Goal: Transaction & Acquisition: Purchase product/service

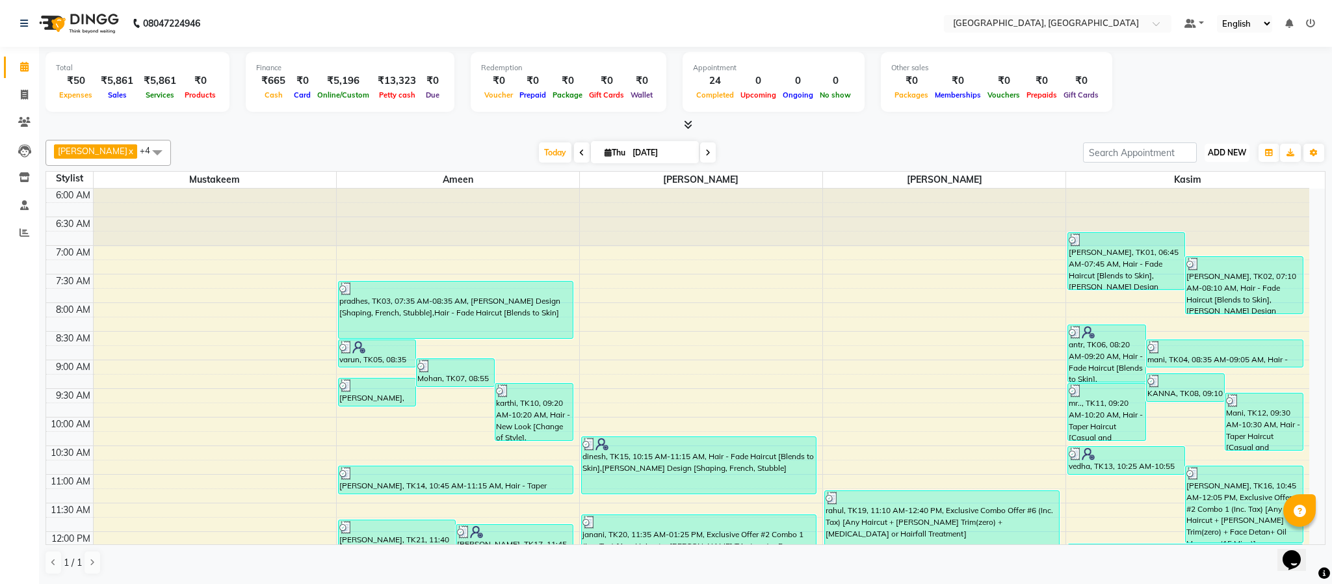
click at [998, 152] on span "ADD NEW" at bounding box center [1227, 153] width 38 height 10
click at [998, 217] on link "Add Expense" at bounding box center [1197, 212] width 103 height 17
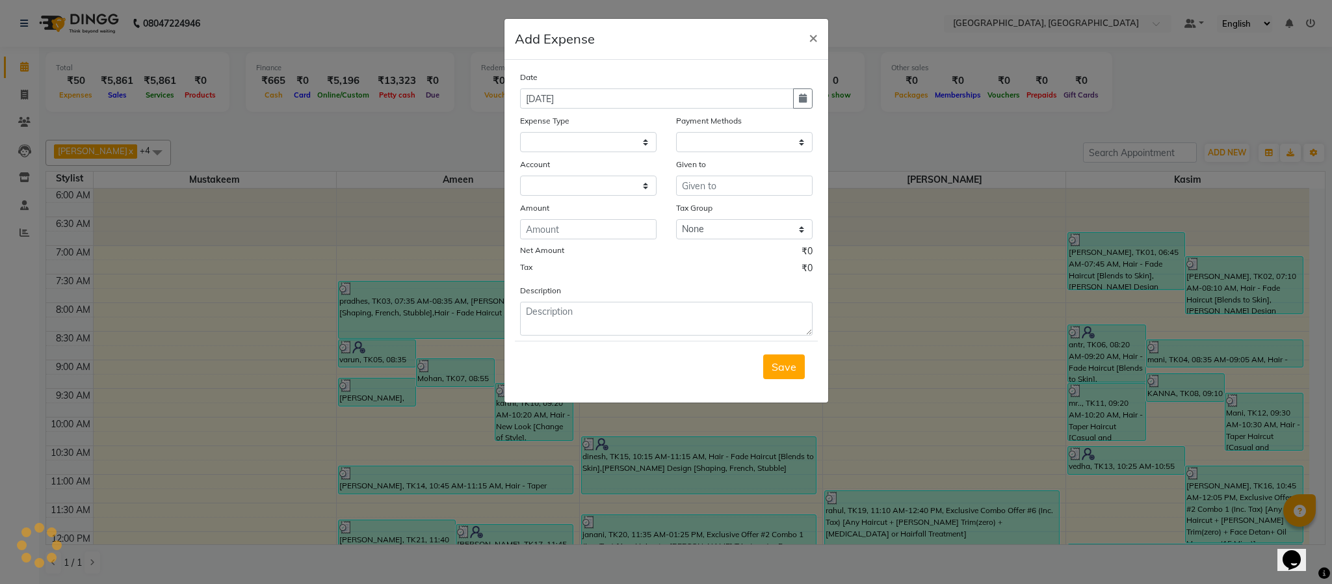
select select
select select "1"
select select "3862"
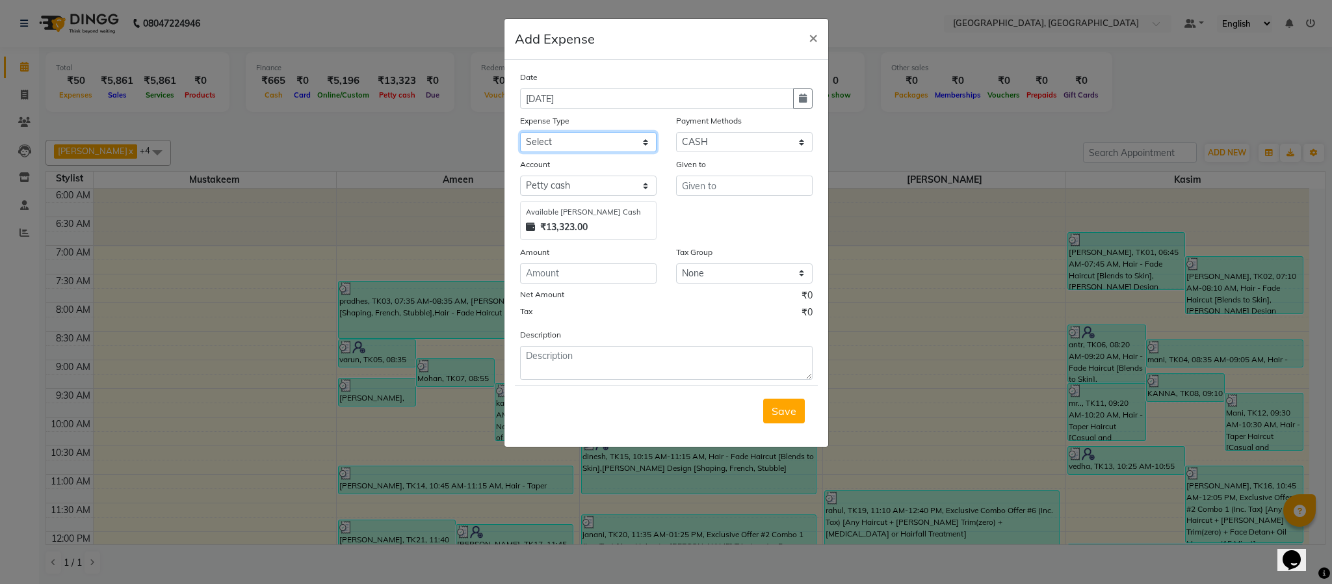
click at [596, 143] on select "Select Advance Salary Bank charges Cash Exchange Cash transfer to bank Customer…" at bounding box center [588, 142] width 137 height 20
drag, startPoint x: 814, startPoint y: 233, endPoint x: 793, endPoint y: 229, distance: 21.2
click at [800, 231] on div "Given to" at bounding box center [745, 198] width 156 height 83
click at [802, 38] on button "×" at bounding box center [814, 37] width 30 height 36
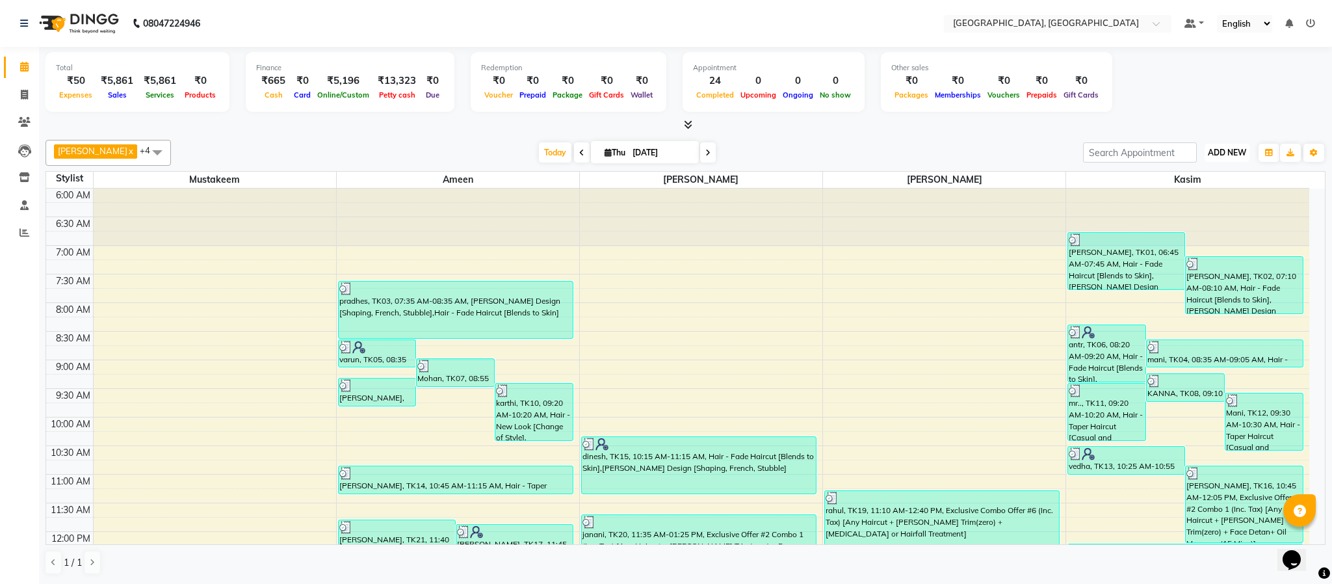
click at [998, 145] on button "ADD NEW Toggle Dropdown" at bounding box center [1227, 153] width 45 height 18
click at [998, 219] on link "Add Expense" at bounding box center [1197, 212] width 103 height 17
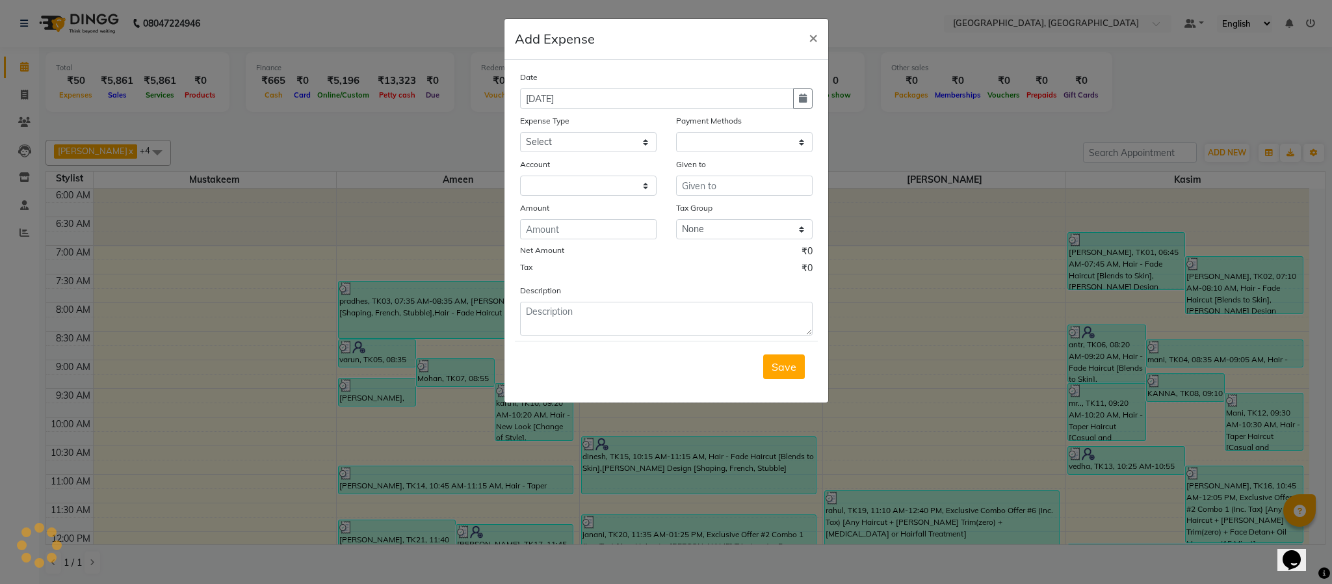
select select "1"
select select "3862"
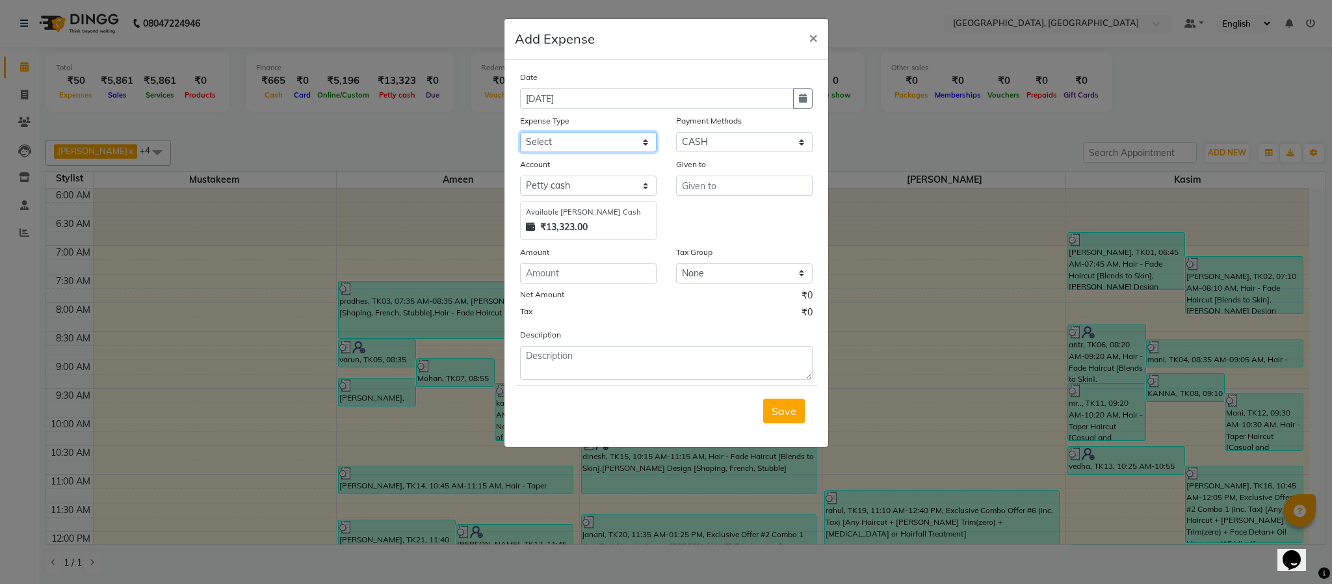
click at [619, 143] on select "Select Advance Salary Bank charges Cash Exchange Cash transfer to bank Customer…" at bounding box center [588, 142] width 137 height 20
click at [709, 265] on select "None Composite Tax" at bounding box center [744, 273] width 137 height 20
click at [712, 238] on div "Given to" at bounding box center [745, 198] width 156 height 83
click at [701, 184] on input "text" at bounding box center [744, 186] width 137 height 20
click at [638, 189] on select "Select [PERSON_NAME] [PERSON_NAME] Enterprises" at bounding box center [588, 186] width 137 height 20
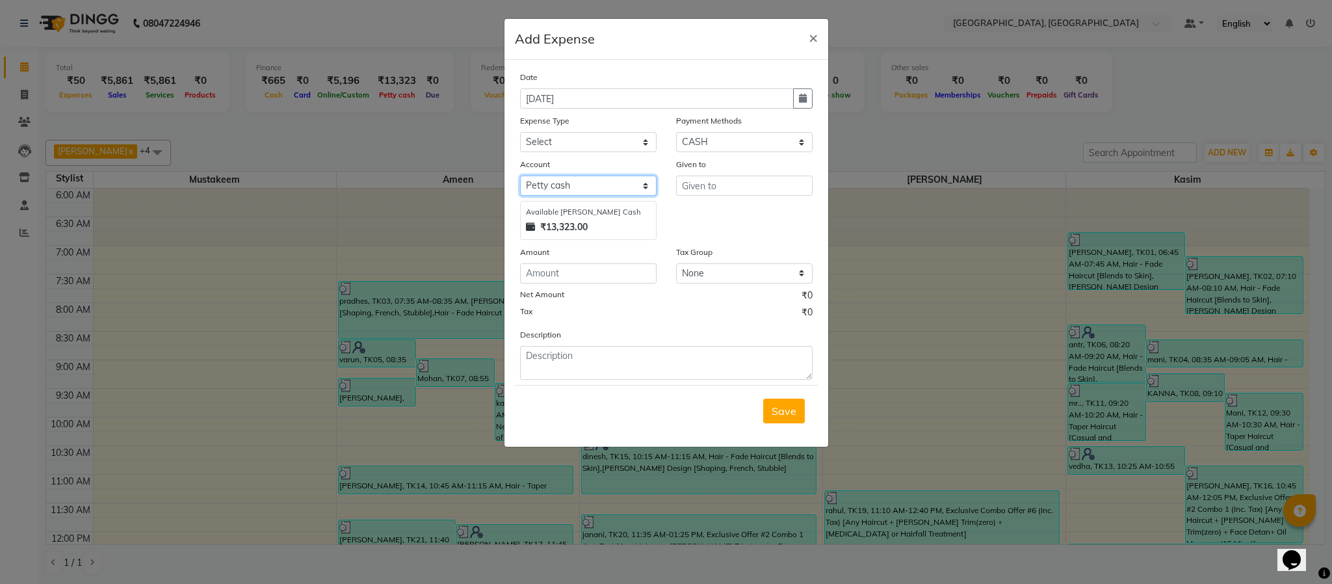
click at [520, 176] on select "Select [PERSON_NAME] [PERSON_NAME] Enterprises" at bounding box center [588, 186] width 137 height 20
click at [812, 40] on span "×" at bounding box center [813, 37] width 9 height 20
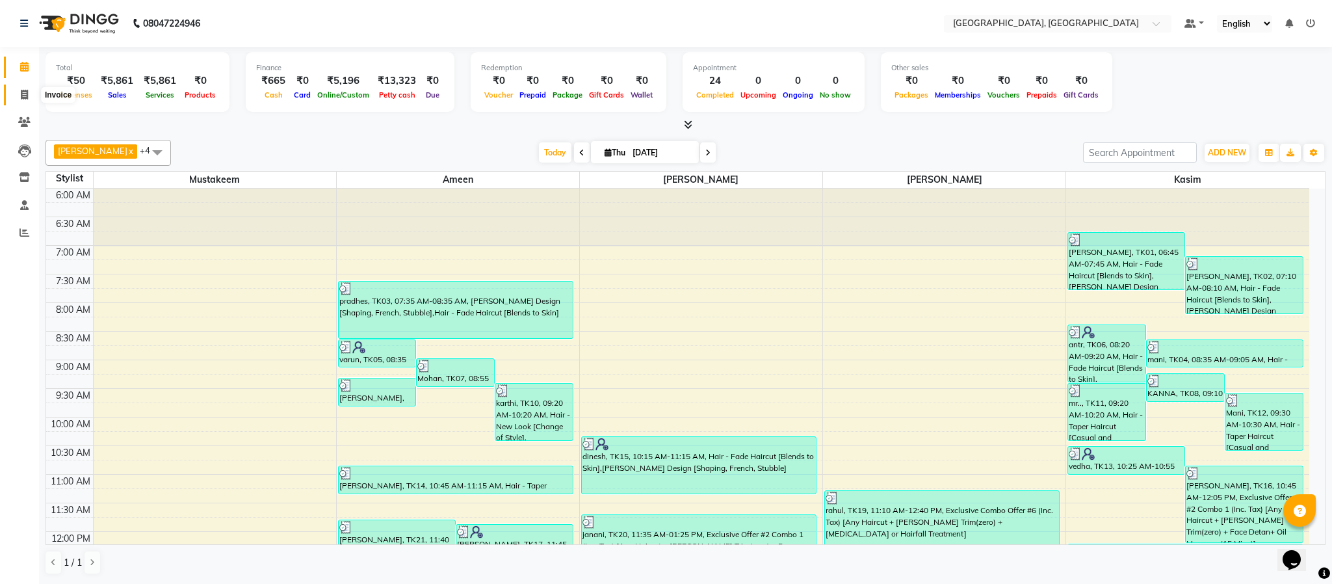
drag, startPoint x: 20, startPoint y: 96, endPoint x: 29, endPoint y: 98, distance: 9.2
click at [21, 96] on icon at bounding box center [24, 95] width 7 height 10
select select "service"
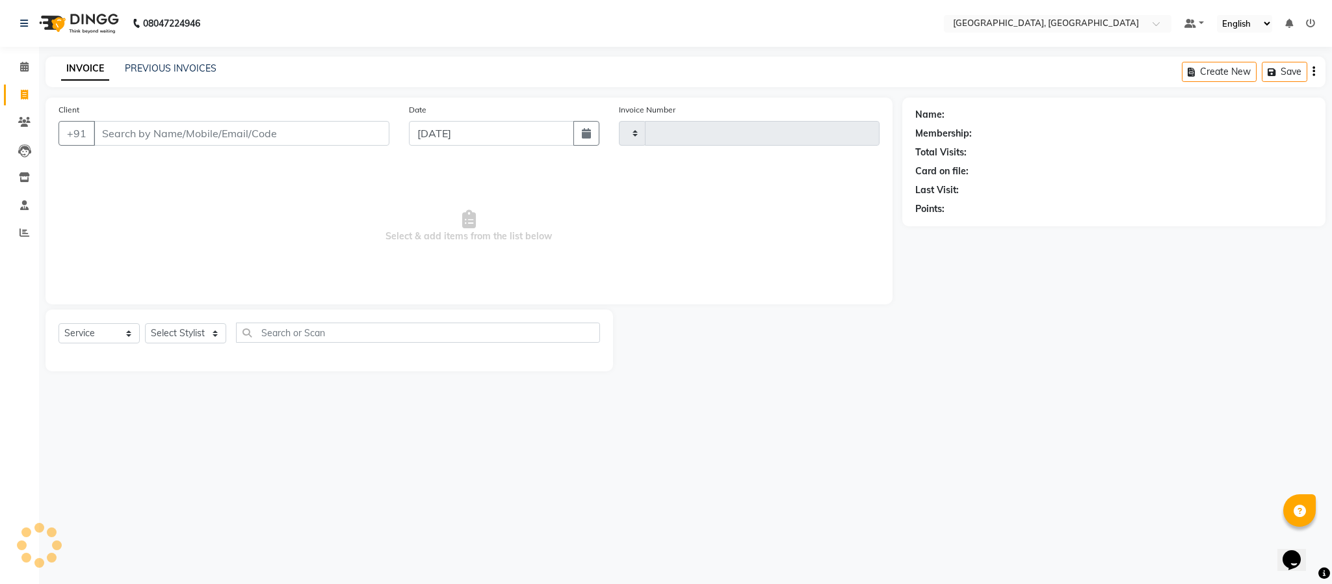
type input "5683"
select select "4977"
click at [227, 144] on input "Client" at bounding box center [242, 133] width 296 height 25
click at [237, 135] on input "Client" at bounding box center [242, 133] width 296 height 25
type input "6383369982"
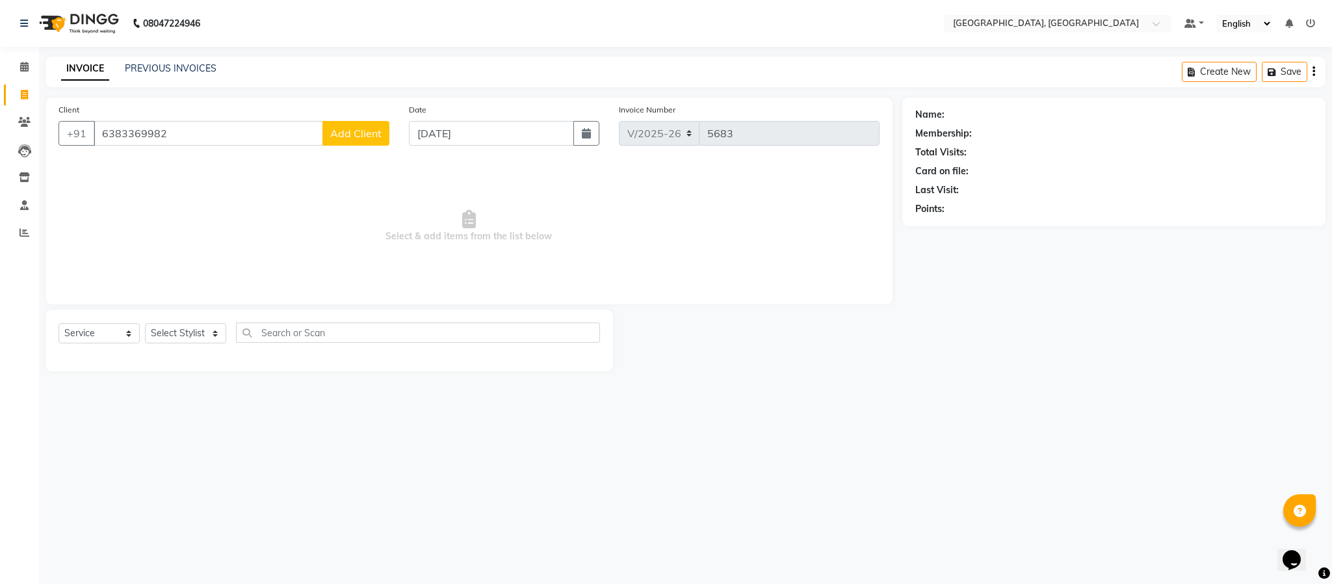
click at [361, 131] on span "Add Client" at bounding box center [355, 133] width 51 height 13
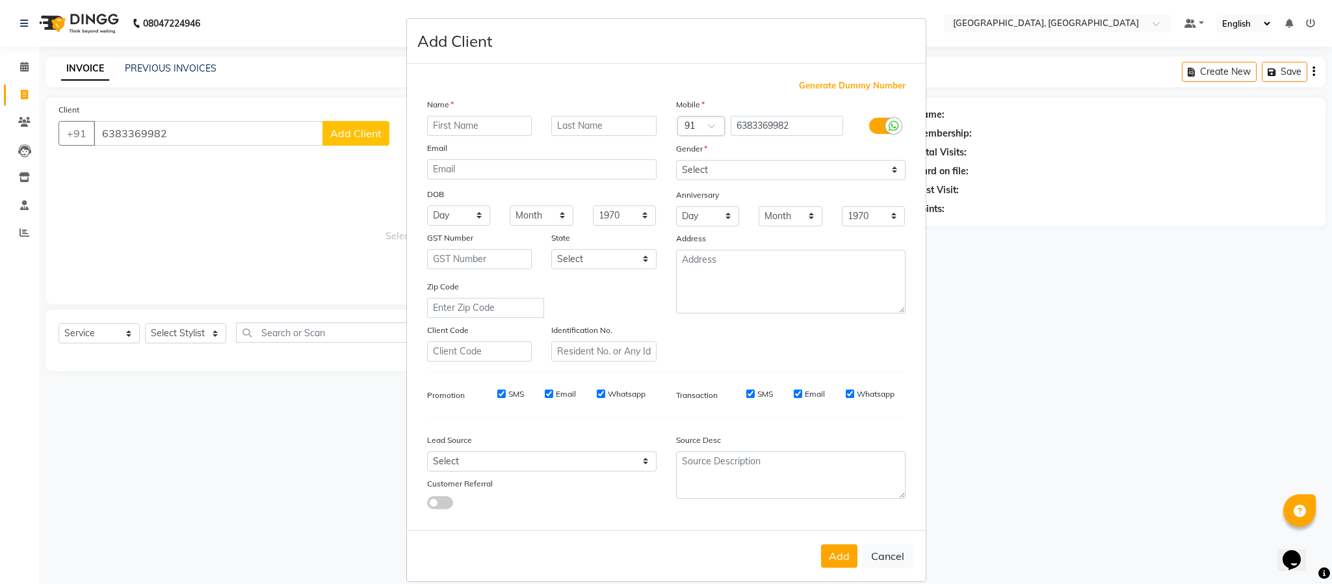
click at [498, 126] on input "text" at bounding box center [479, 126] width 105 height 20
type input "jeo"
click at [759, 166] on select "Select [DEMOGRAPHIC_DATA] [DEMOGRAPHIC_DATA] Other Prefer Not To Say" at bounding box center [791, 170] width 230 height 20
select select "[DEMOGRAPHIC_DATA]"
click at [676, 160] on select "Select [DEMOGRAPHIC_DATA] [DEMOGRAPHIC_DATA] Other Prefer Not To Say" at bounding box center [791, 170] width 230 height 20
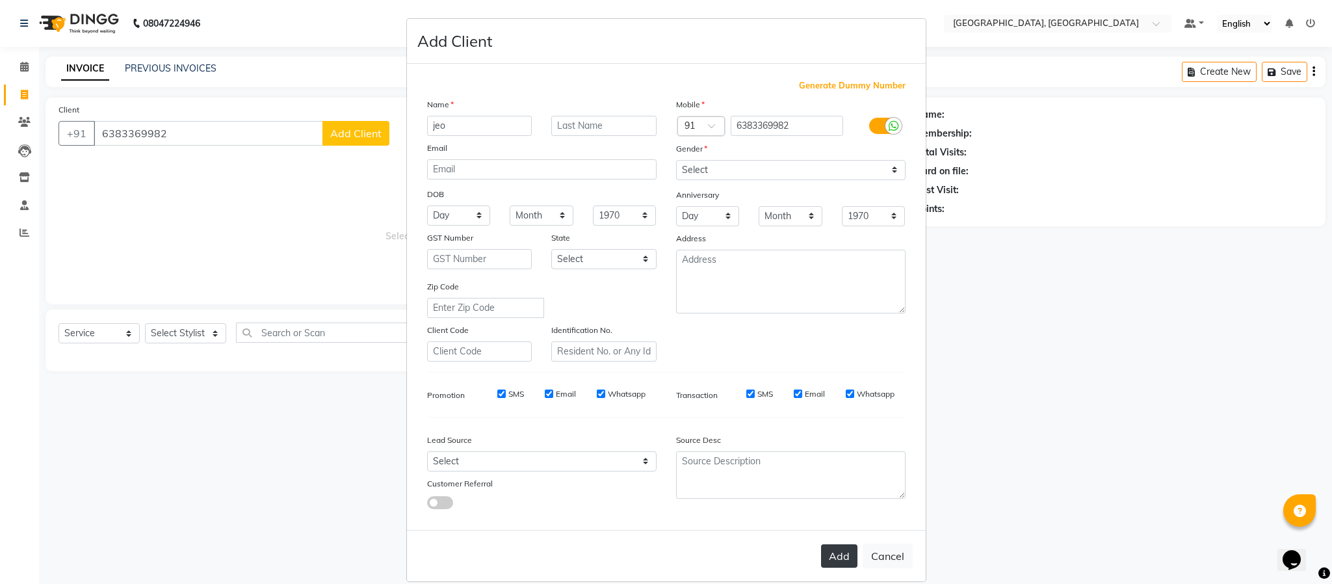
click at [833, 562] on button "Add" at bounding box center [839, 555] width 36 height 23
select select
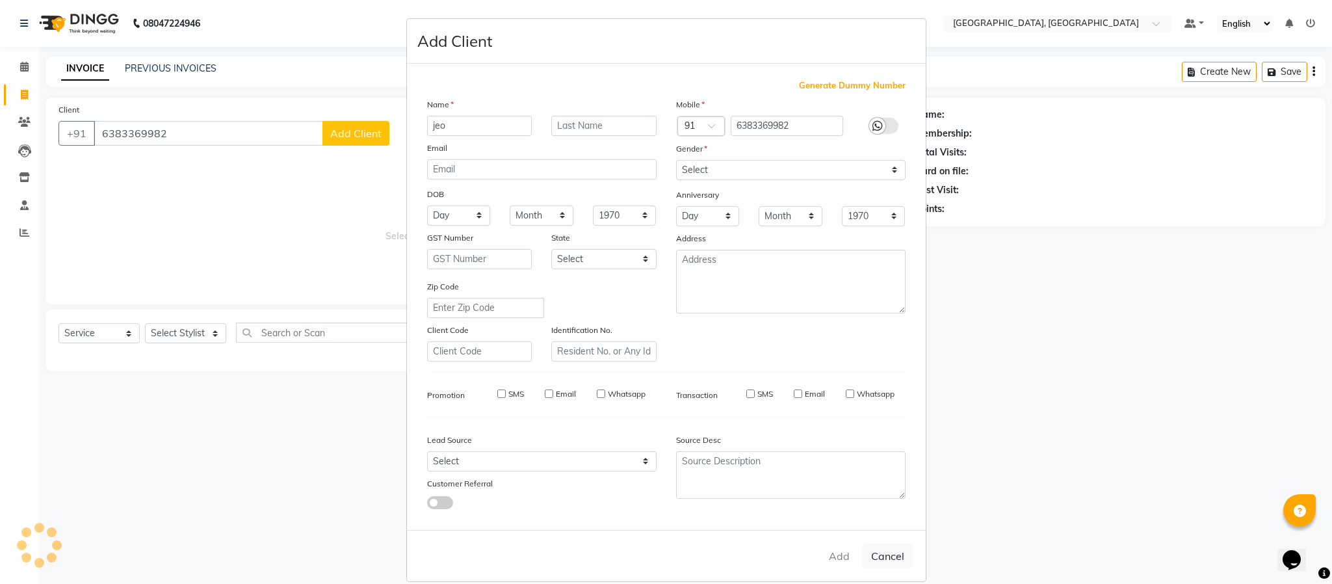
select select
checkbox input "false"
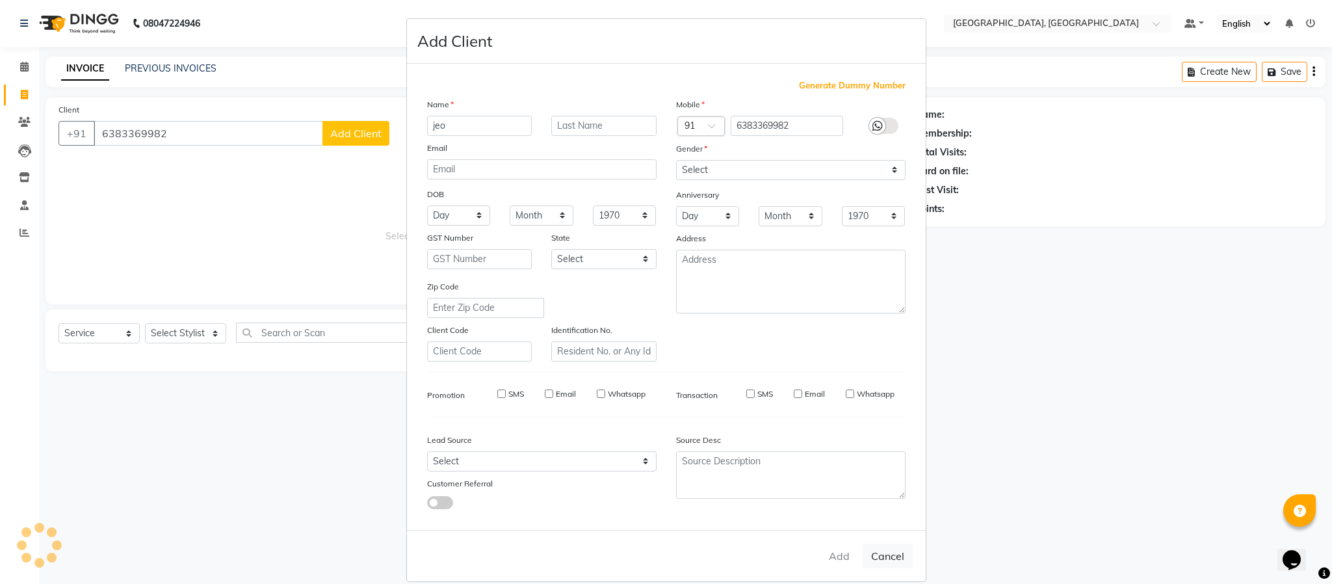
checkbox input "false"
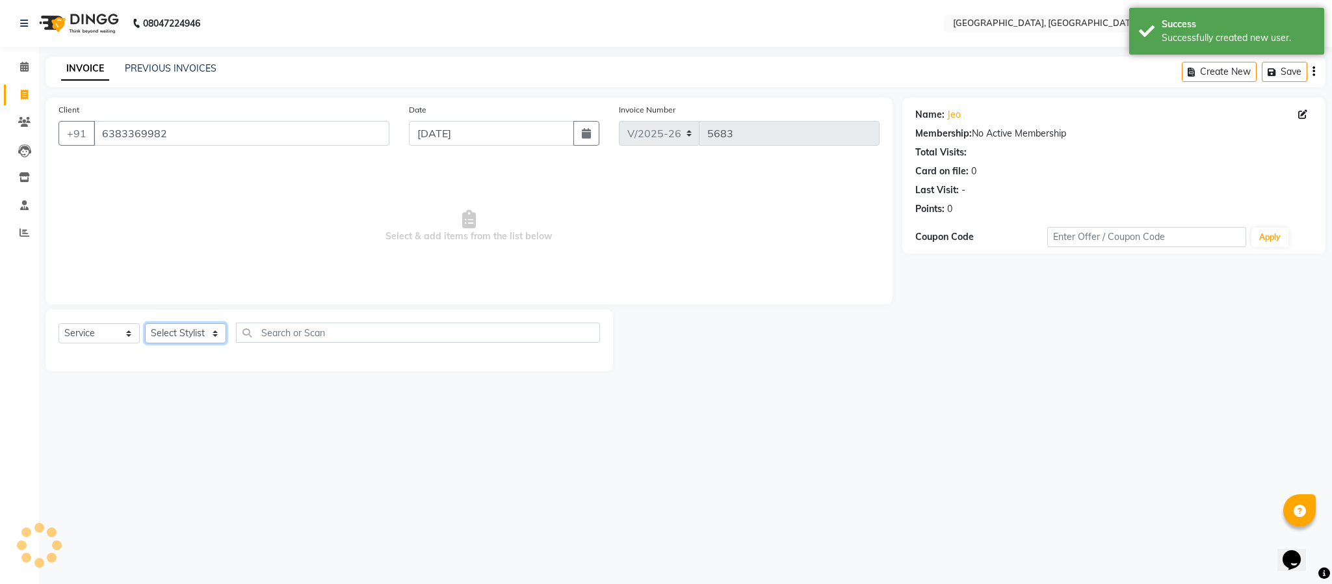
click at [186, 341] on select "Select Stylist Ameen House Keeping [PERSON_NAME] [PERSON_NAME] Prathiswar [PERS…" at bounding box center [185, 333] width 81 height 20
select select "59056"
click at [145, 324] on select "Select Stylist Ameen House Keeping [PERSON_NAME] [PERSON_NAME] Prathiswar [PERS…" at bounding box center [185, 333] width 81 height 20
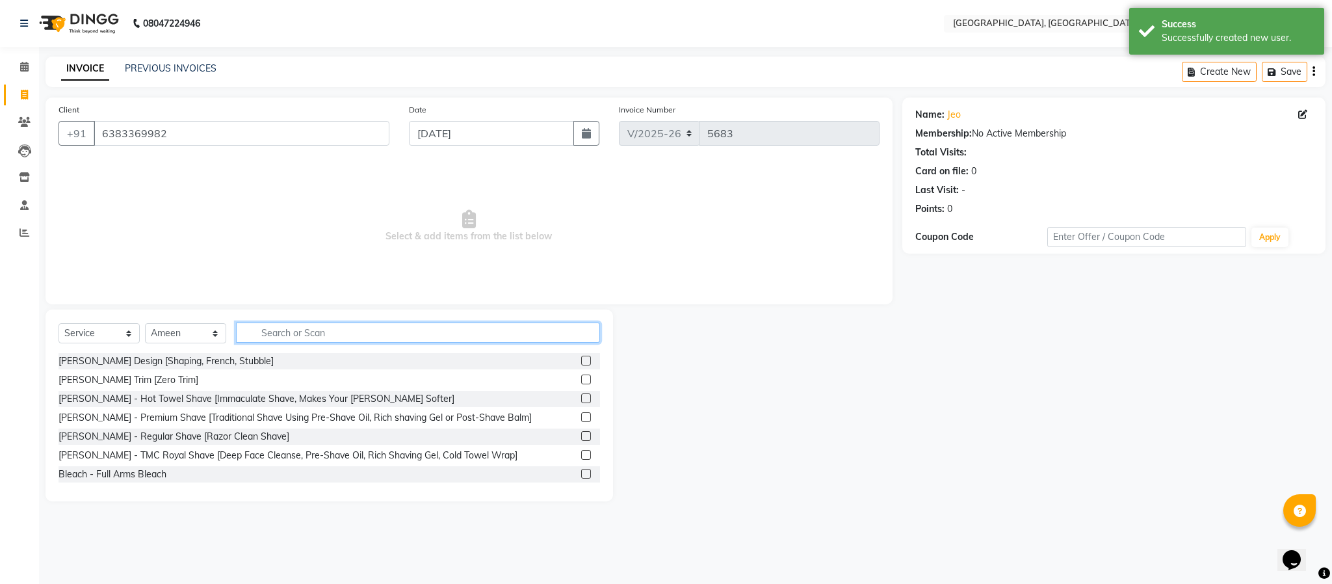
click at [277, 336] on input "text" at bounding box center [418, 333] width 364 height 20
click at [581, 361] on label at bounding box center [586, 361] width 10 height 10
click at [581, 361] on input "checkbox" at bounding box center [585, 361] width 8 height 8
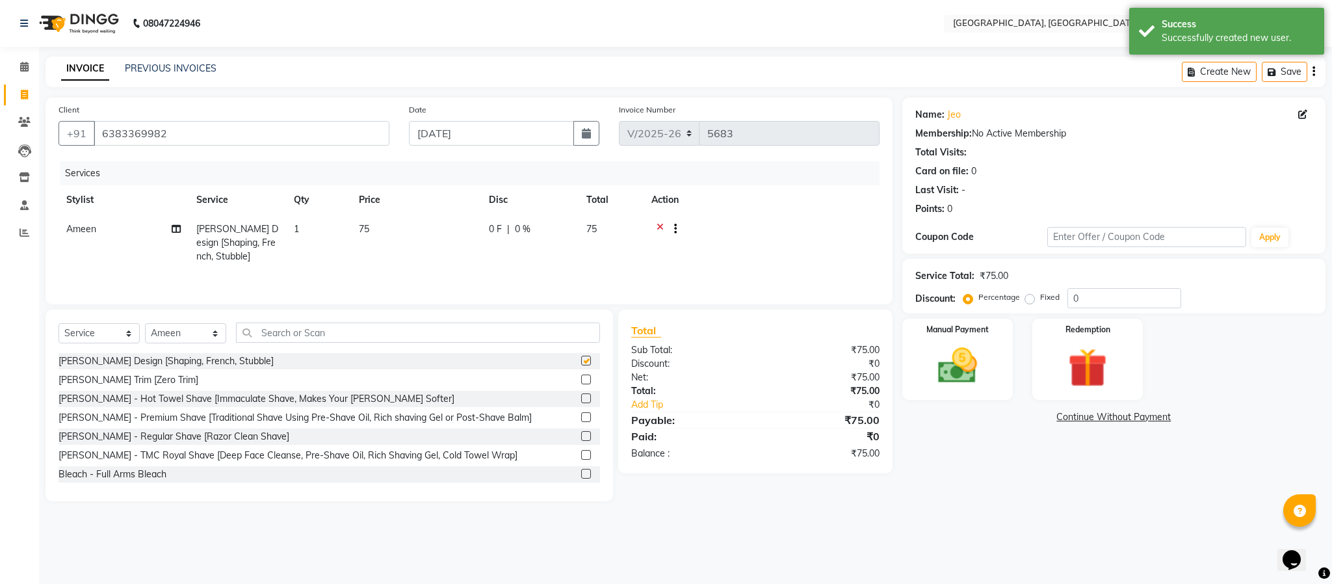
checkbox input "false"
drag, startPoint x: 531, startPoint y: 349, endPoint x: 527, endPoint y: 343, distance: 6.7
click at [527, 344] on div "Select Service Product Membership Package Voucher Prepaid Gift Card Select Styl…" at bounding box center [330, 338] width 542 height 31
click at [527, 341] on input "text" at bounding box center [418, 333] width 364 height 20
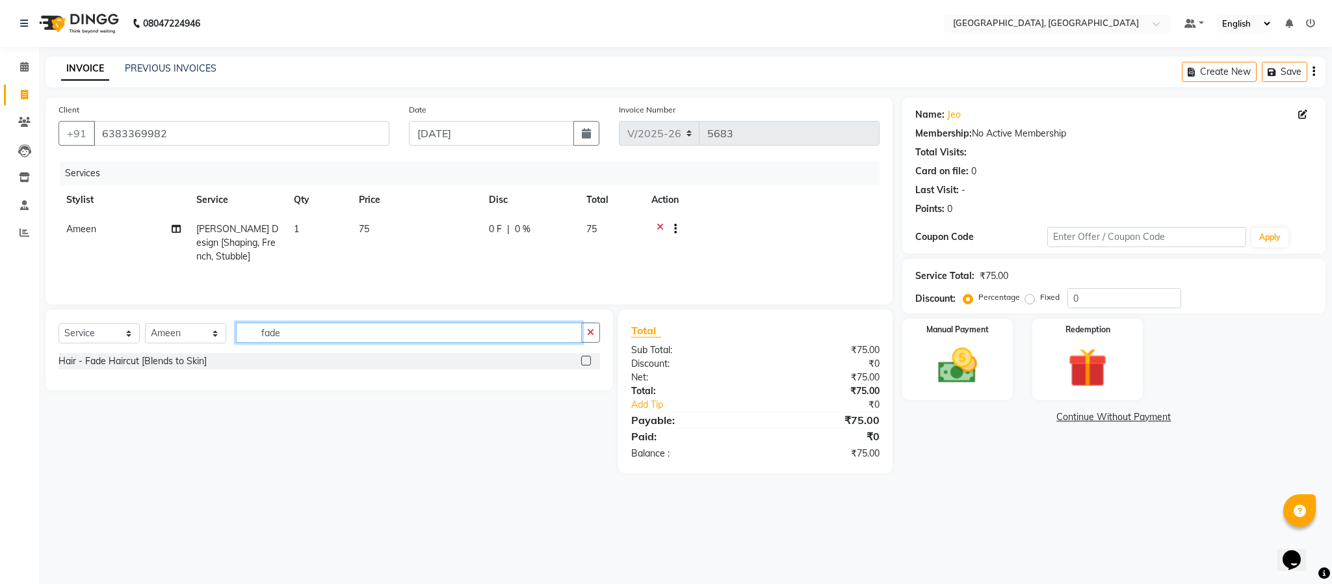
type input "fade"
click at [582, 364] on div "Hair - Fade Haircut [Blends to Skin]" at bounding box center [330, 361] width 542 height 16
click at [584, 364] on label at bounding box center [586, 361] width 10 height 10
click at [584, 364] on input "checkbox" at bounding box center [585, 361] width 8 height 8
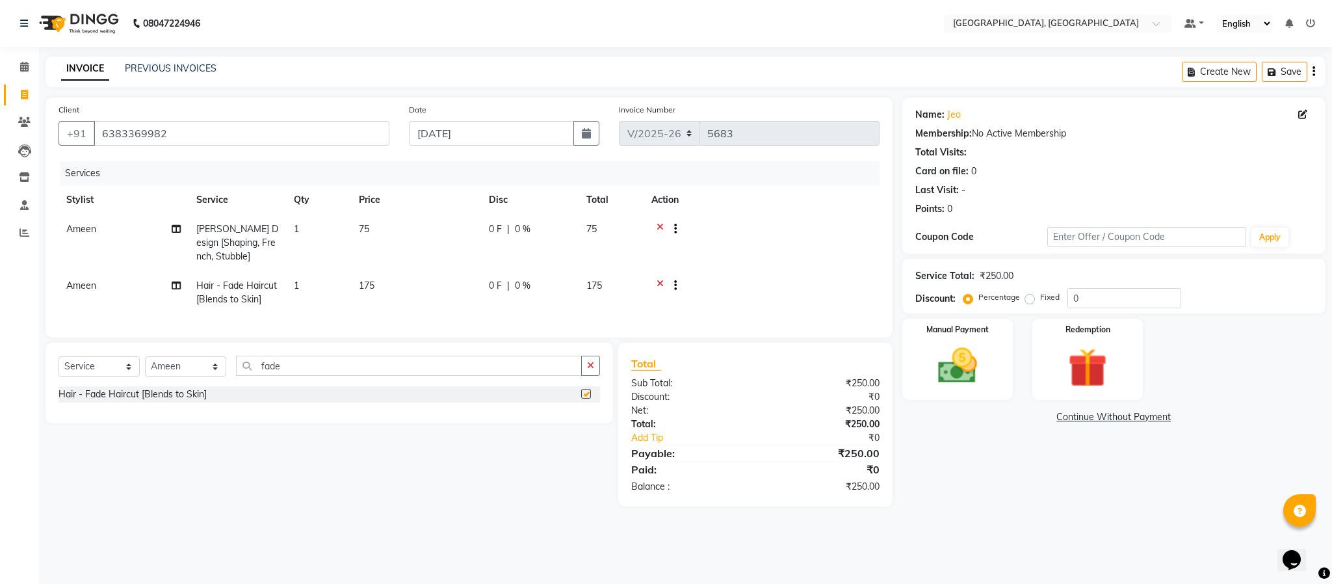
checkbox input "false"
click at [593, 375] on button "button" at bounding box center [590, 366] width 19 height 20
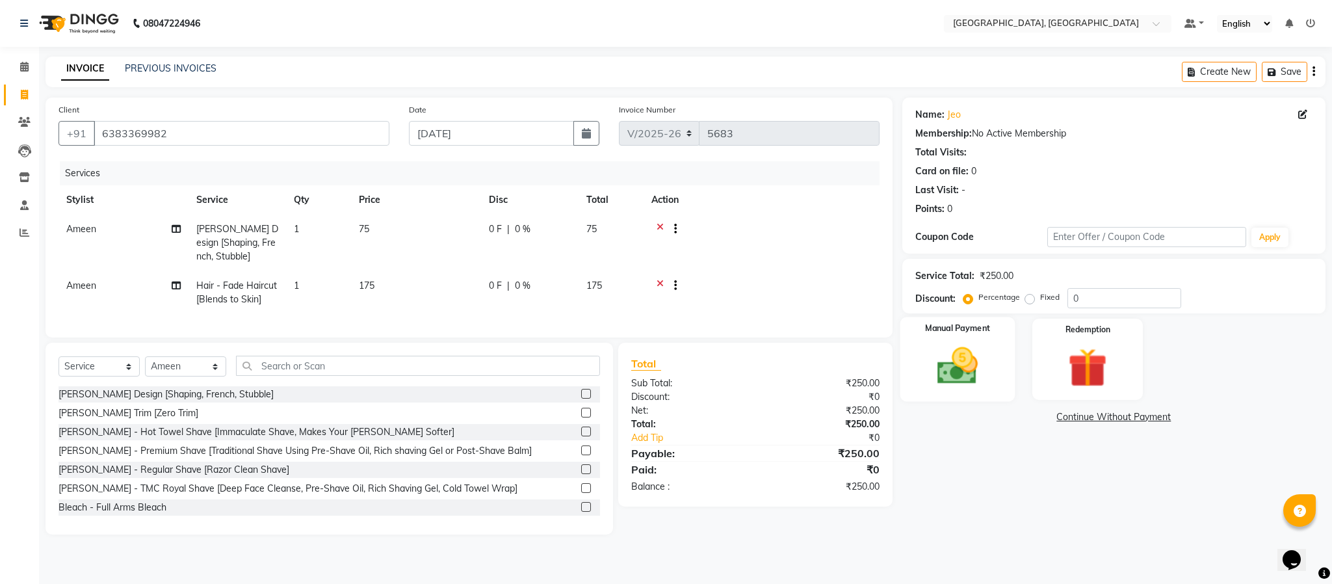
click at [956, 365] on img at bounding box center [958, 366] width 66 height 47
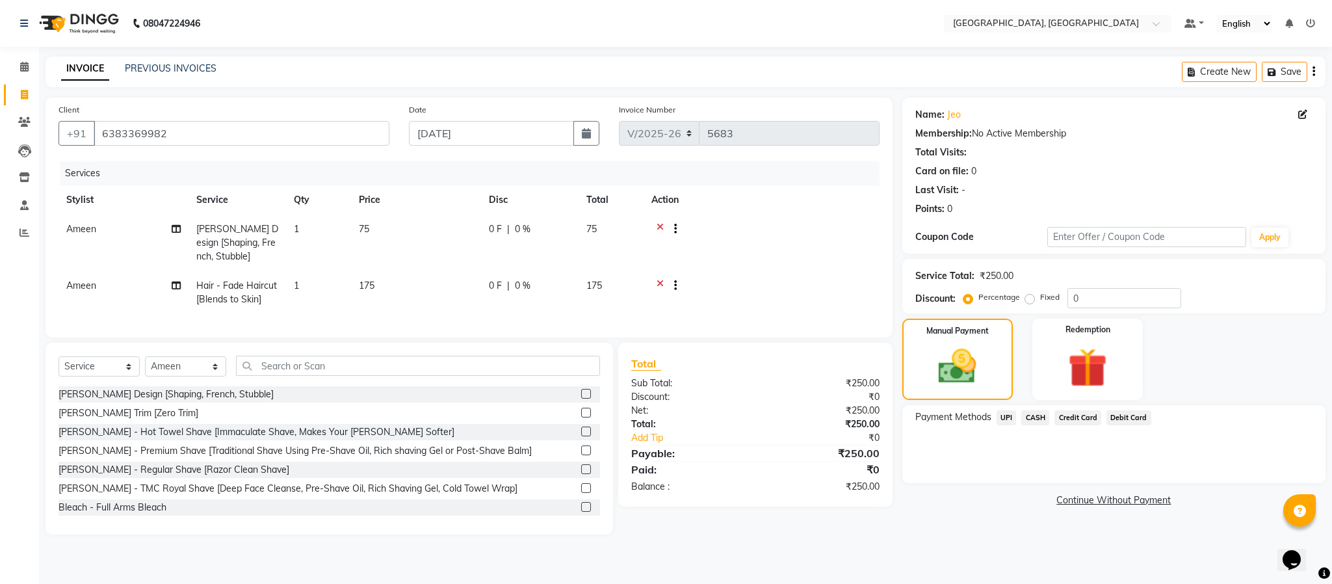
click at [998, 416] on span "UPI" at bounding box center [1007, 417] width 20 height 15
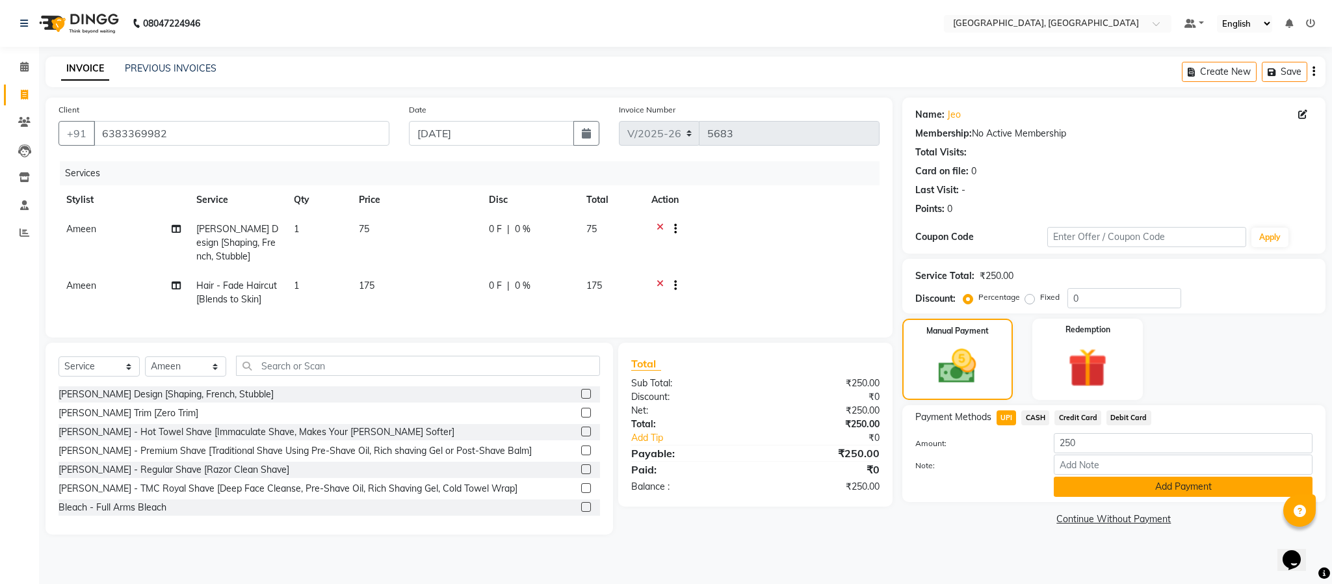
click at [998, 479] on button "Add Payment" at bounding box center [1183, 487] width 259 height 20
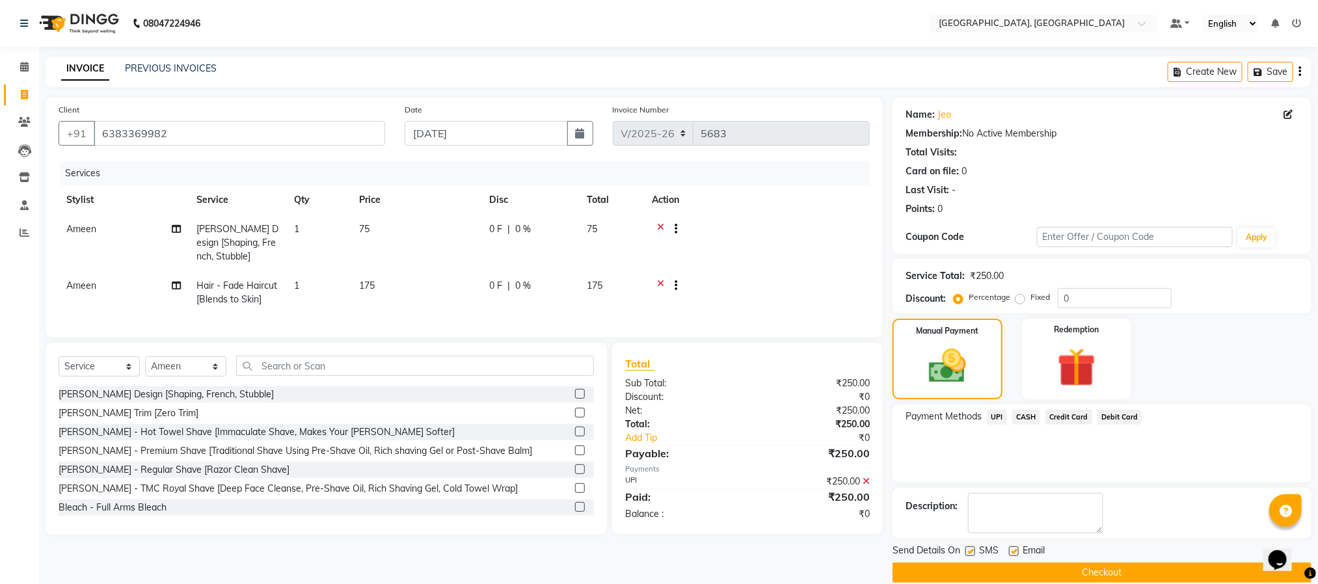
scroll to position [20, 0]
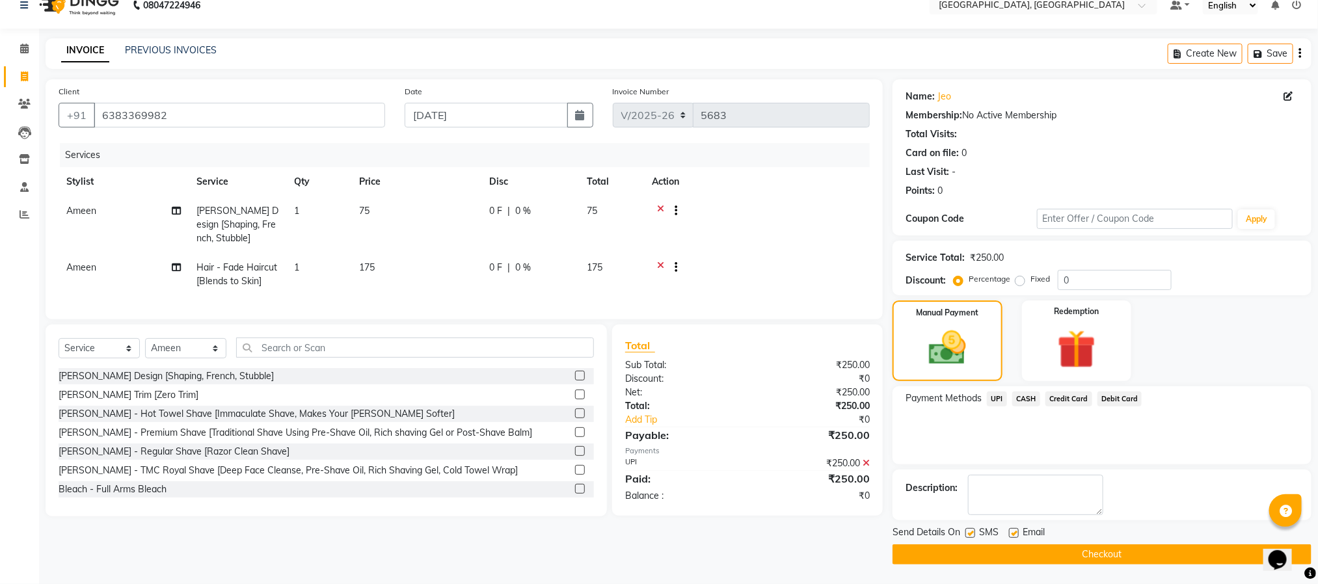
click at [998, 554] on button "Checkout" at bounding box center [1101, 554] width 419 height 20
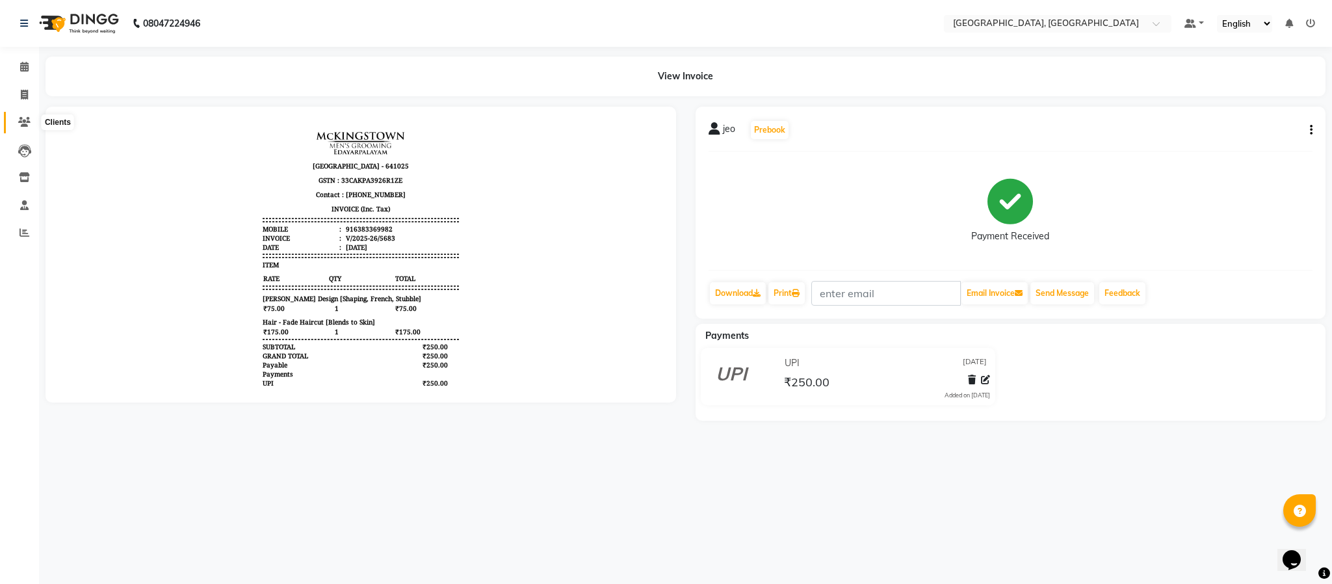
drag, startPoint x: 21, startPoint y: 115, endPoint x: 35, endPoint y: 116, distance: 13.7
click at [21, 115] on span at bounding box center [24, 122] width 23 height 15
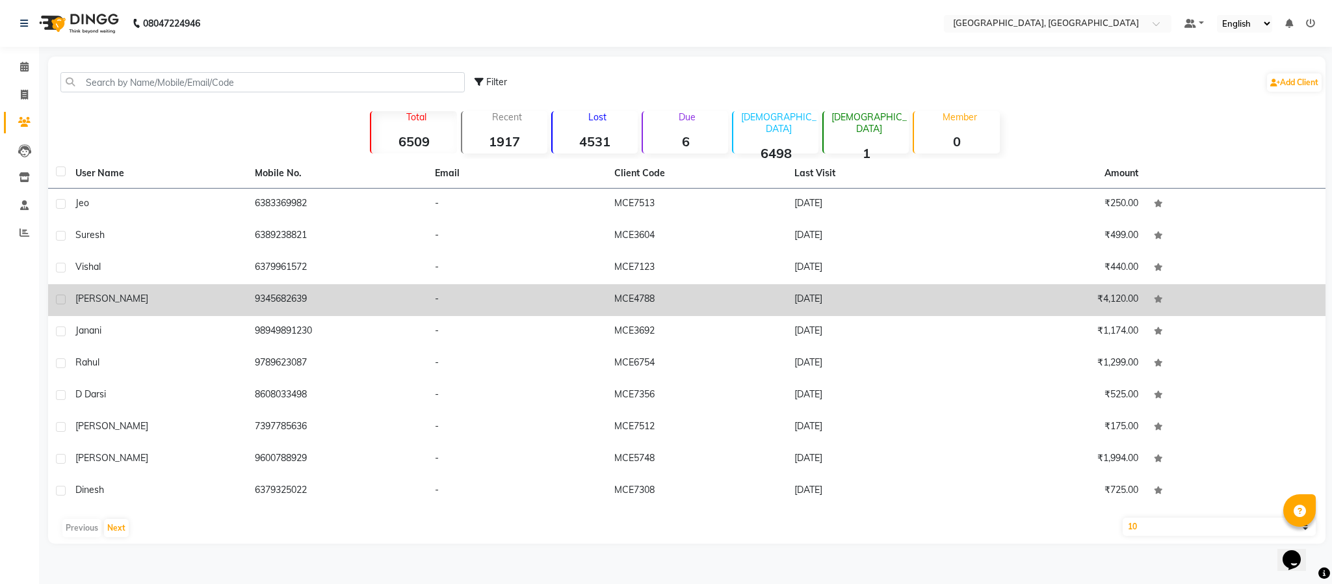
click at [269, 287] on td "9345682639" at bounding box center [336, 300] width 179 height 32
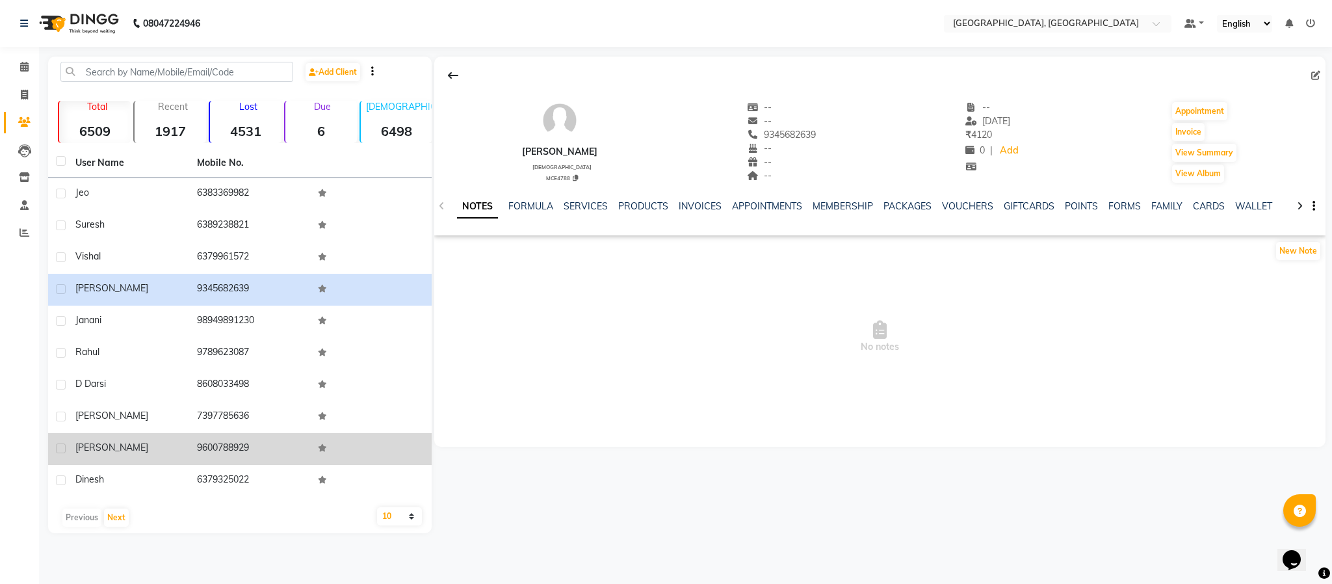
click at [232, 444] on td "9600788929" at bounding box center [250, 449] width 122 height 32
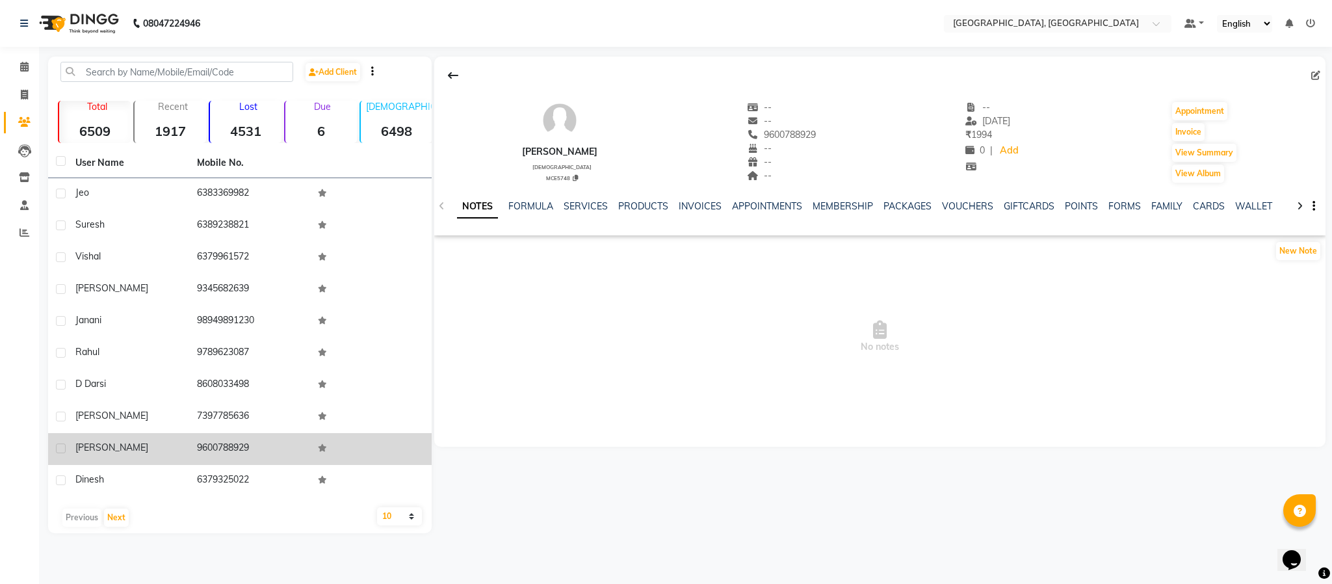
click at [232, 444] on td "9600788929" at bounding box center [250, 449] width 122 height 32
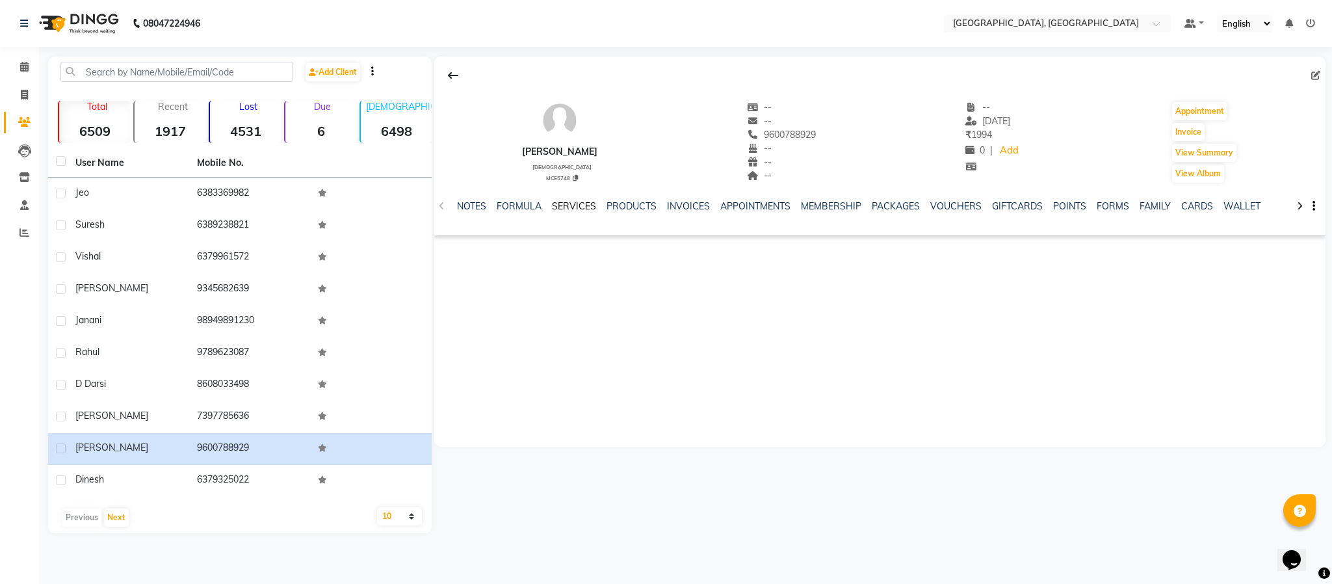
click at [562, 209] on link "SERVICES" at bounding box center [574, 206] width 44 height 12
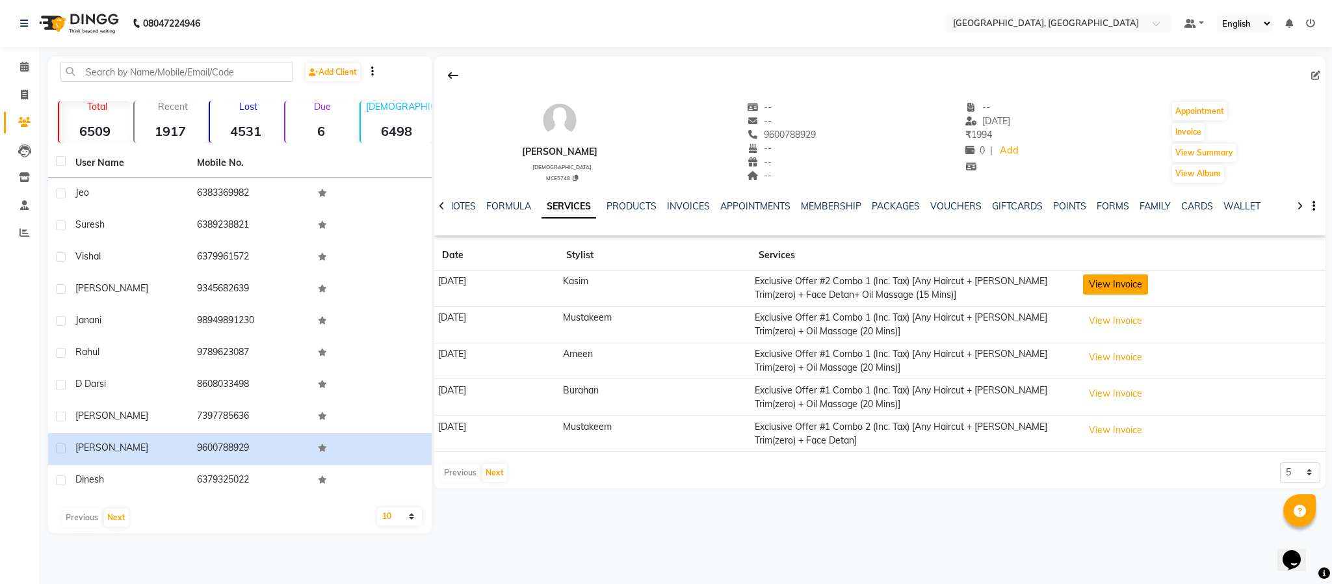
click at [998, 284] on button "View Invoice" at bounding box center [1115, 284] width 65 height 20
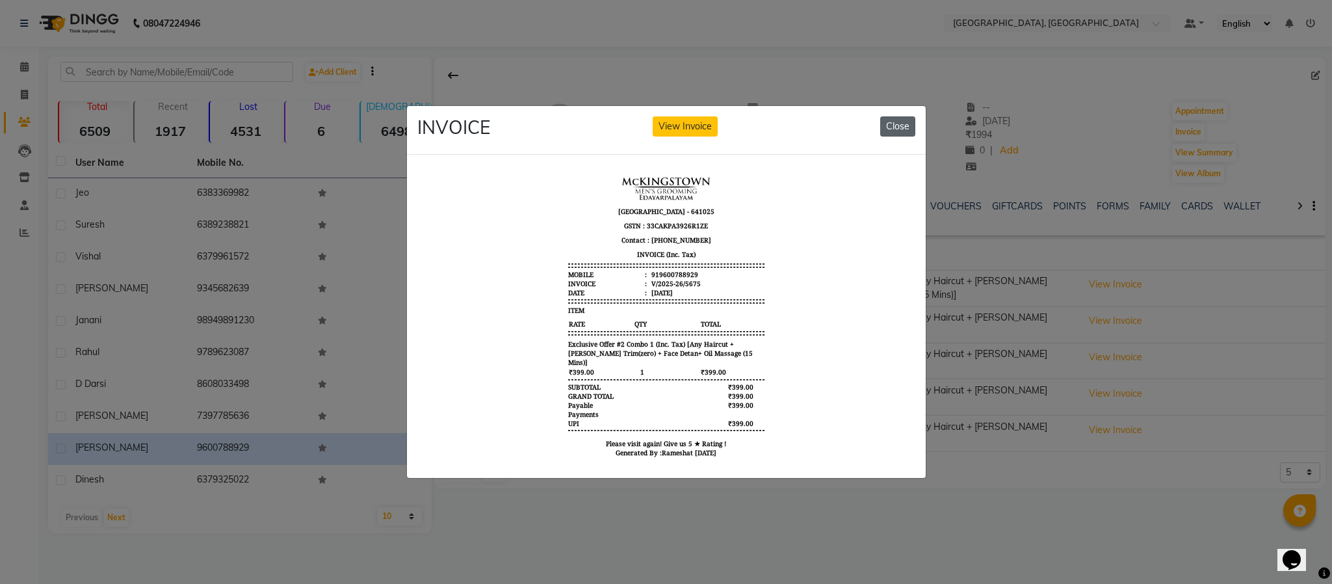
click at [905, 122] on button "Close" at bounding box center [898, 126] width 35 height 20
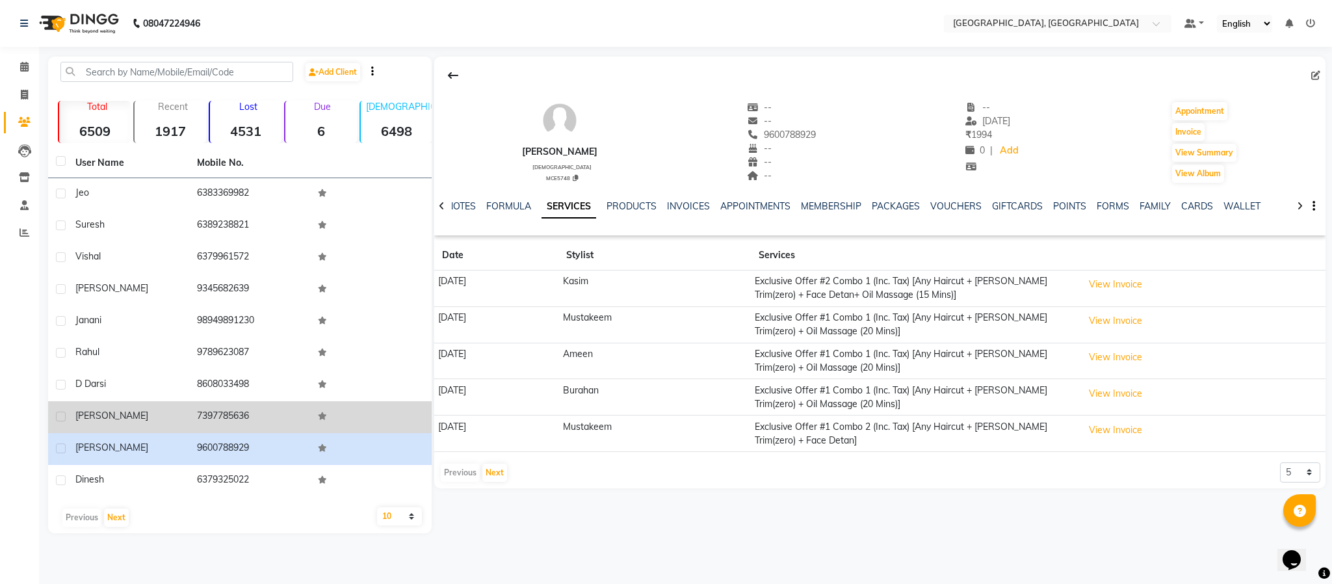
click at [244, 410] on td "7397785636" at bounding box center [250, 417] width 122 height 32
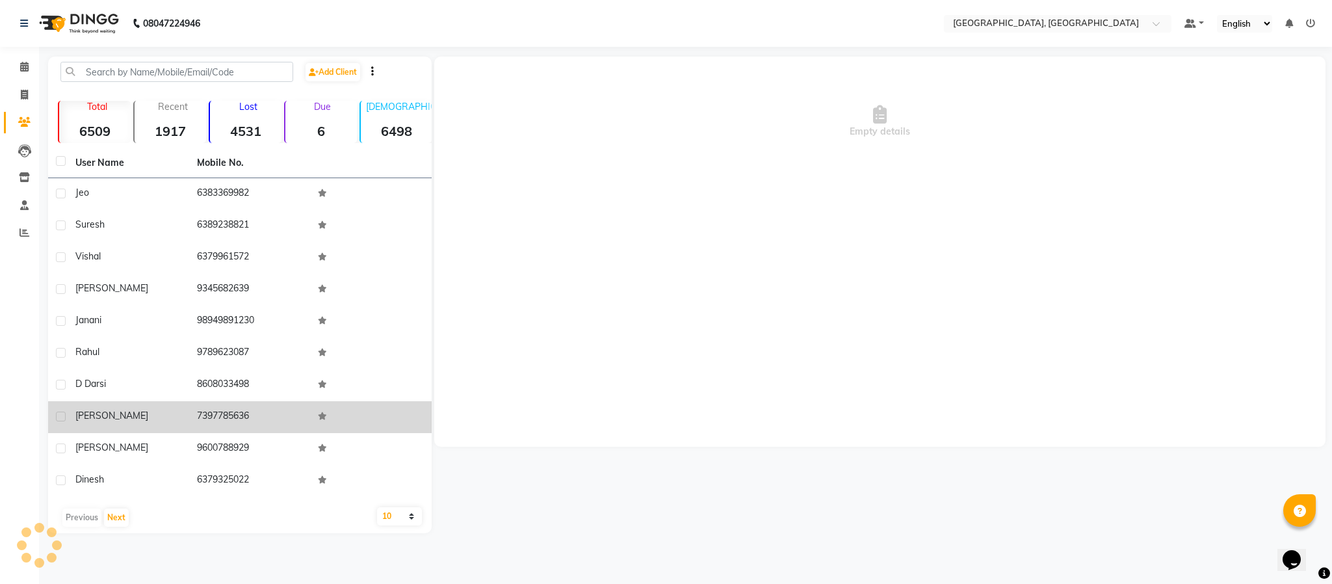
click at [244, 410] on td "7397785636" at bounding box center [250, 417] width 122 height 32
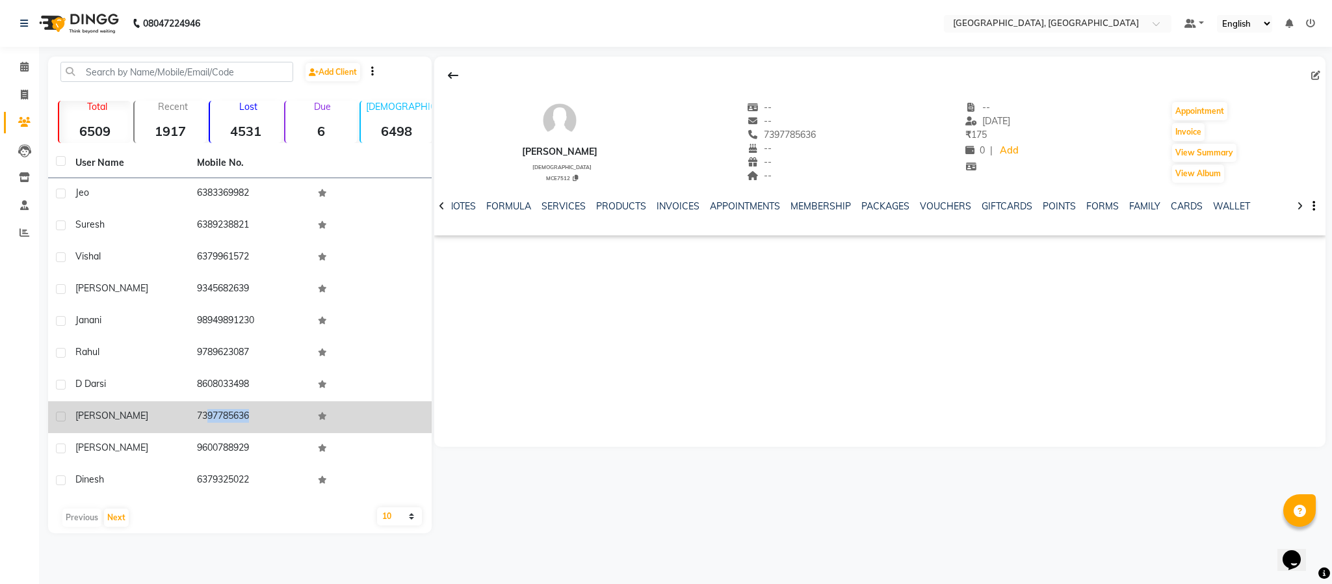
click at [244, 410] on td "7397785636" at bounding box center [250, 417] width 122 height 32
click at [572, 193] on div "NOTES FORMULA SERVICES PRODUCTS INVOICES APPOINTMENTS MEMBERSHIP PACKAGES VOUCH…" at bounding box center [880, 206] width 892 height 45
click at [568, 199] on div "NOTES FORMULA SERVICES PRODUCTS INVOICES APPOINTMENTS MEMBERSHIP PACKAGES VOUCH…" at bounding box center [880, 206] width 892 height 45
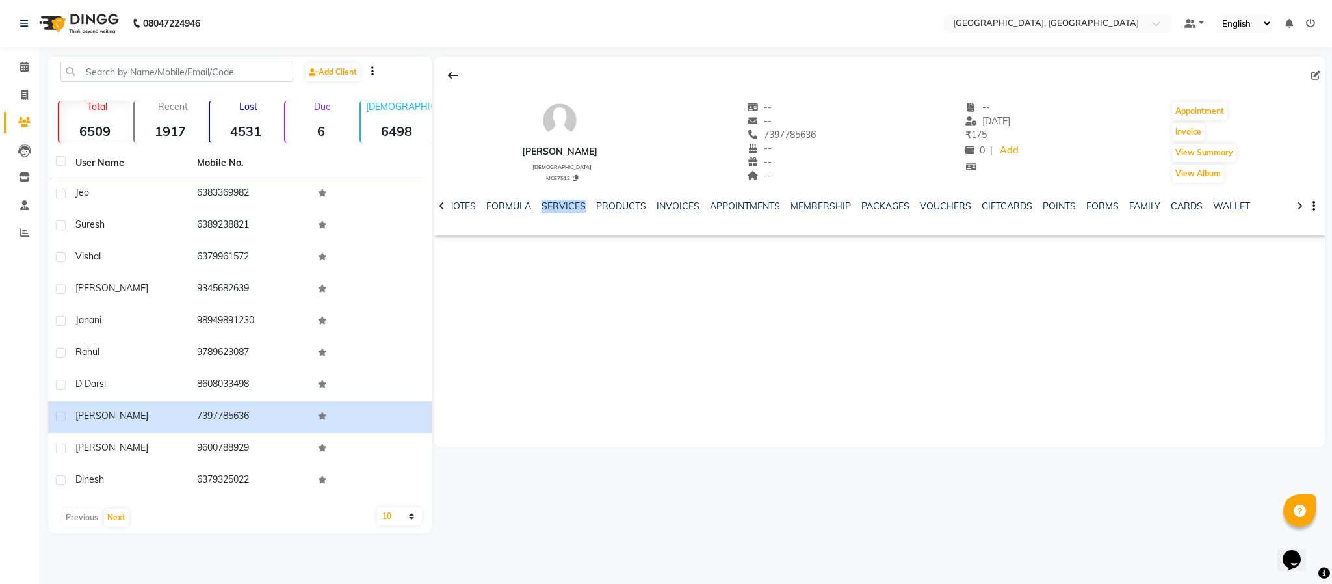
click at [568, 199] on div "NOTES FORMULA SERVICES PRODUCTS INVOICES APPOINTMENTS MEMBERSHIP PACKAGES VOUCH…" at bounding box center [880, 206] width 892 height 45
click at [568, 204] on div "NOTES FORMULA SERVICES PRODUCTS INVOICES APPOINTMENTS MEMBERSHIP PACKAGES VOUCH…" at bounding box center [880, 206] width 892 height 45
click at [568, 204] on link "SERVICES" at bounding box center [564, 206] width 44 height 12
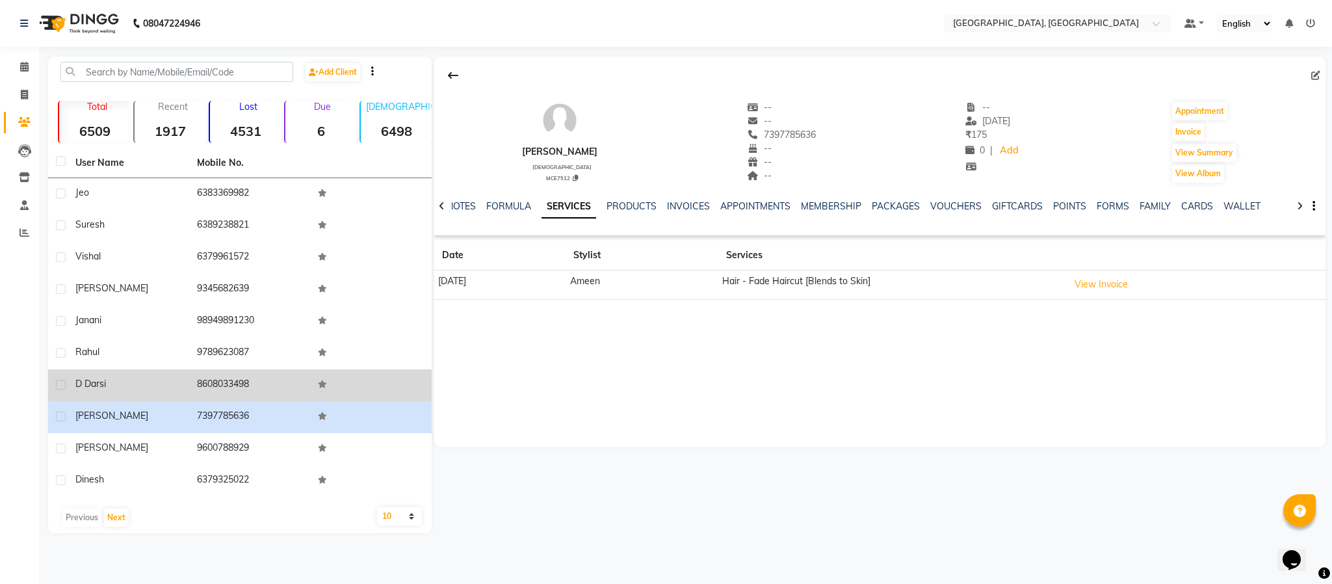
click at [224, 377] on td "8608033498" at bounding box center [250, 385] width 122 height 32
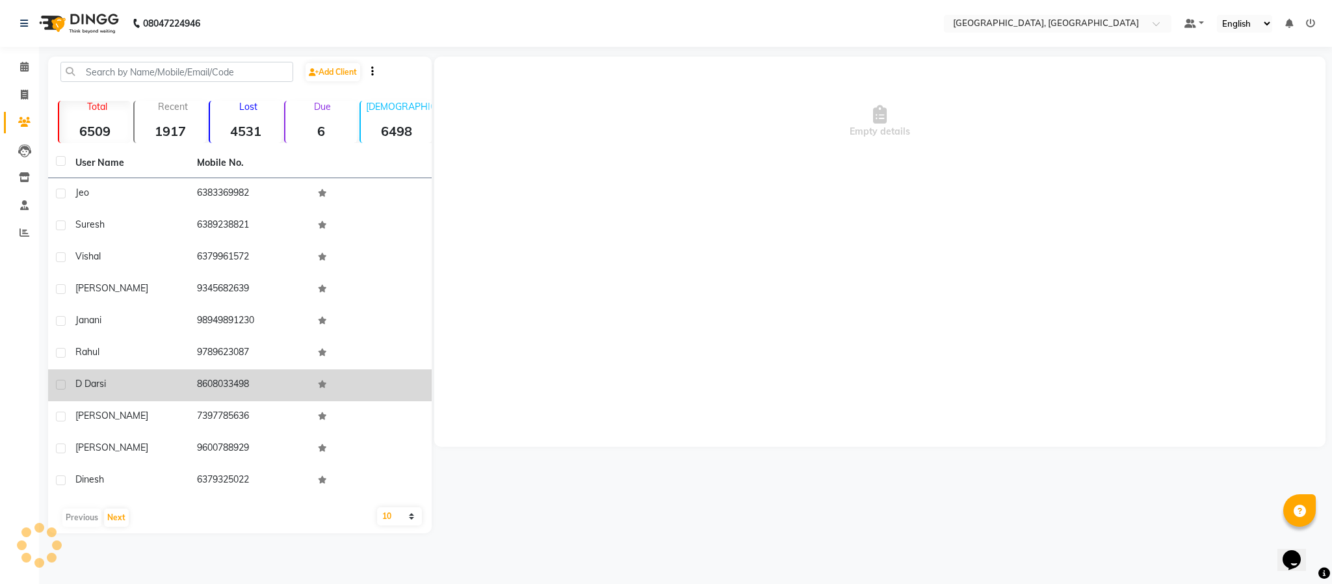
click at [224, 377] on td "8608033498" at bounding box center [250, 385] width 122 height 32
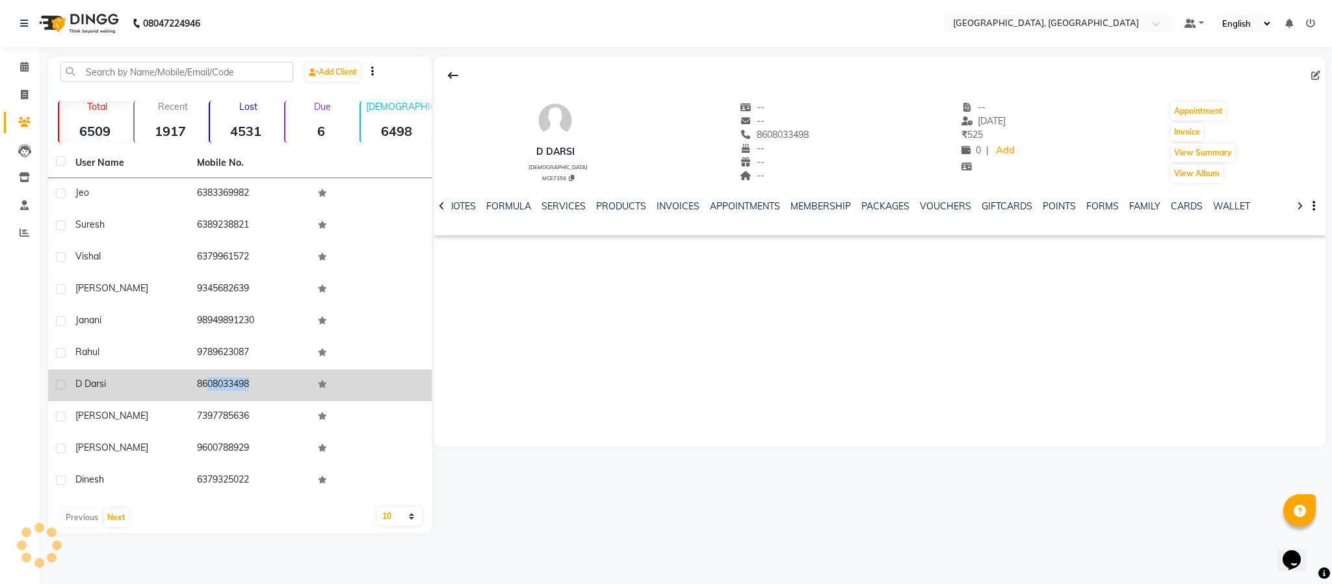
click at [224, 377] on td "8608033498" at bounding box center [250, 385] width 122 height 32
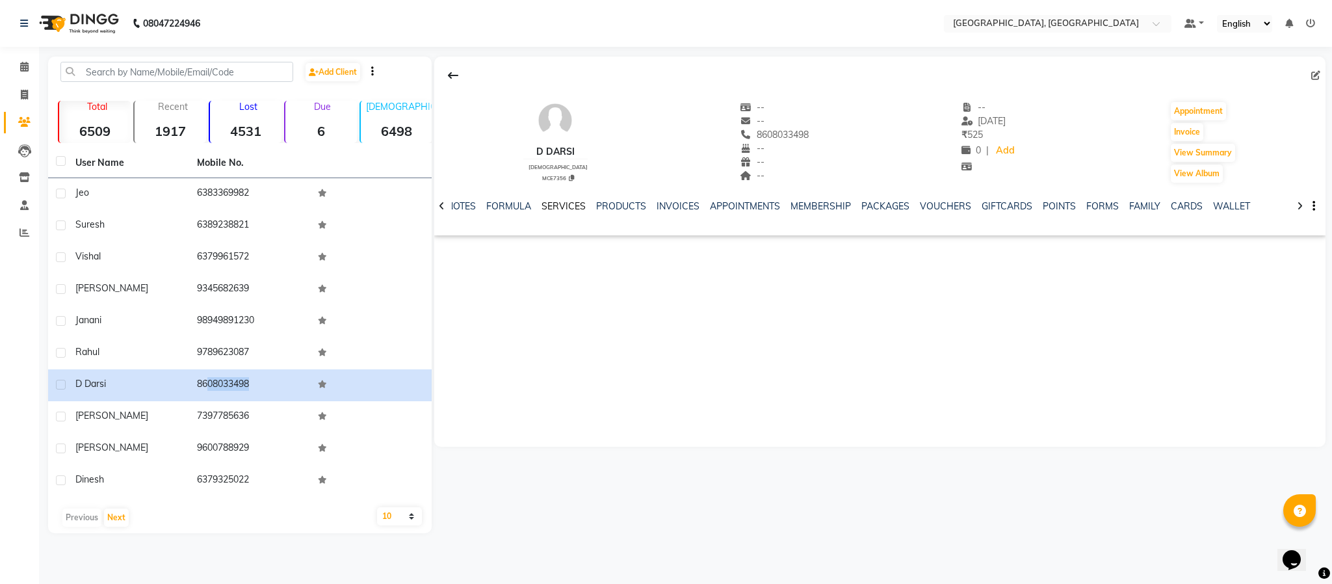
click at [566, 211] on link "SERVICES" at bounding box center [564, 206] width 44 height 12
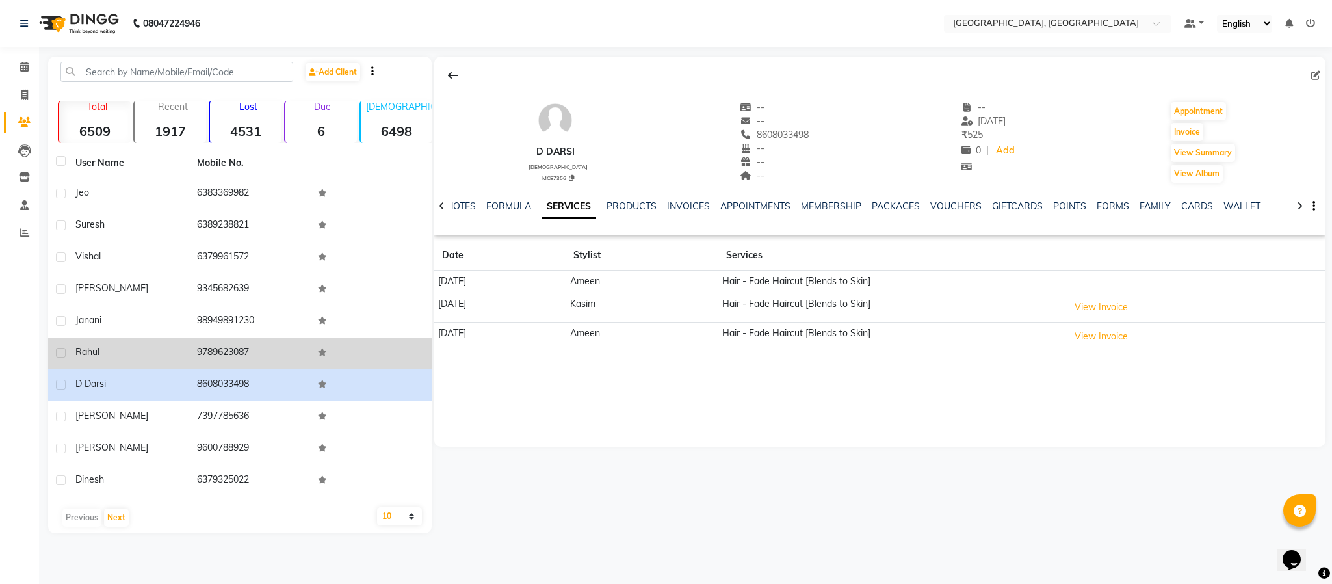
click at [211, 354] on td "9789623087" at bounding box center [250, 354] width 122 height 32
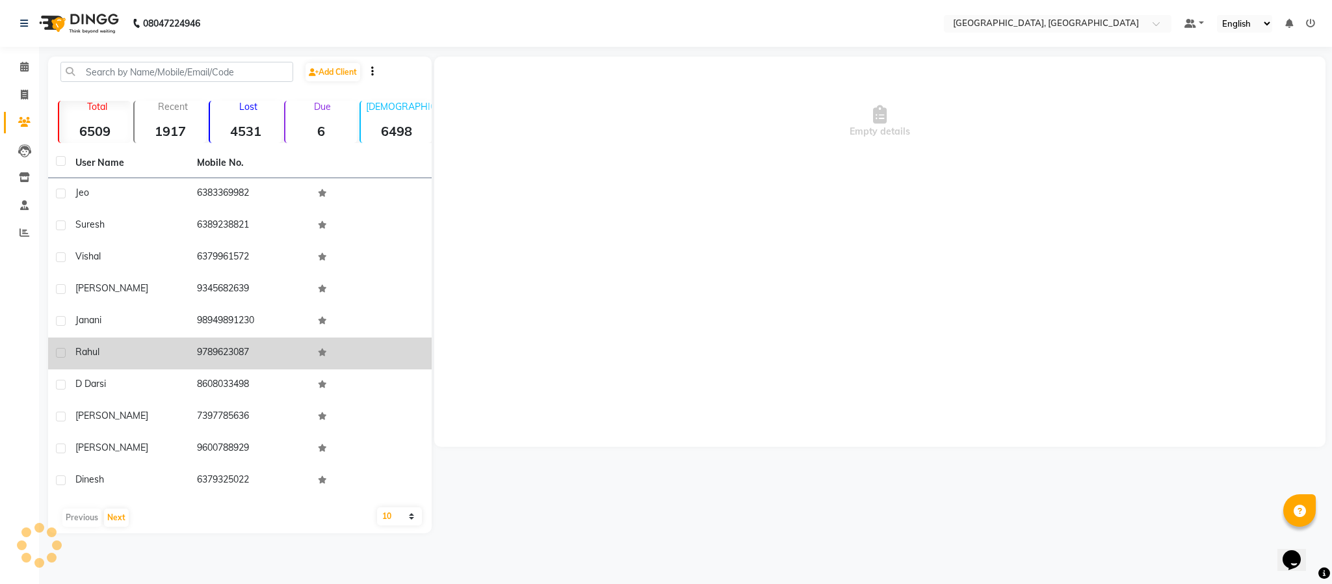
click at [211, 352] on td "9789623087" at bounding box center [250, 354] width 122 height 32
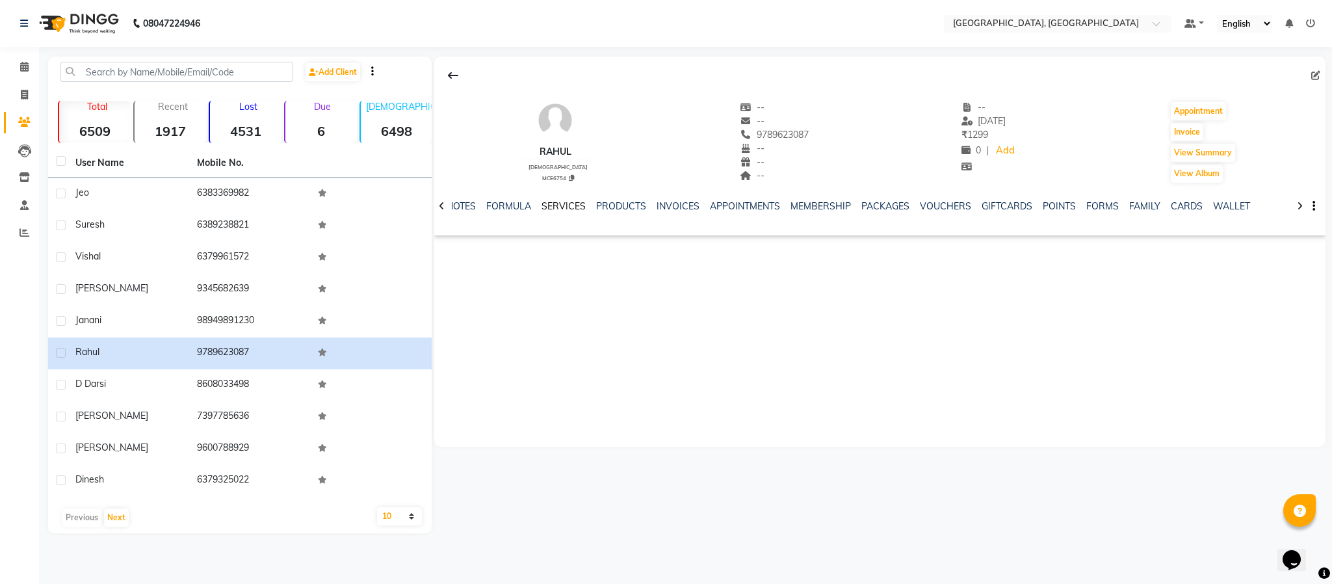
click at [552, 209] on link "SERVICES" at bounding box center [564, 206] width 44 height 12
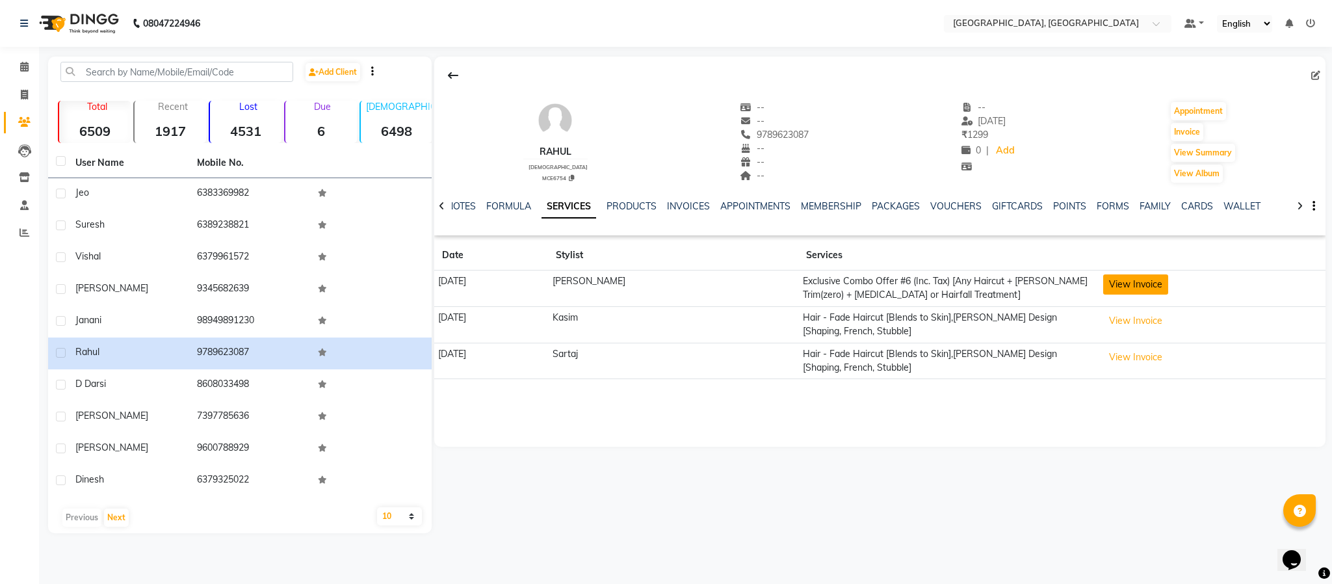
click at [998, 280] on button "View Invoice" at bounding box center [1136, 284] width 65 height 20
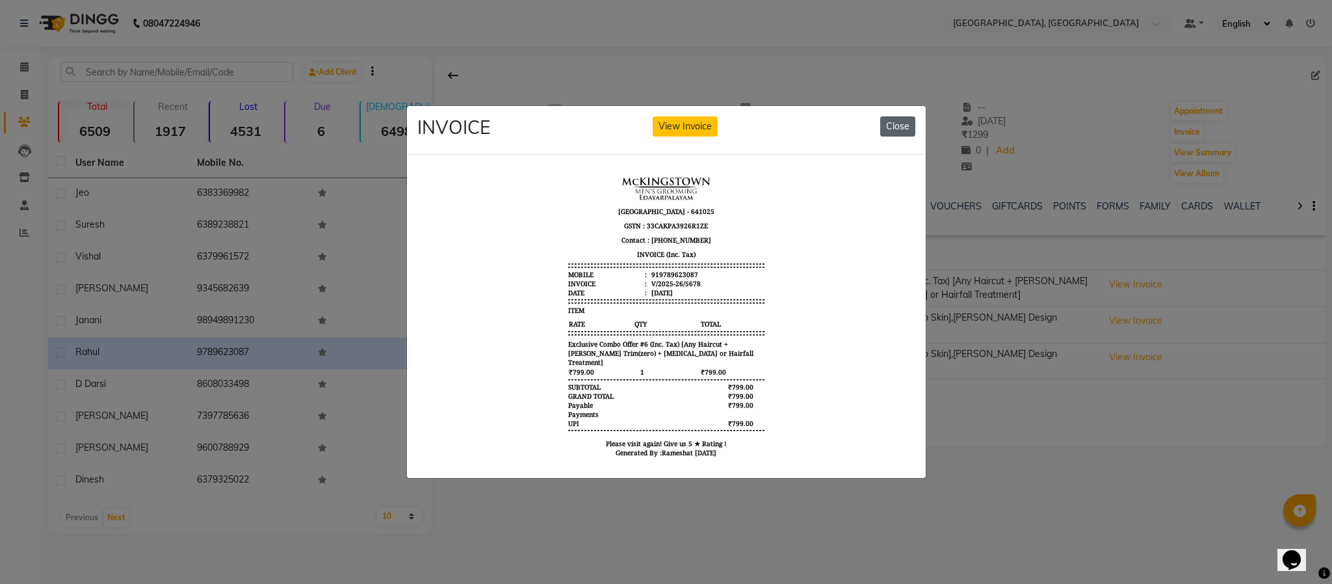
click at [896, 116] on button "Close" at bounding box center [898, 126] width 35 height 20
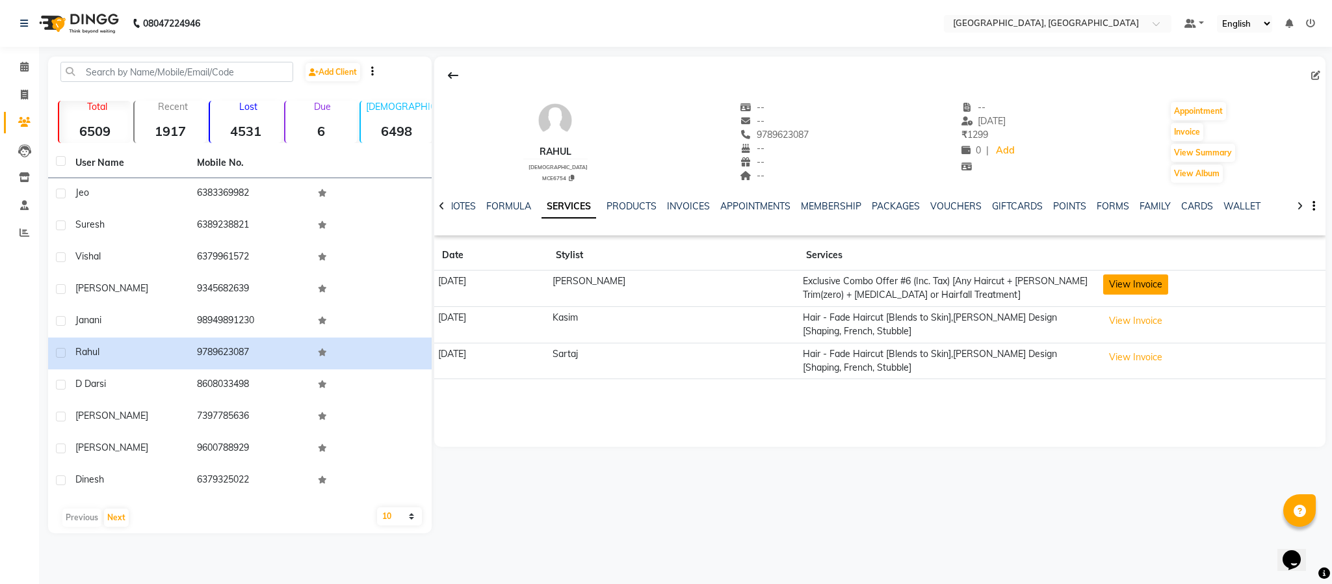
click at [998, 287] on button "View Invoice" at bounding box center [1136, 284] width 65 height 20
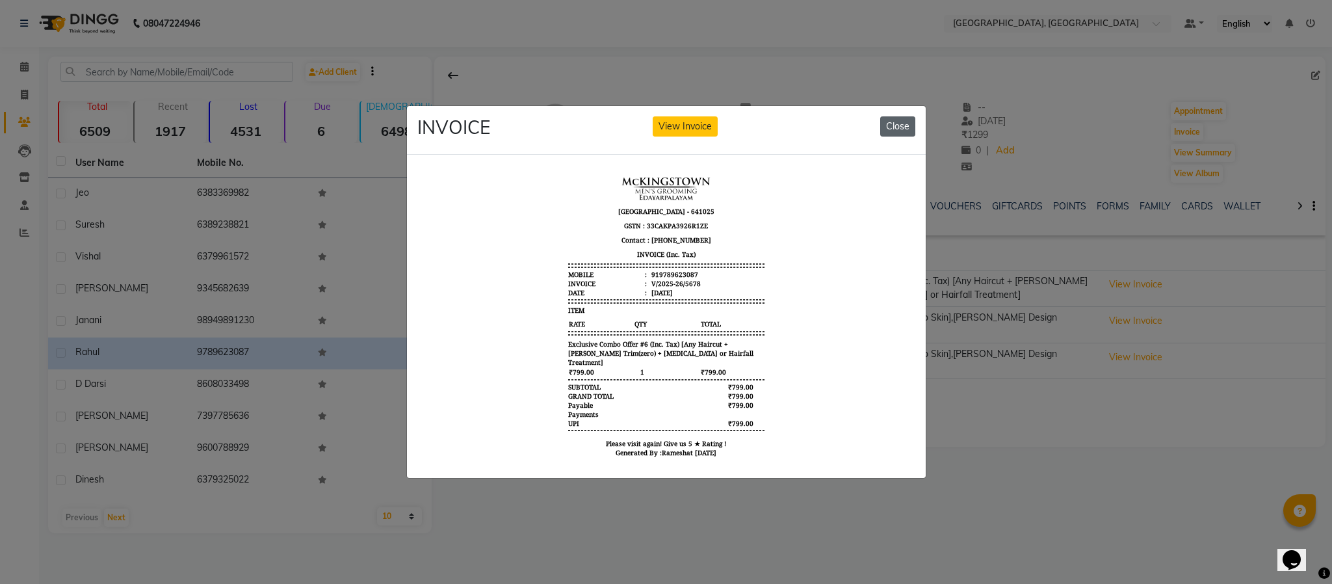
click at [888, 124] on button "Close" at bounding box center [898, 126] width 35 height 20
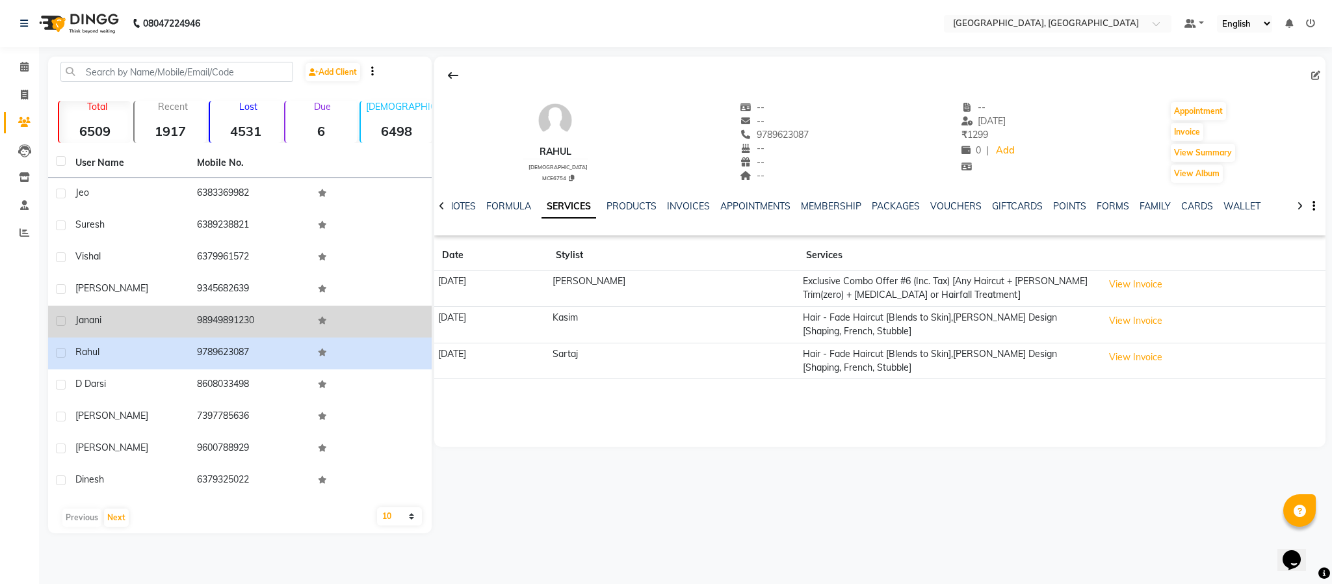
click at [229, 323] on td "98949891230" at bounding box center [250, 322] width 122 height 32
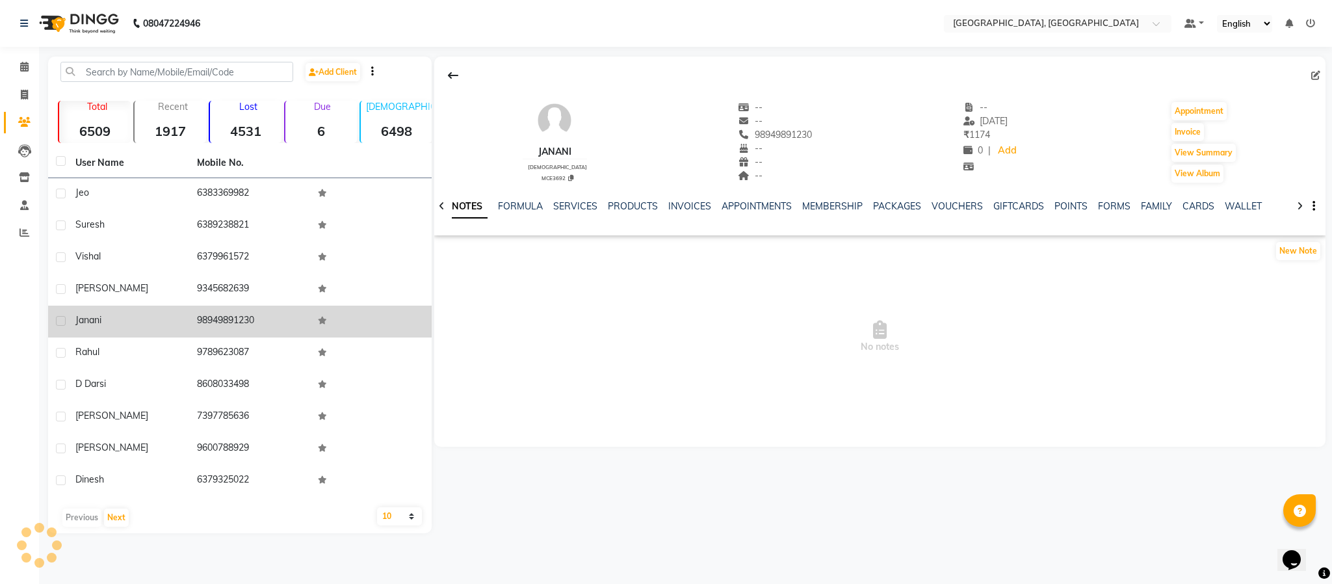
click at [229, 323] on td "98949891230" at bounding box center [250, 322] width 122 height 32
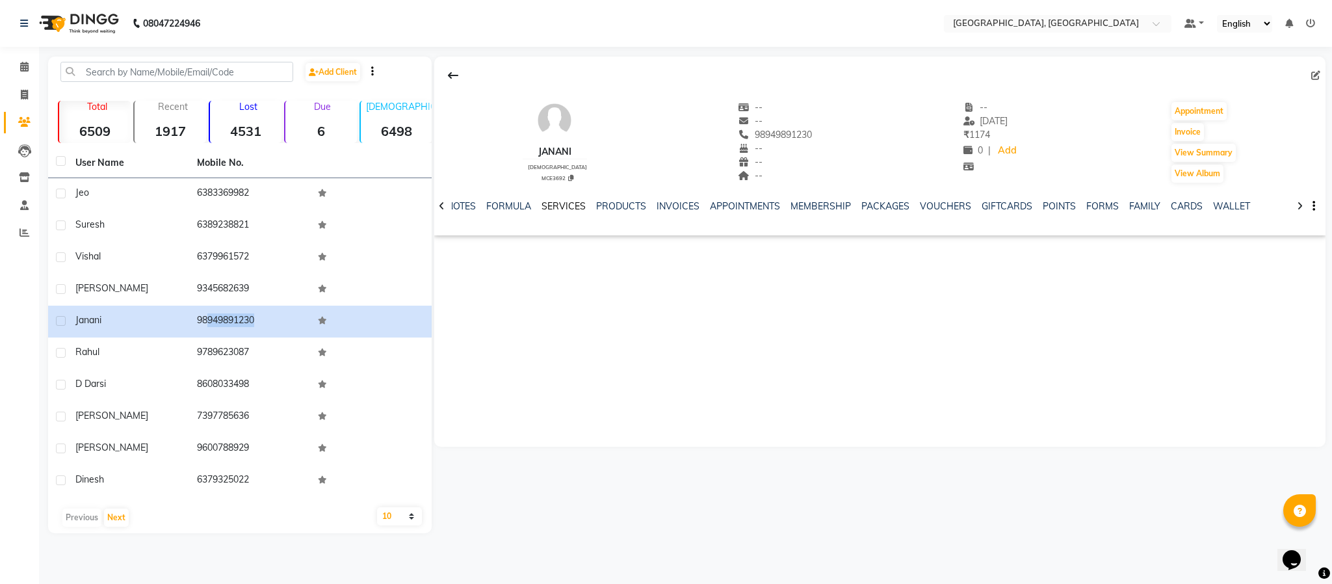
click at [568, 202] on link "SERVICES" at bounding box center [564, 206] width 44 height 12
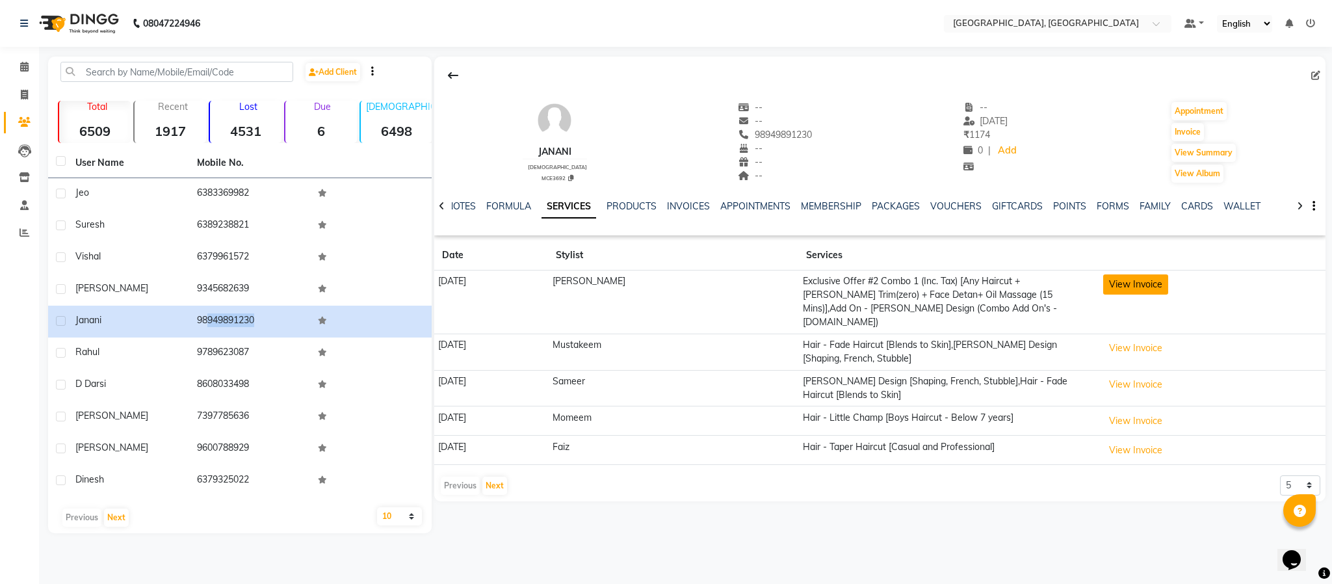
click at [998, 293] on button "View Invoice" at bounding box center [1136, 284] width 65 height 20
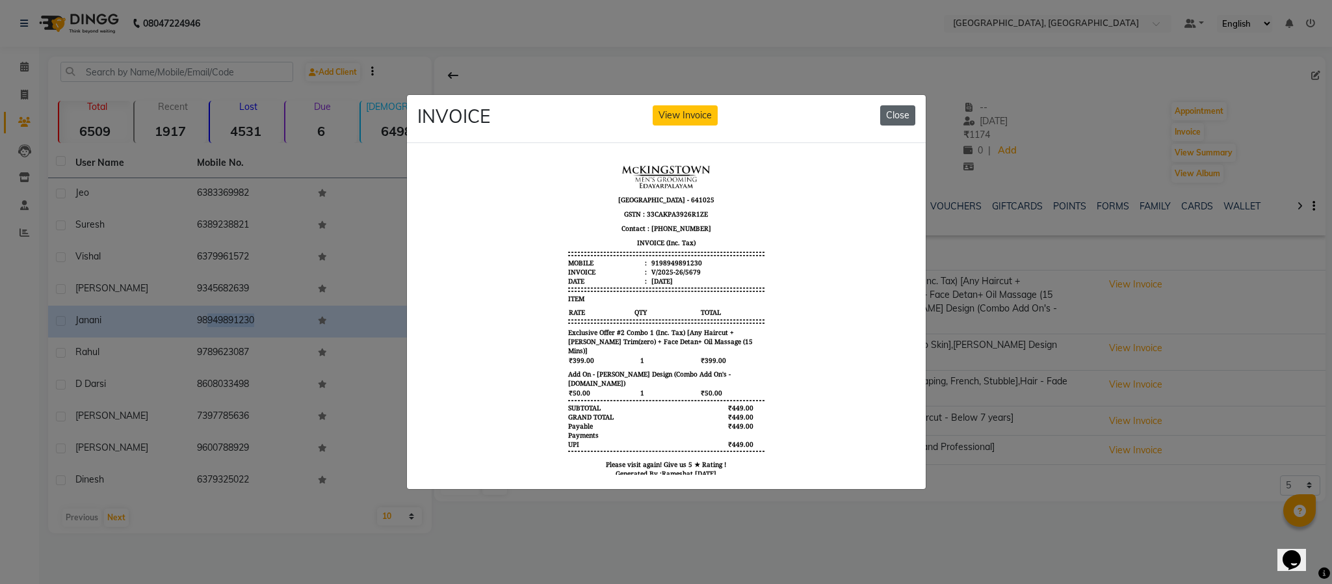
click at [911, 105] on button "Close" at bounding box center [898, 115] width 35 height 20
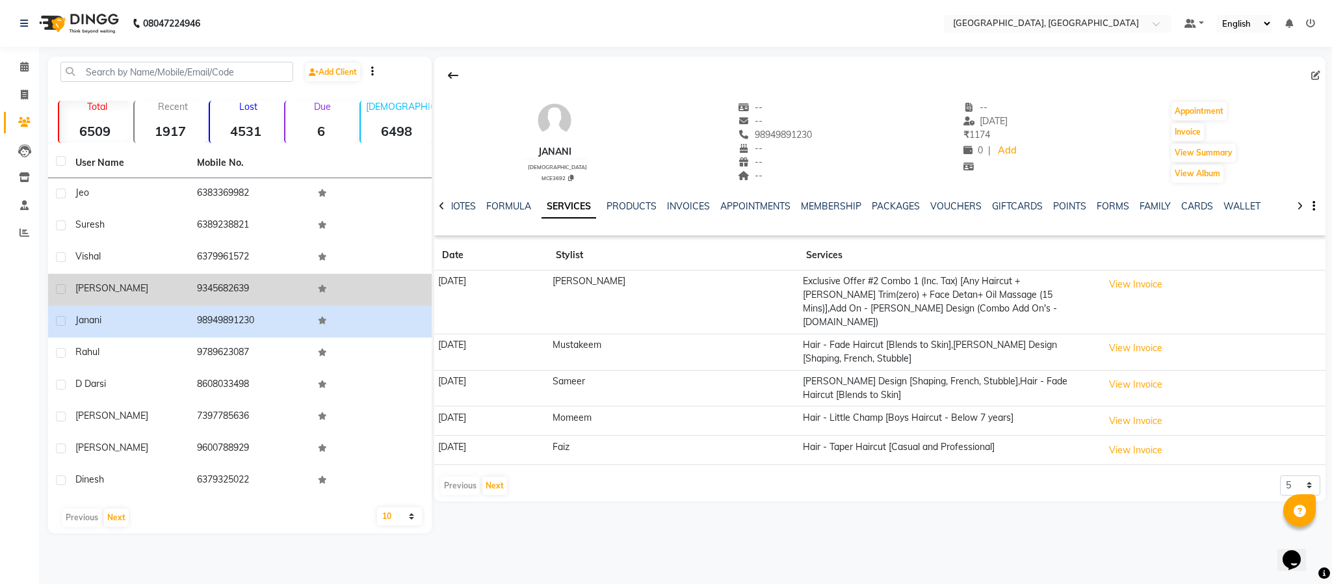
click at [227, 287] on td "9345682639" at bounding box center [250, 290] width 122 height 32
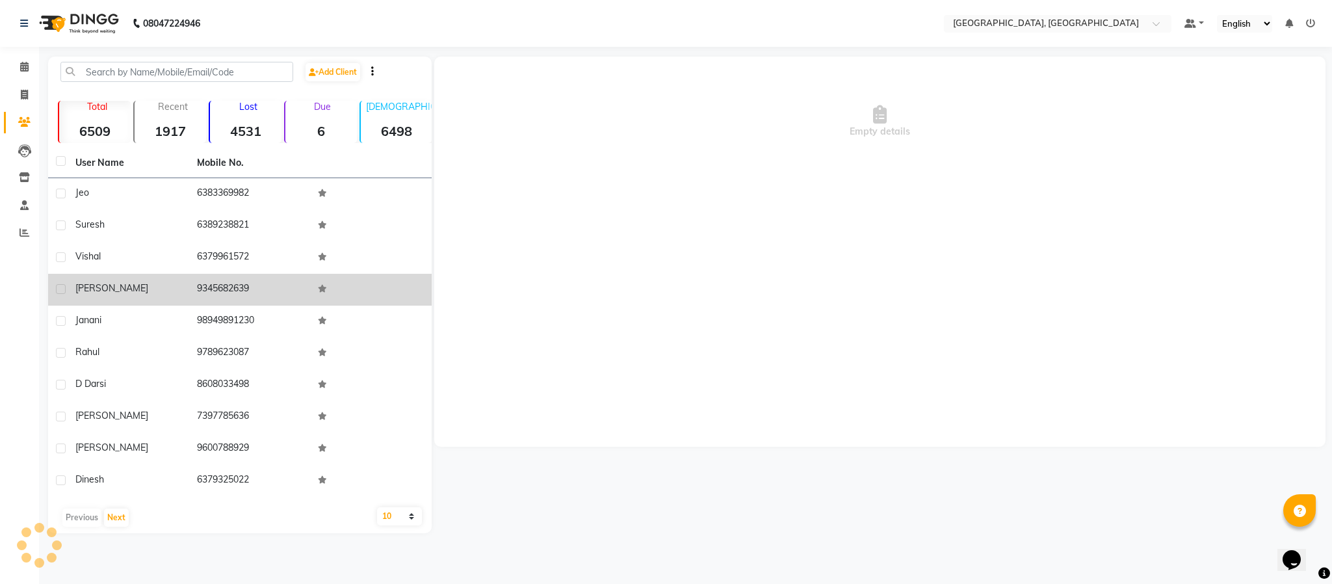
click at [226, 287] on td "9345682639" at bounding box center [250, 290] width 122 height 32
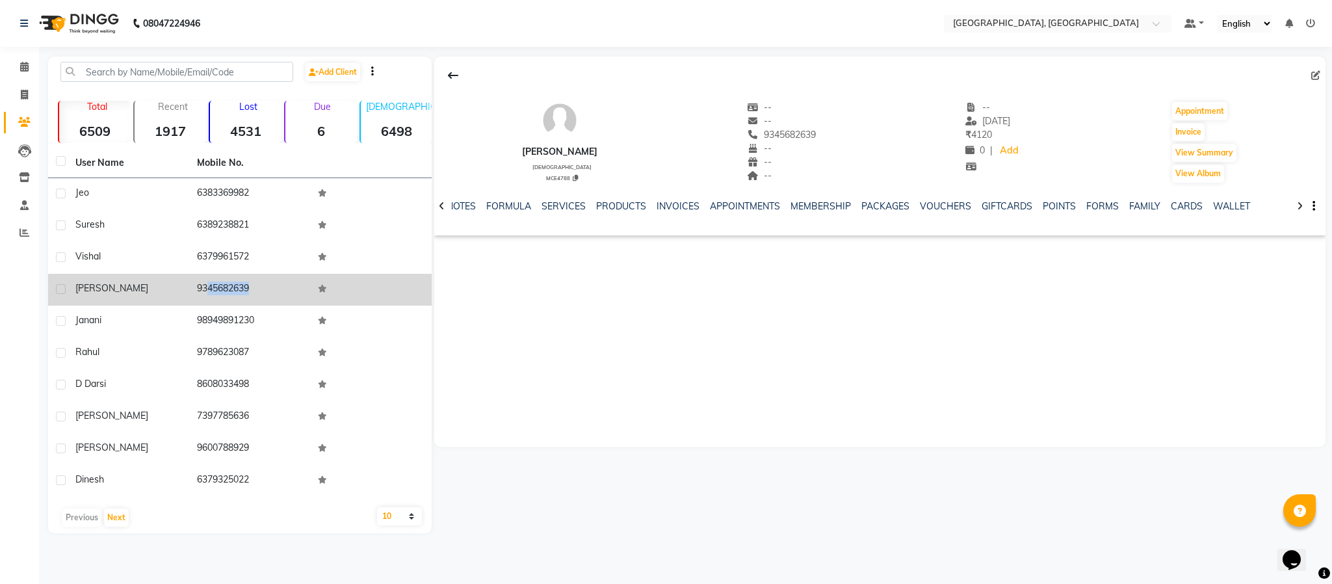
click at [226, 287] on td "9345682639" at bounding box center [250, 290] width 122 height 32
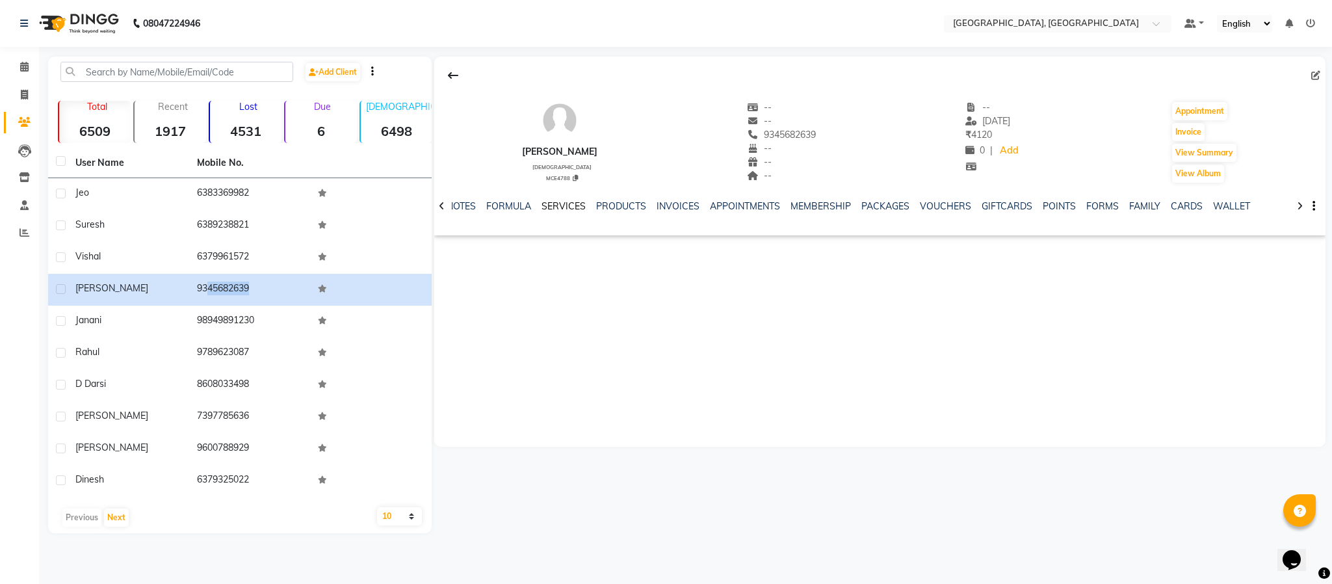
click at [553, 205] on link "SERVICES" at bounding box center [564, 206] width 44 height 12
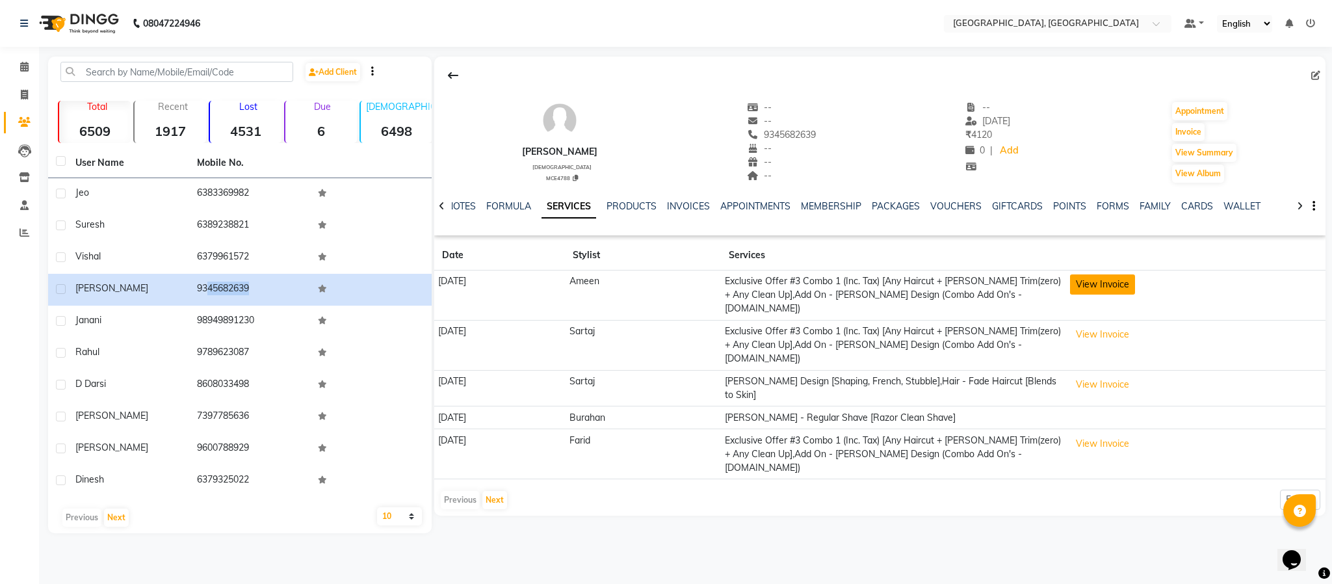
click at [998, 291] on button "View Invoice" at bounding box center [1102, 284] width 65 height 20
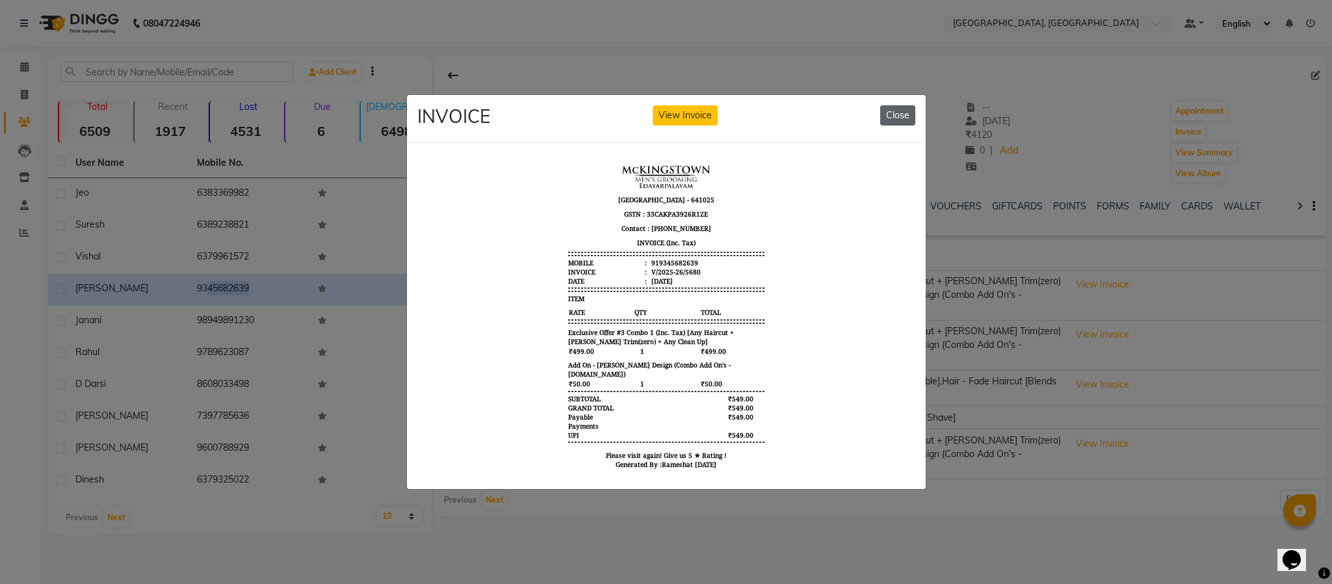
click at [898, 112] on button "Close" at bounding box center [898, 115] width 35 height 20
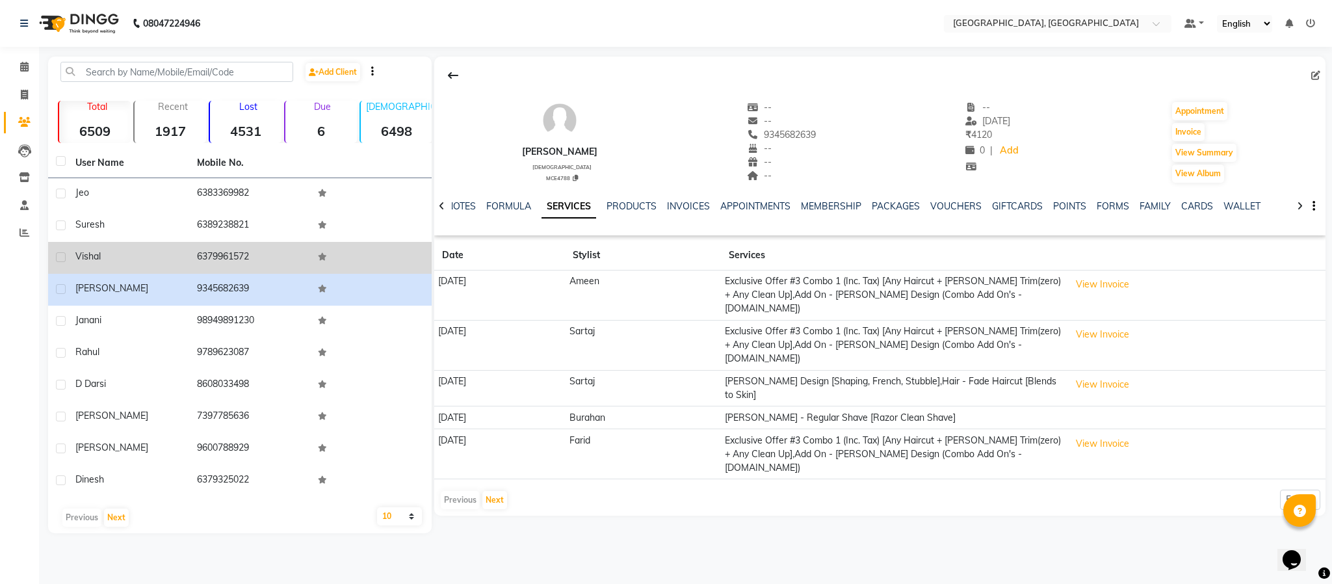
click at [213, 246] on td "6379961572" at bounding box center [250, 258] width 122 height 32
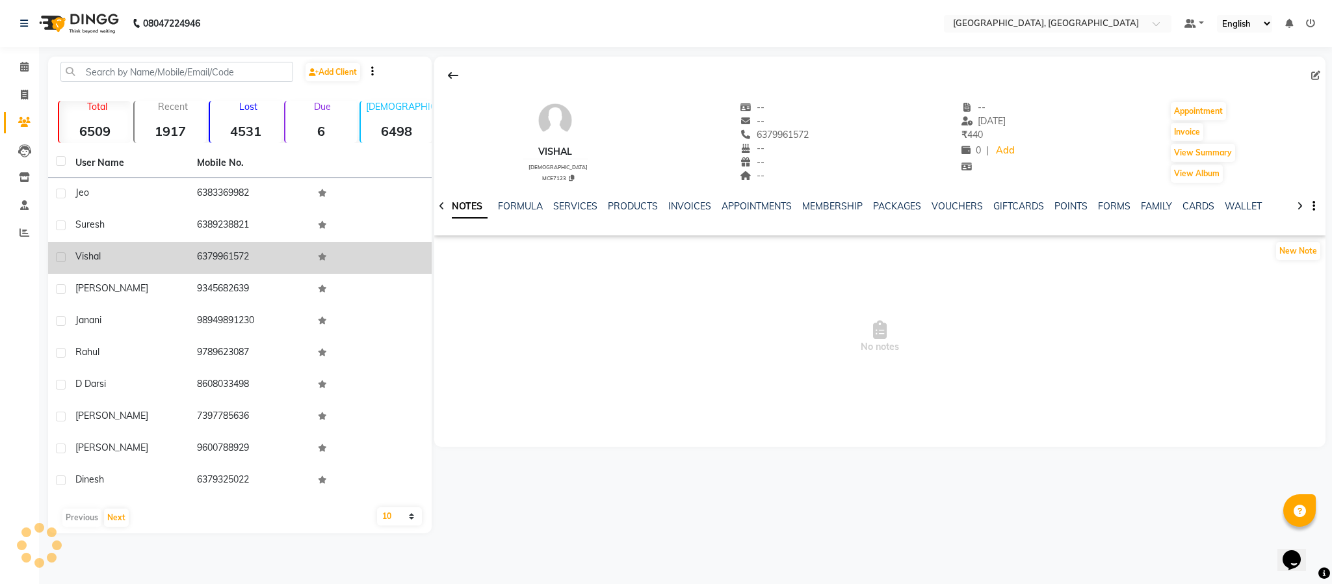
click at [213, 246] on td "6379961572" at bounding box center [250, 258] width 122 height 32
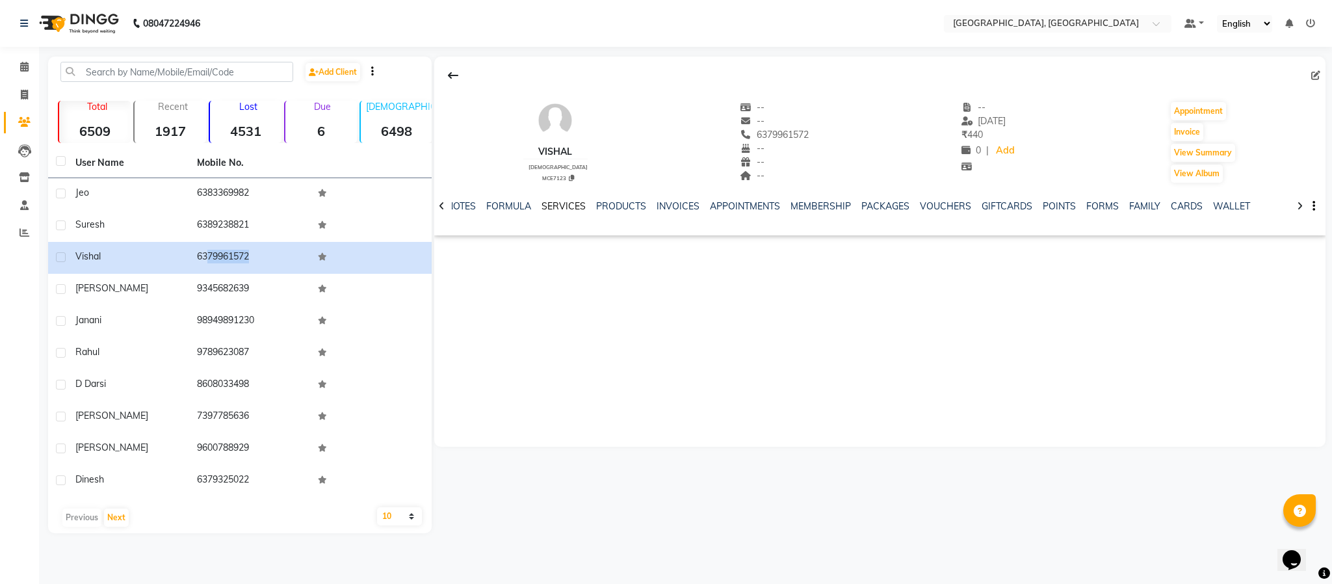
click at [574, 207] on link "SERVICES" at bounding box center [564, 206] width 44 height 12
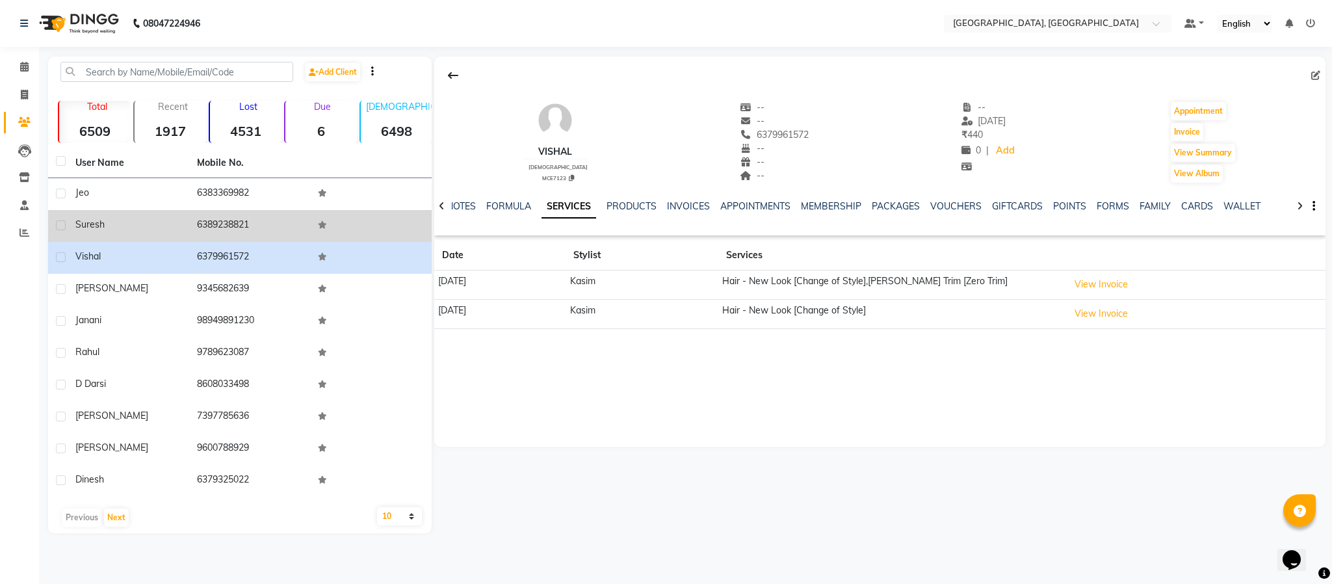
click at [213, 227] on td "6389238821" at bounding box center [250, 226] width 122 height 32
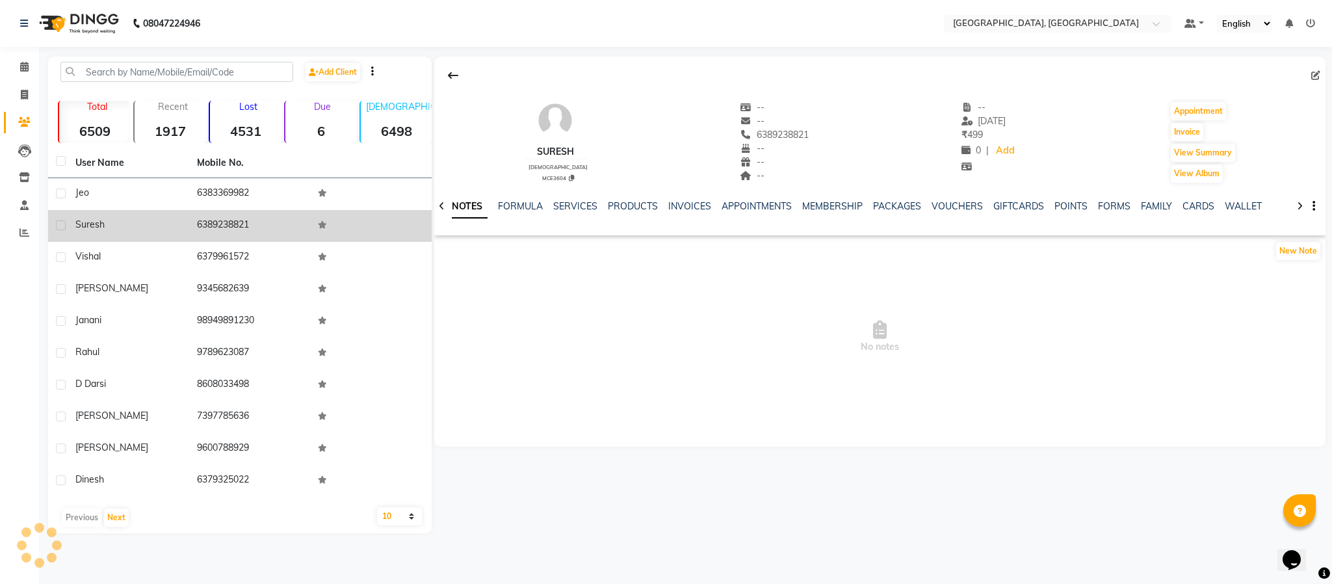
click at [213, 227] on td "6389238821" at bounding box center [250, 226] width 122 height 32
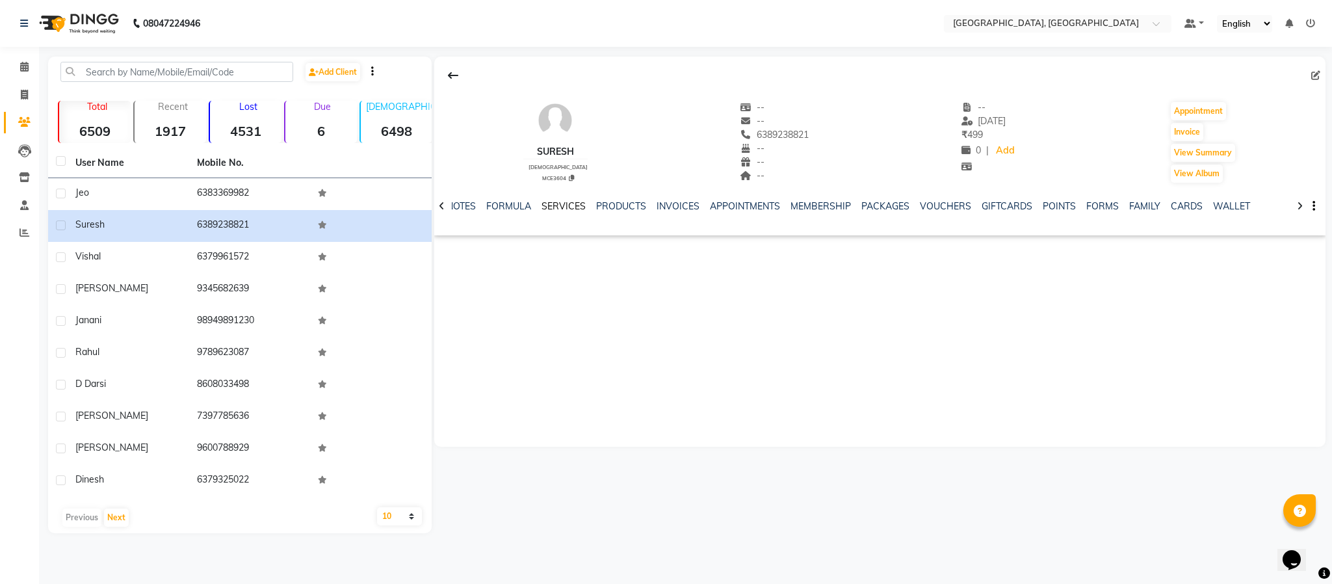
click at [568, 207] on link "SERVICES" at bounding box center [564, 206] width 44 height 12
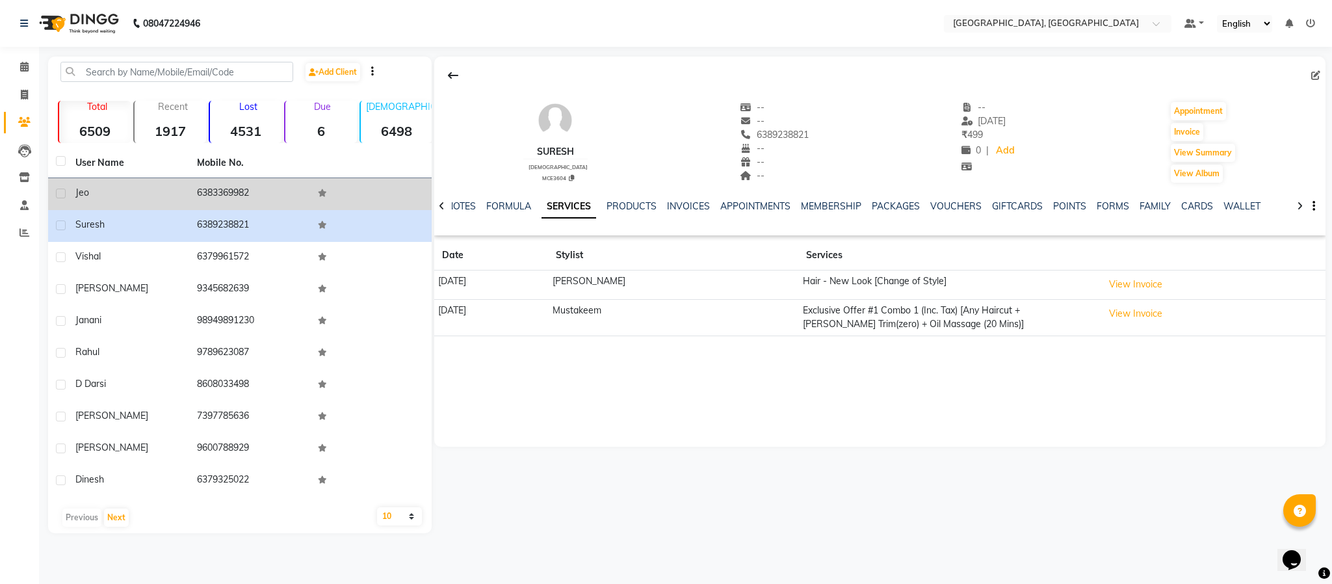
click at [223, 192] on td "6383369982" at bounding box center [250, 194] width 122 height 32
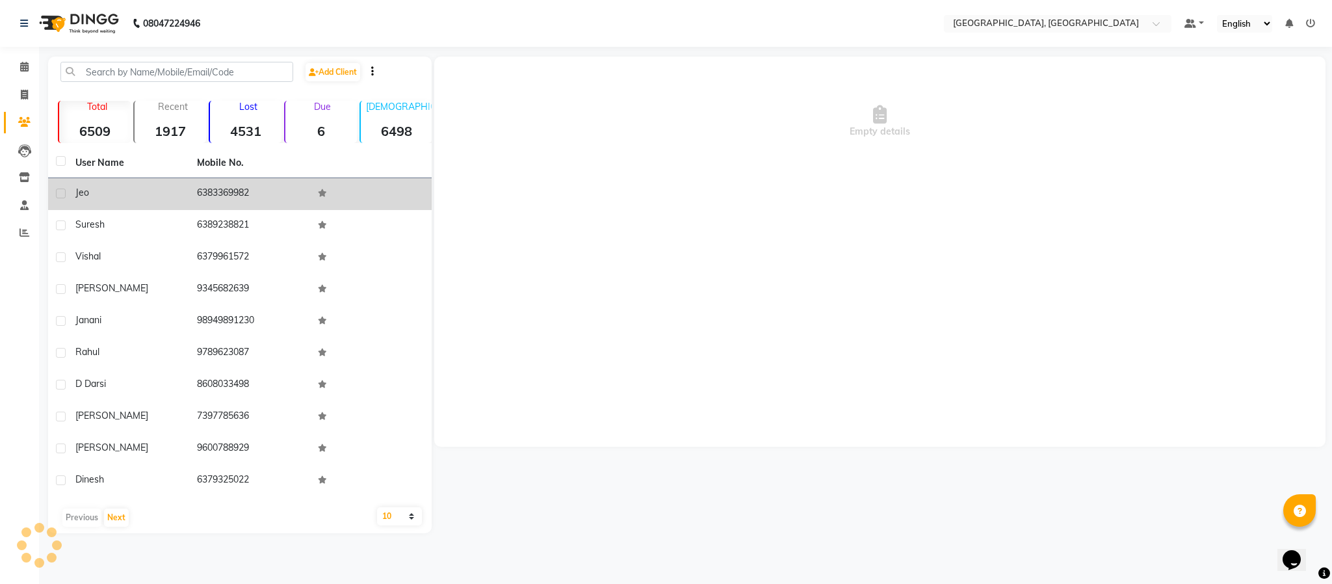
click at [223, 192] on td "6383369982" at bounding box center [250, 194] width 122 height 32
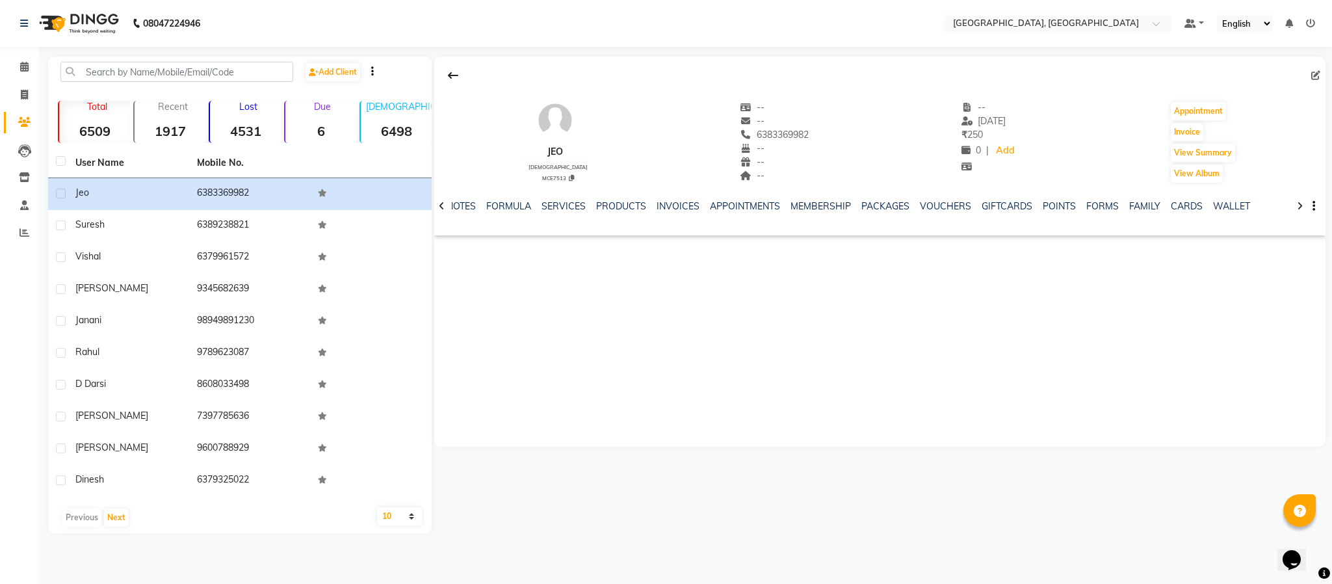
click at [568, 200] on div "SERVICES" at bounding box center [564, 207] width 44 height 14
click at [568, 207] on link "SERVICES" at bounding box center [564, 206] width 44 height 12
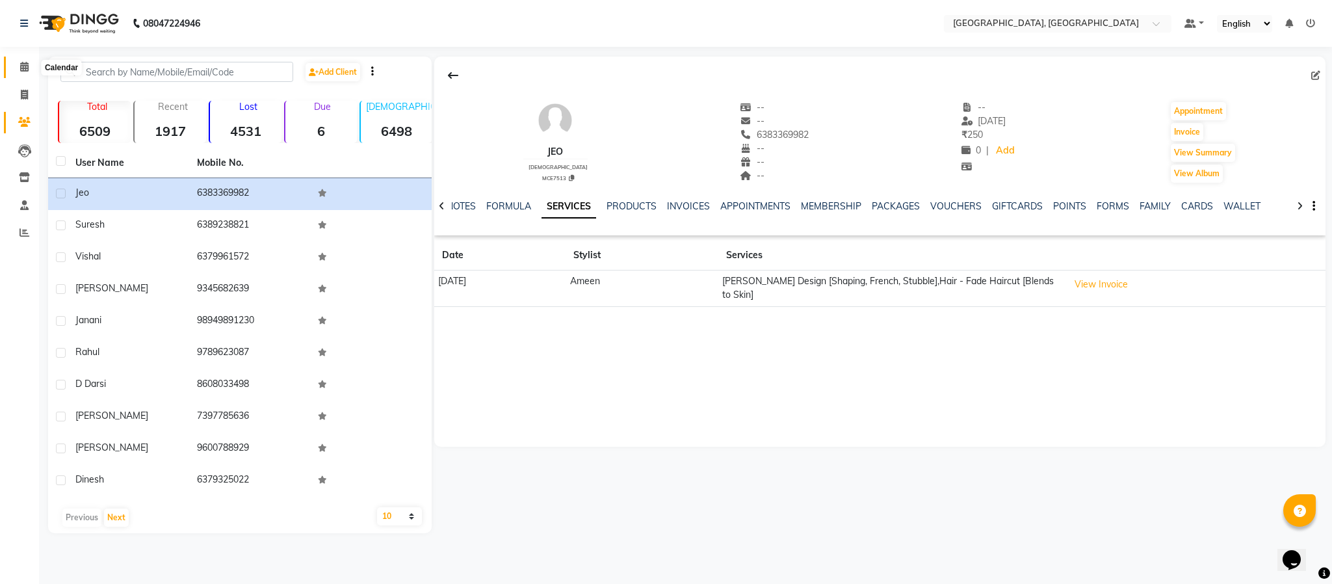
drag, startPoint x: 22, startPoint y: 68, endPoint x: 35, endPoint y: 71, distance: 13.3
click at [22, 68] on icon at bounding box center [24, 67] width 8 height 10
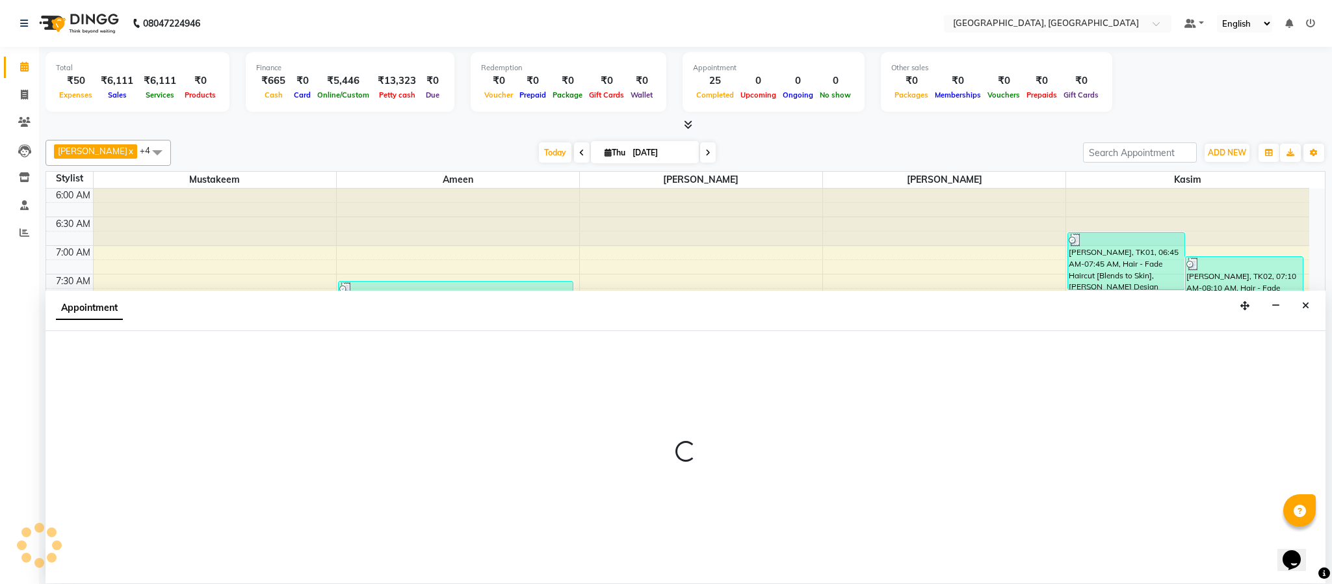
select select "84531"
select select "tentative"
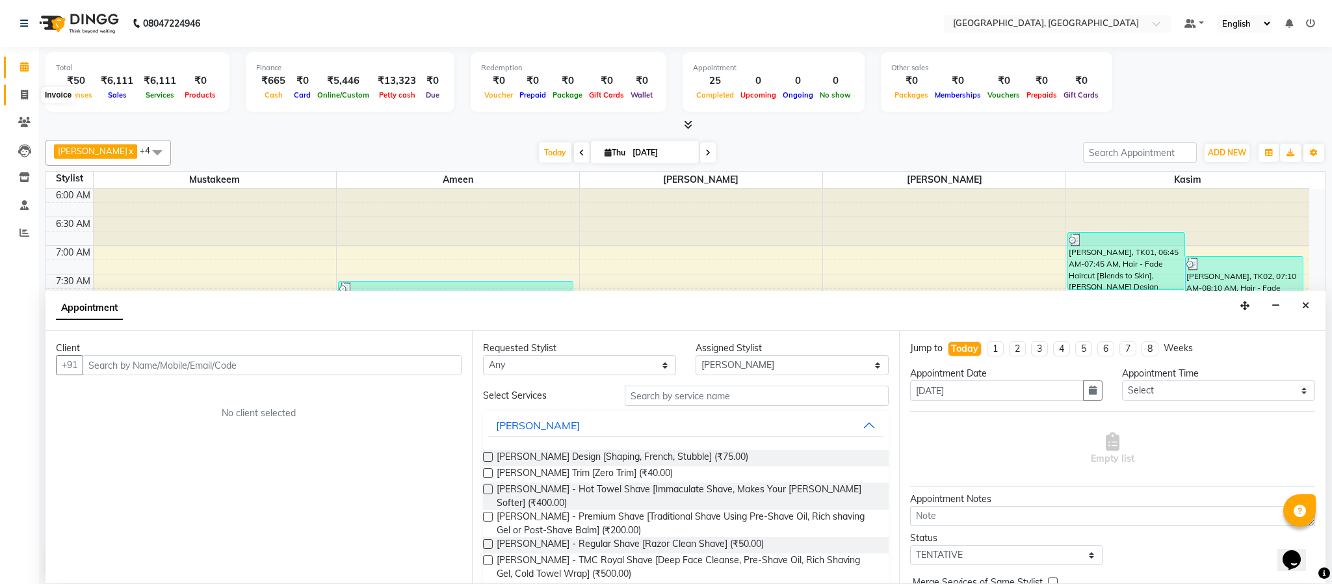
click at [23, 90] on icon at bounding box center [24, 95] width 7 height 10
select select "4977"
select select "service"
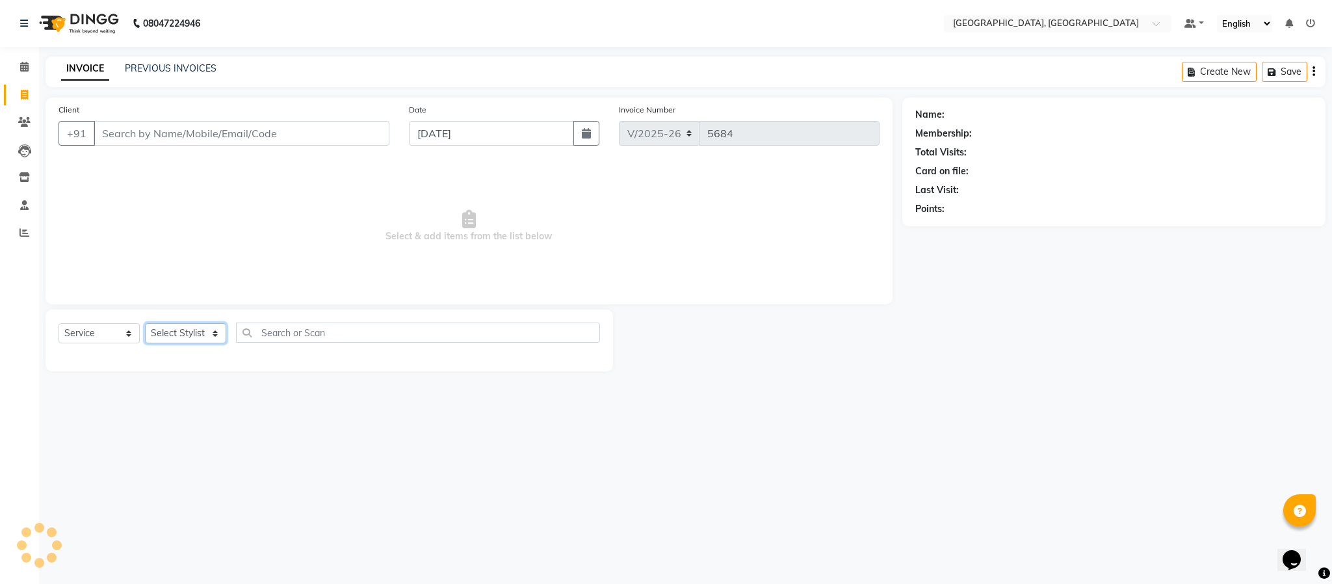
click at [160, 334] on select "Select Stylist Ameen House Keeping [PERSON_NAME] [PERSON_NAME] Prathiswar [PERS…" at bounding box center [185, 333] width 81 height 20
click at [145, 324] on select "Select Stylist Ameen House Keeping [PERSON_NAME] [PERSON_NAME] Prathiswar [PERS…" at bounding box center [185, 333] width 81 height 20
click at [285, 330] on input "text" at bounding box center [418, 333] width 364 height 20
click at [193, 334] on select "Select Stylist Ameen House Keeping [PERSON_NAME] [PERSON_NAME] Prathiswar [PERS…" at bounding box center [185, 333] width 81 height 20
select select "85156"
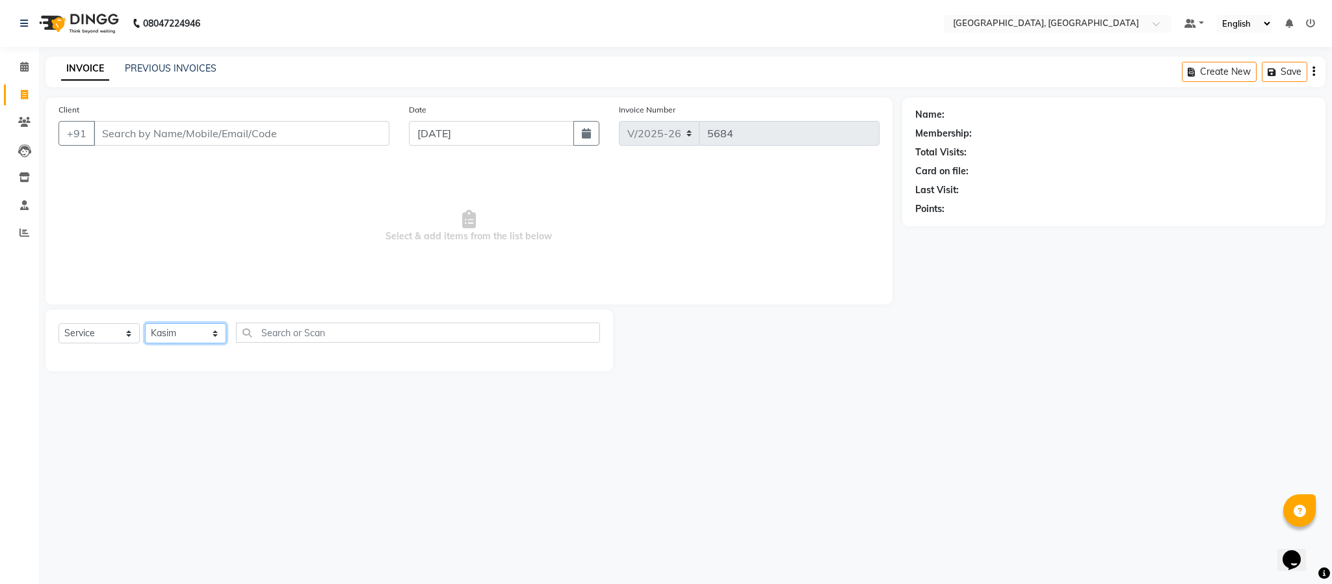
click at [145, 324] on select "Select Stylist Ameen House Keeping [PERSON_NAME] [PERSON_NAME] Prathiswar [PERS…" at bounding box center [185, 333] width 81 height 20
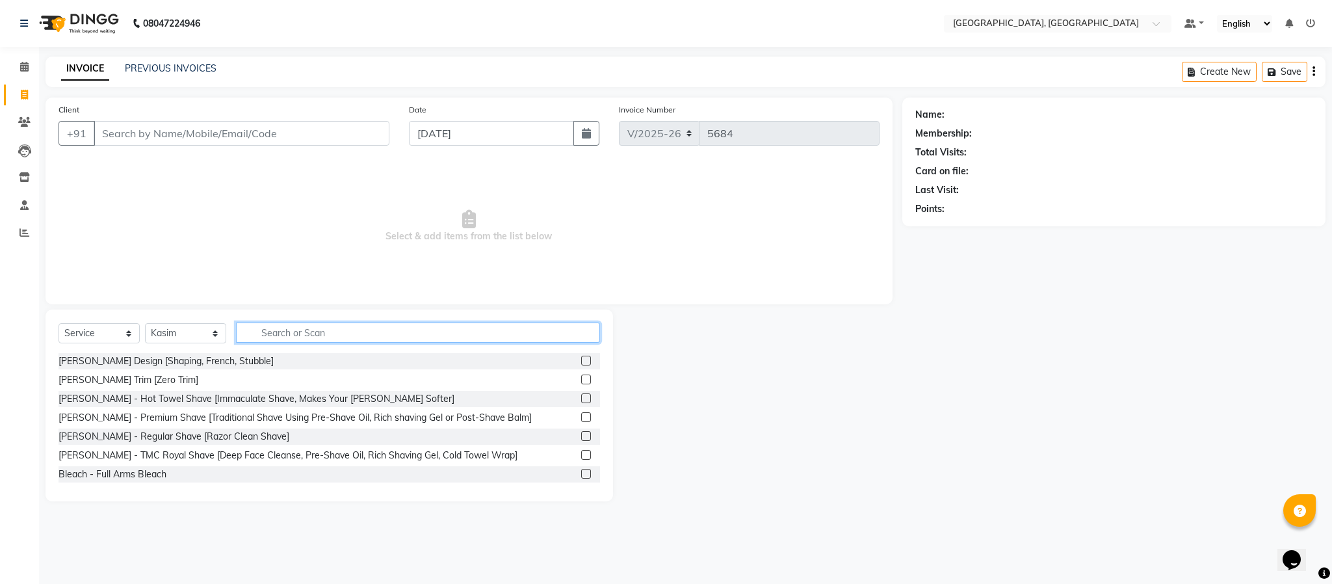
click at [302, 338] on input "text" at bounding box center [418, 333] width 364 height 20
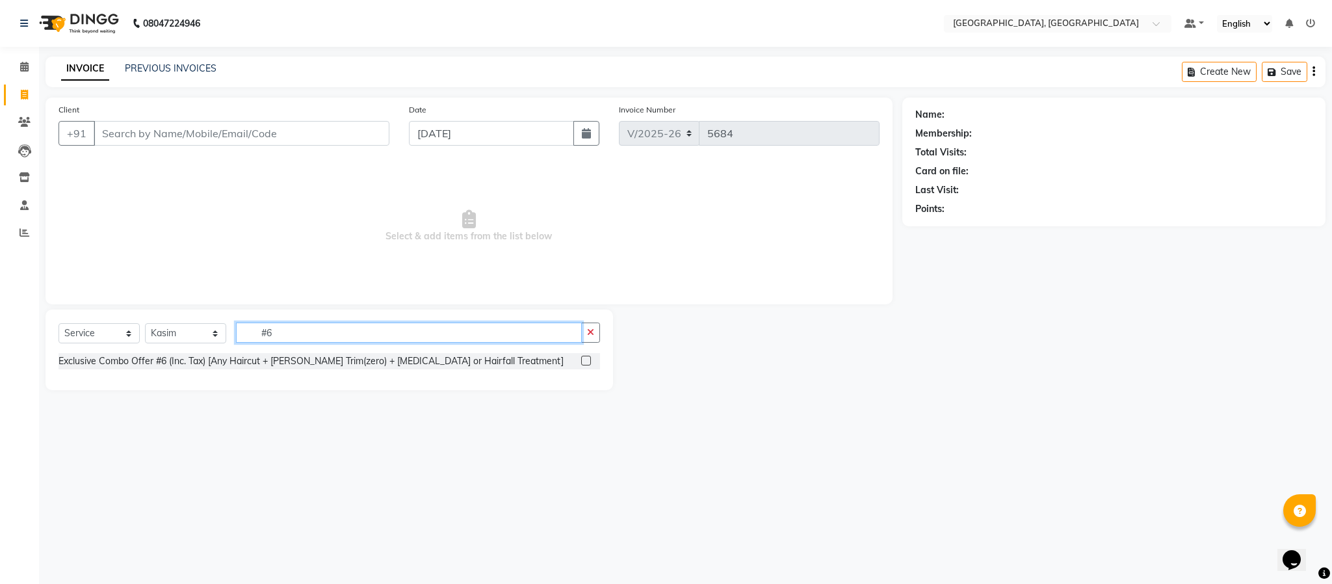
type input "#6"
click at [582, 360] on label at bounding box center [586, 361] width 10 height 10
click at [582, 360] on input "checkbox" at bounding box center [585, 361] width 8 height 8
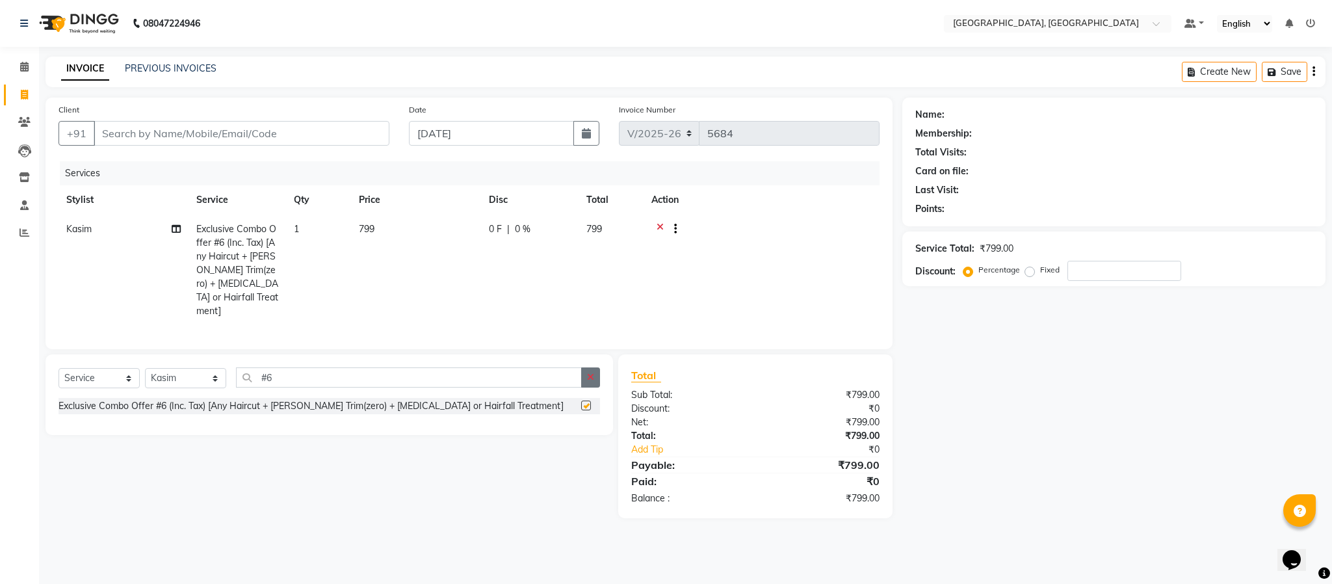
checkbox input "false"
click at [588, 381] on icon "button" at bounding box center [590, 377] width 7 height 9
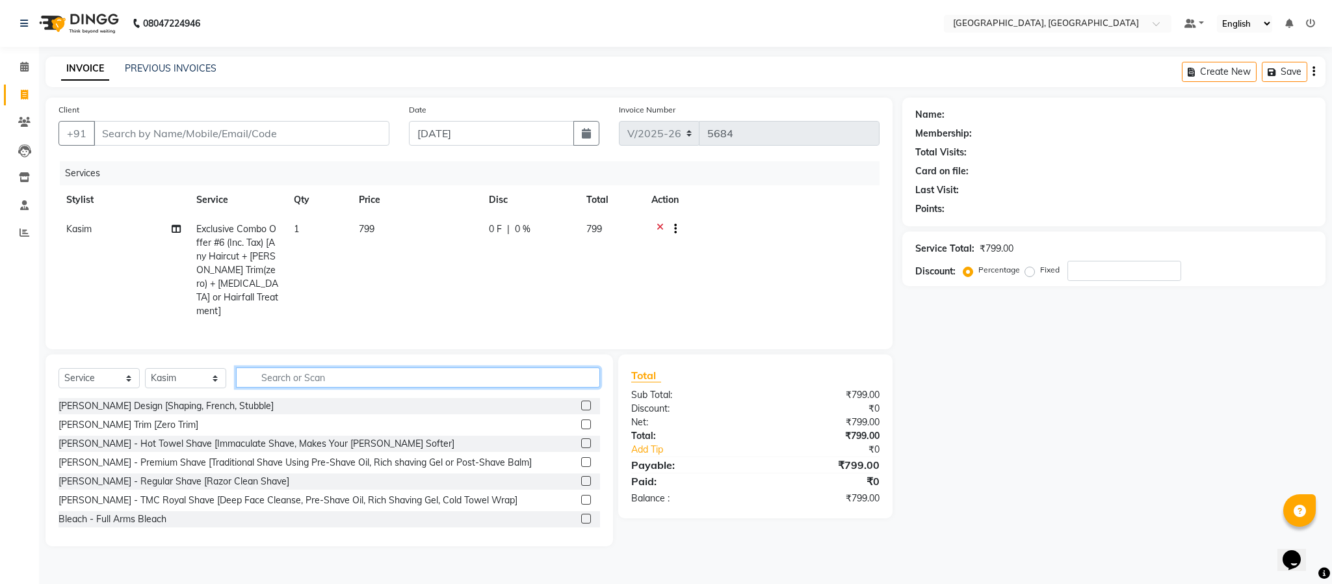
click at [516, 371] on input "text" at bounding box center [418, 377] width 364 height 20
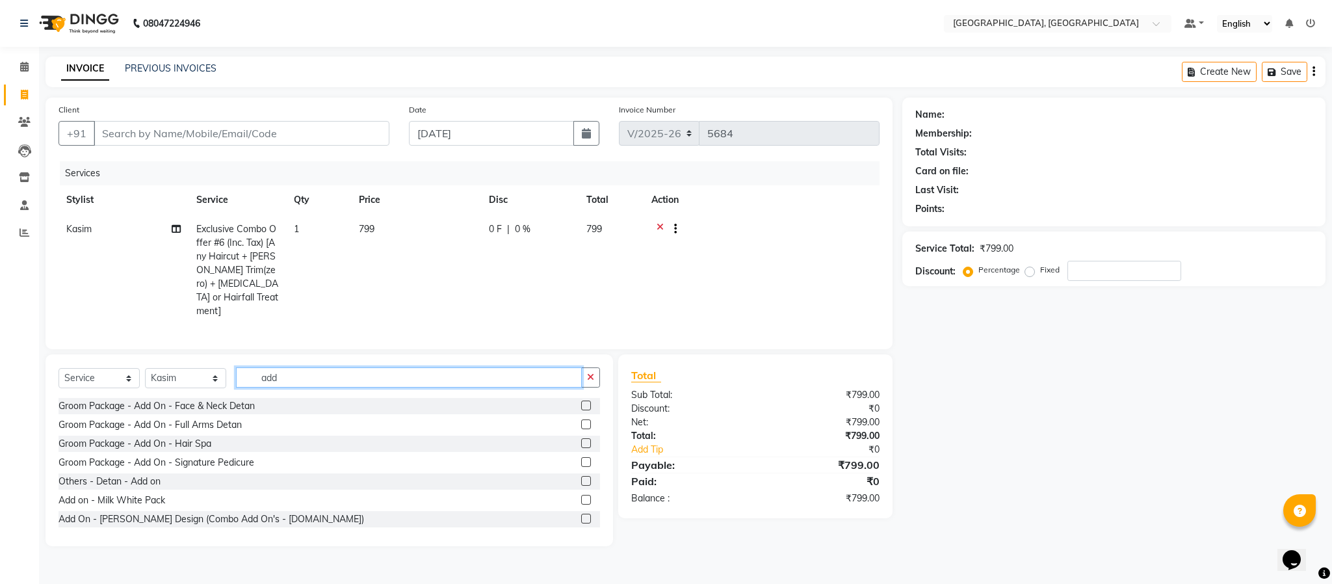
type input "add"
click at [581, 521] on label at bounding box center [586, 519] width 10 height 10
click at [581, 521] on input "checkbox" at bounding box center [585, 519] width 8 height 8
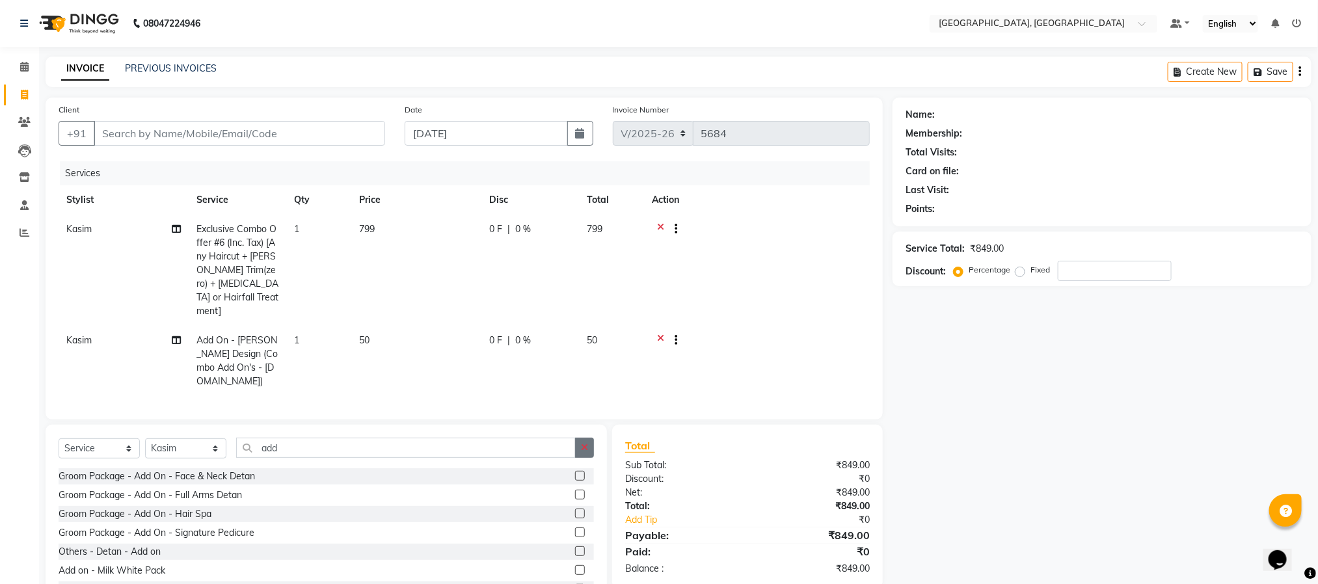
checkbox input "false"
click at [591, 438] on button "button" at bounding box center [584, 448] width 19 height 20
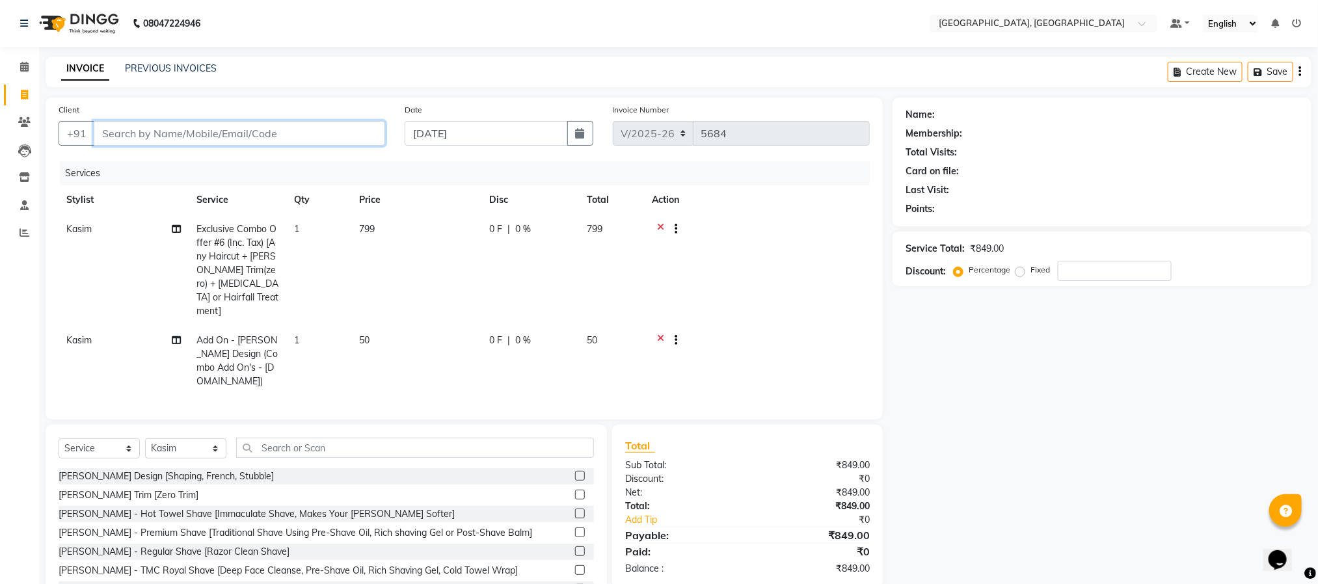
click at [287, 129] on input "Client" at bounding box center [239, 133] width 291 height 25
type input "9"
type input "0"
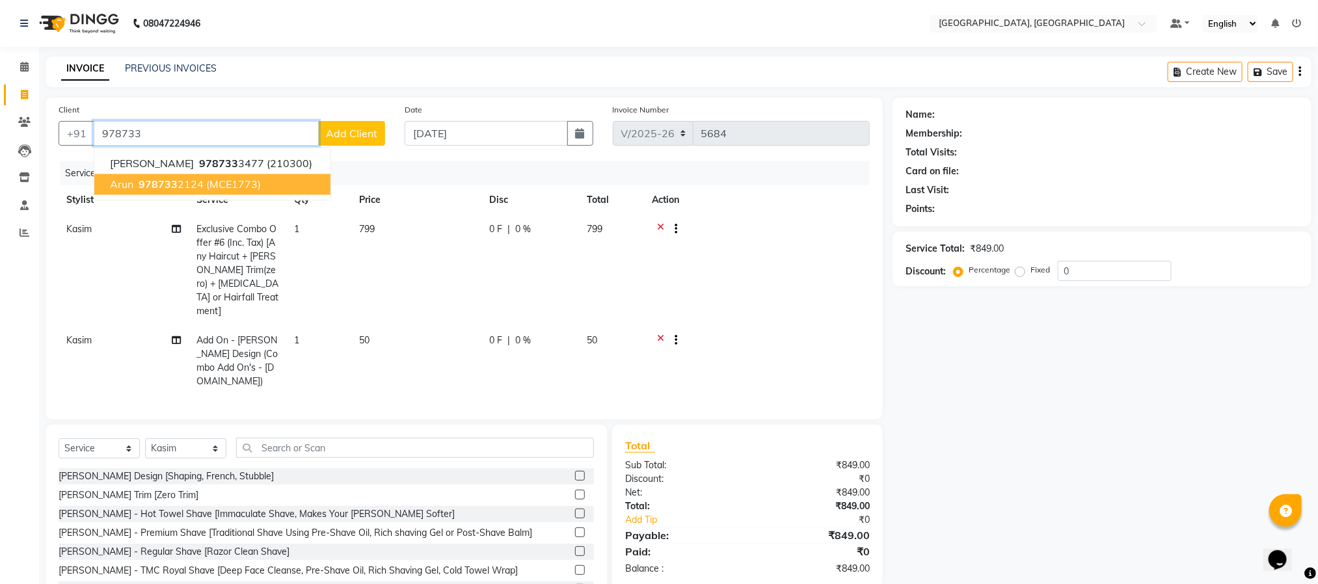
click at [149, 189] on span "978733" at bounding box center [158, 184] width 39 height 13
type input "9787332124"
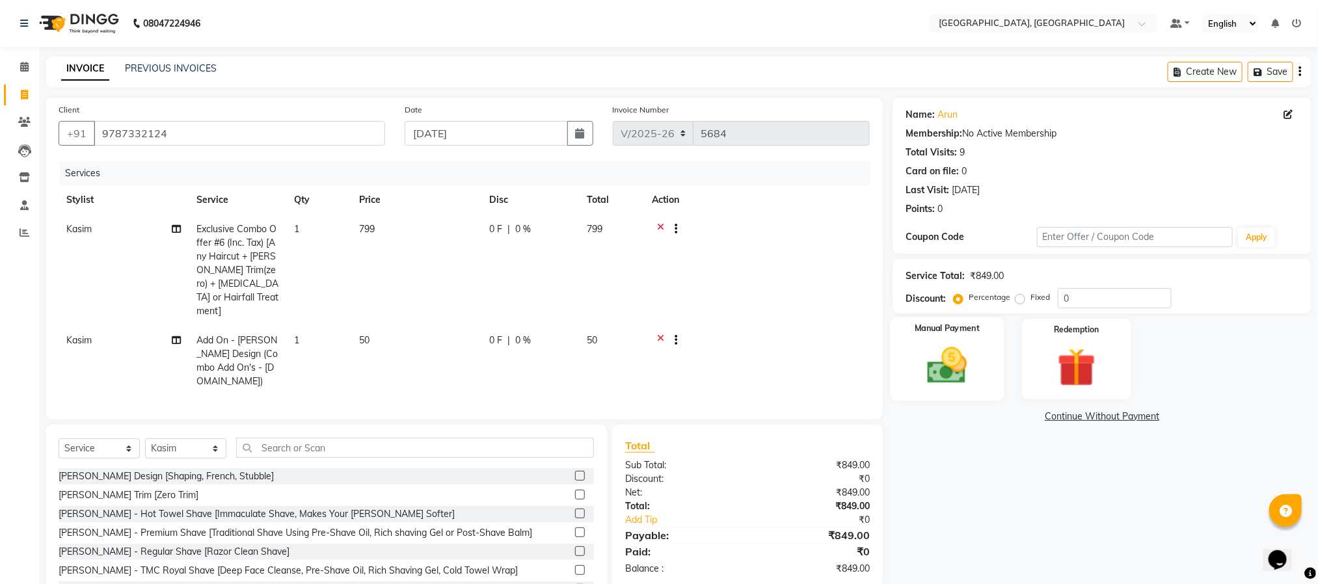
click at [941, 356] on img at bounding box center [946, 366] width 65 height 46
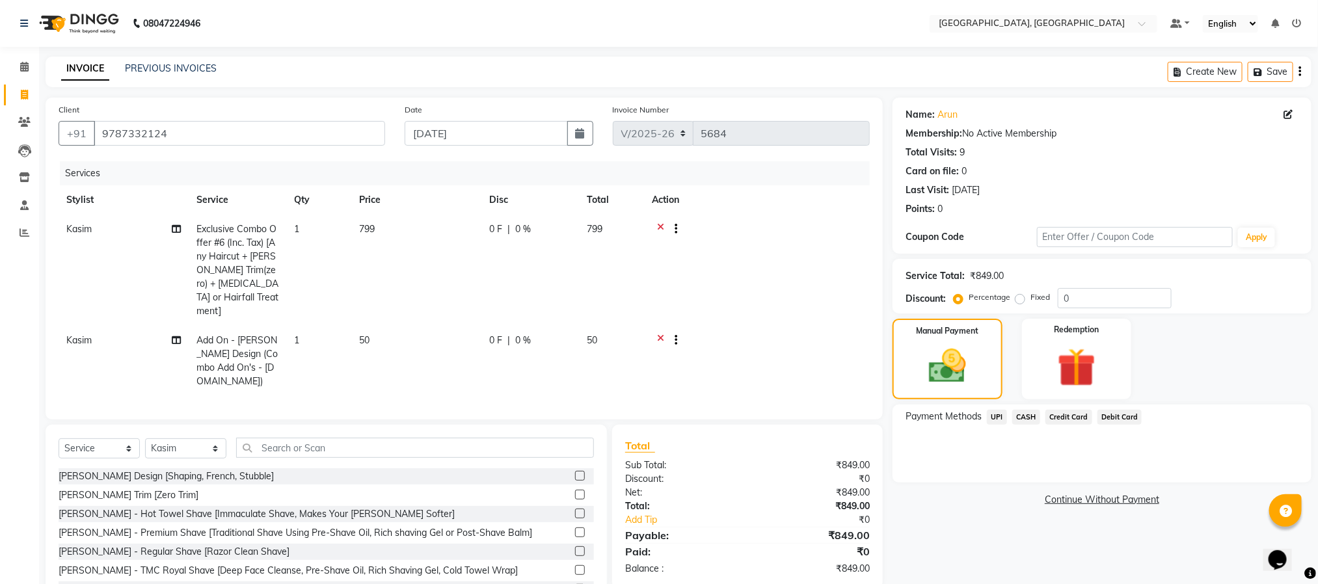
scroll to position [39, 0]
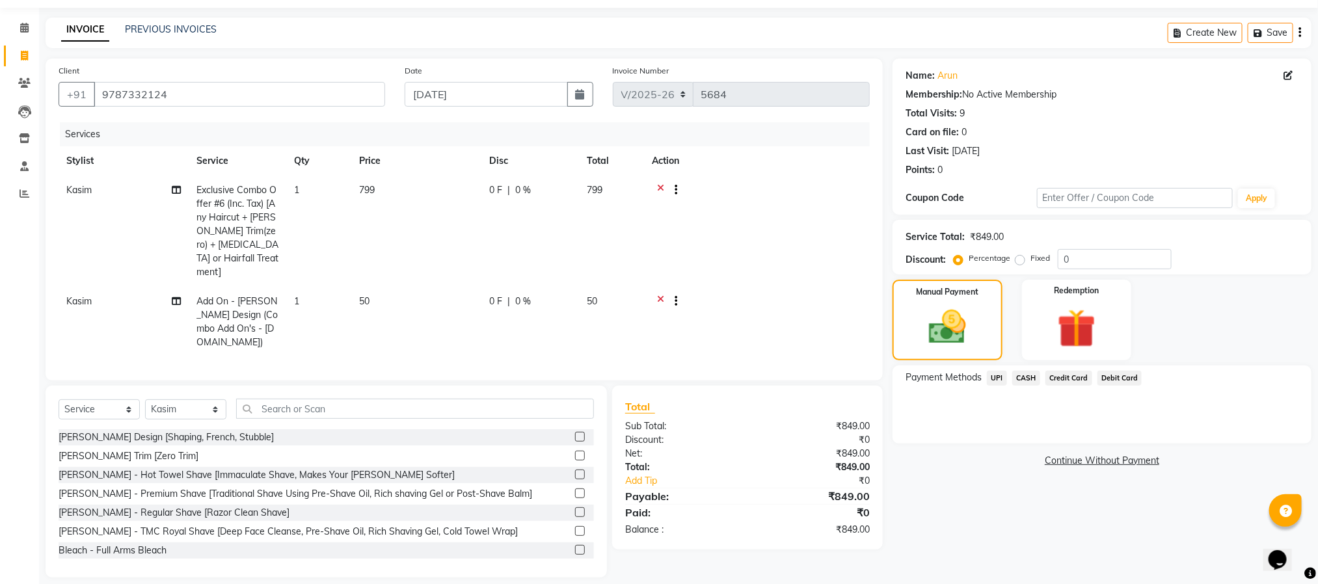
click at [998, 379] on span "UPI" at bounding box center [997, 378] width 20 height 15
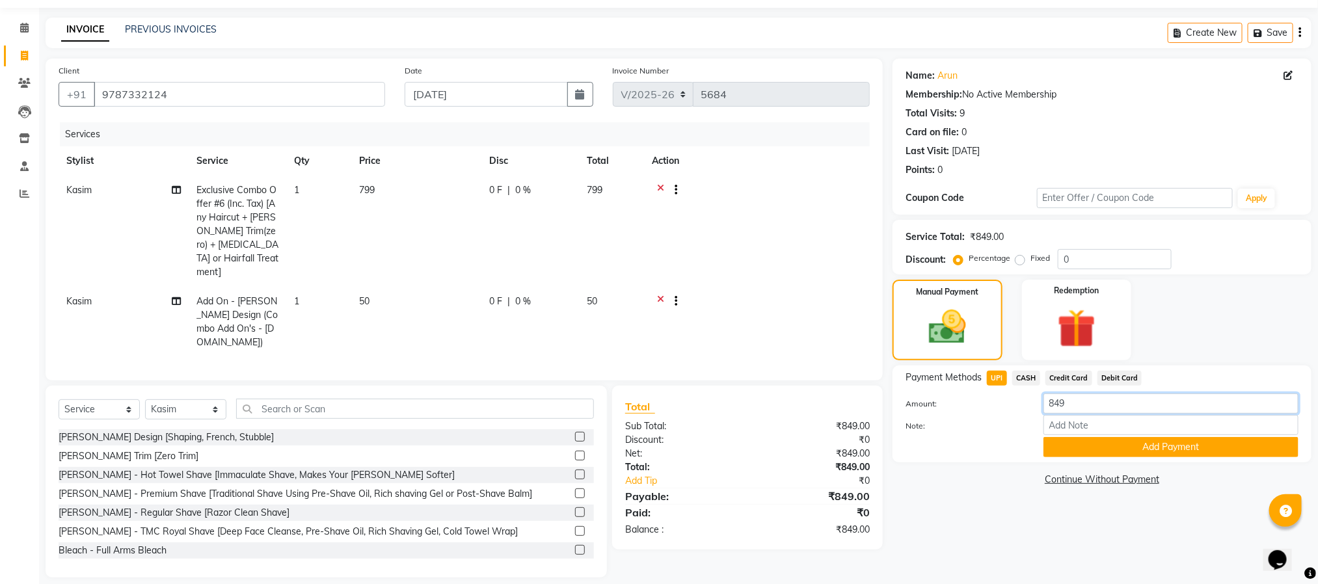
click at [998, 402] on input "849" at bounding box center [1170, 403] width 255 height 20
type input "8"
type input "800"
click at [998, 453] on button "Add Payment" at bounding box center [1170, 447] width 255 height 20
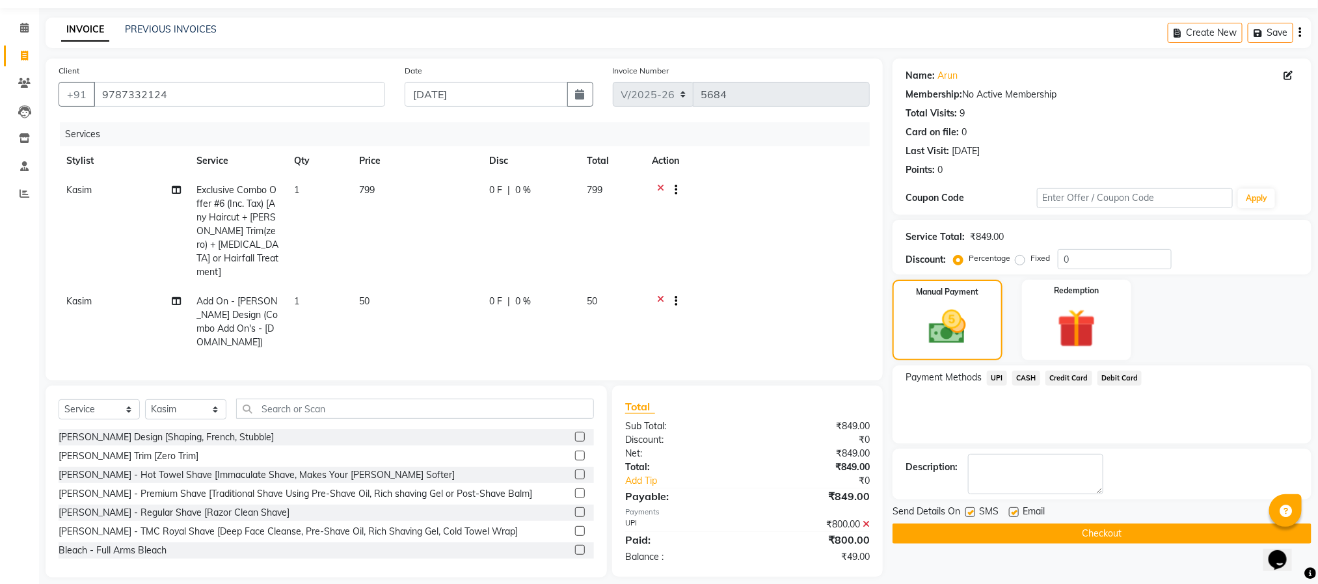
click at [998, 373] on span "CASH" at bounding box center [1026, 378] width 28 height 15
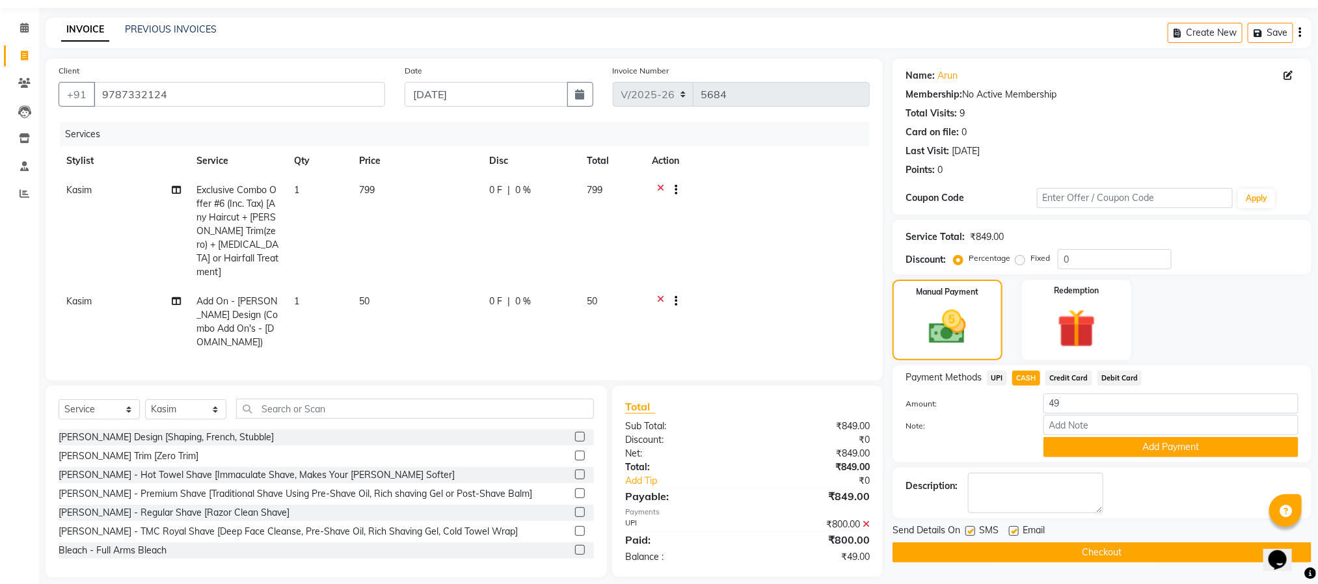
click at [995, 379] on span "UPI" at bounding box center [997, 378] width 20 height 15
click at [998, 400] on input "49" at bounding box center [1170, 403] width 255 height 20
click at [865, 520] on icon at bounding box center [865, 524] width 7 height 9
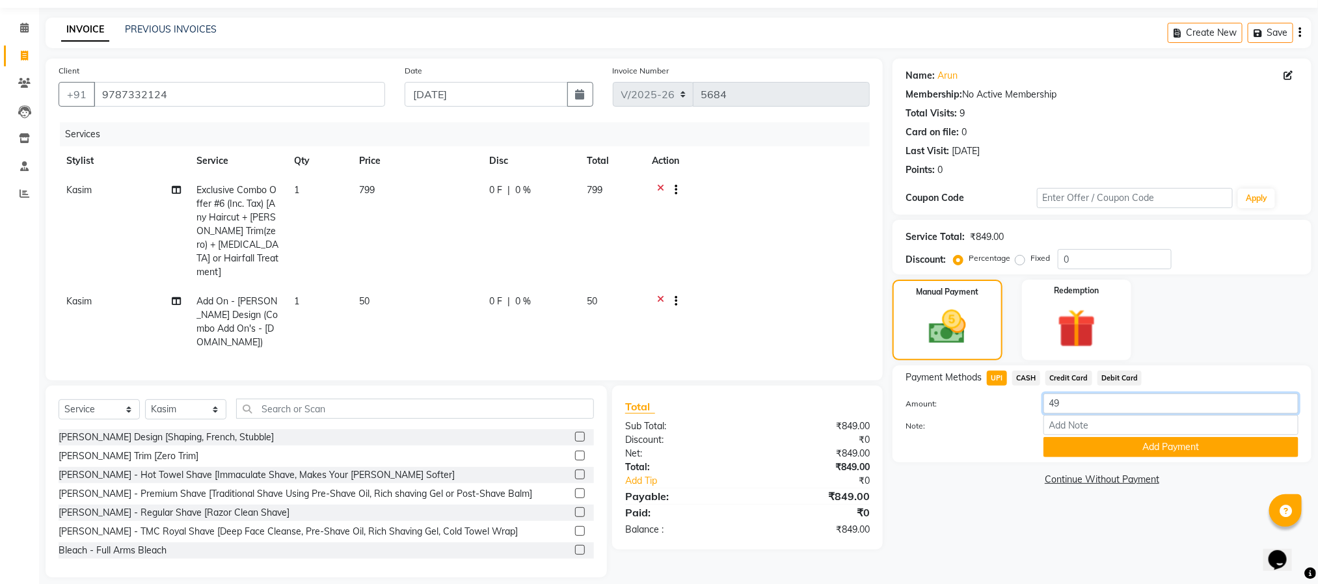
click at [998, 404] on input "49" at bounding box center [1170, 403] width 255 height 20
type input "4"
type input "50"
click at [998, 449] on button "Add Payment" at bounding box center [1170, 447] width 255 height 20
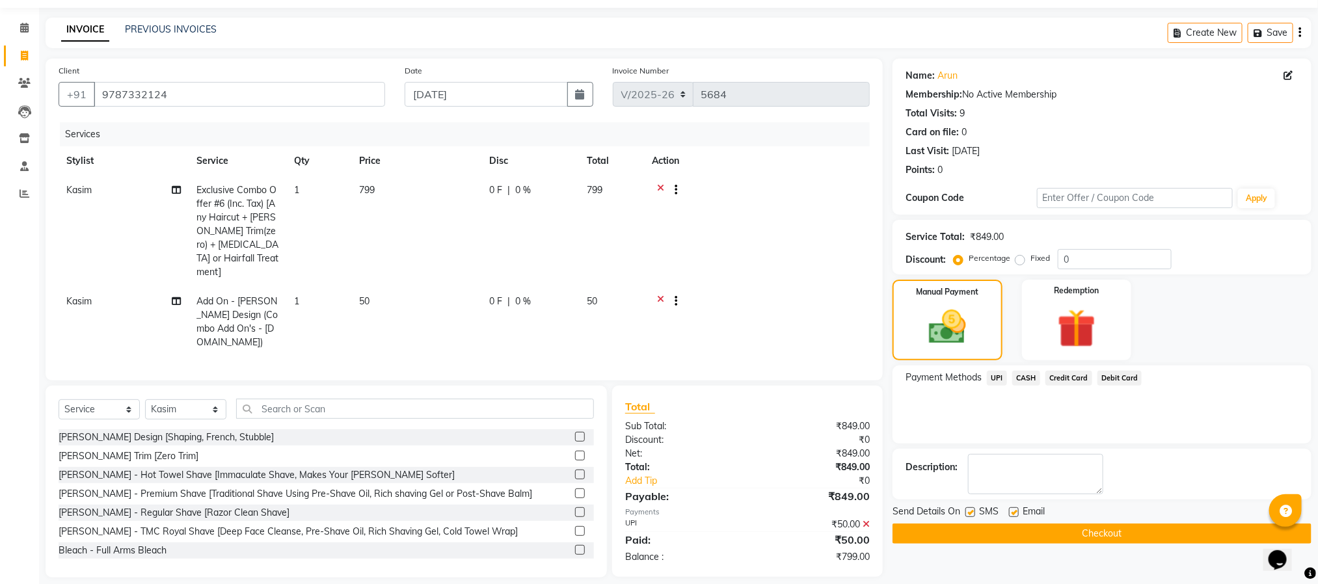
click at [998, 375] on span "CASH" at bounding box center [1026, 378] width 28 height 15
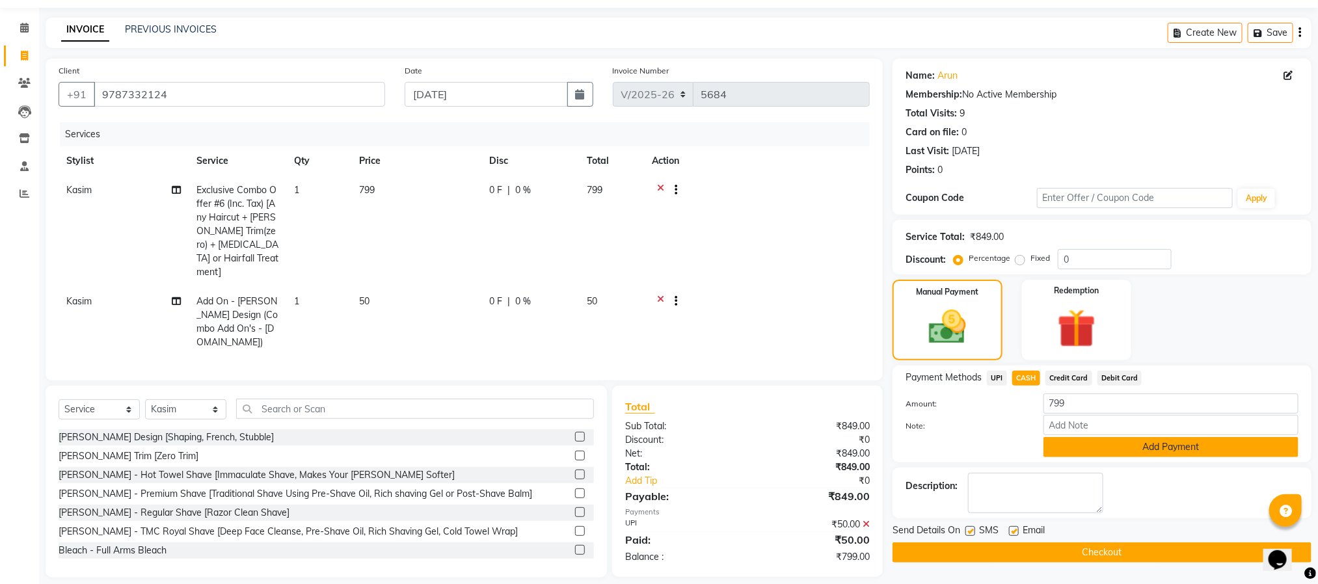
click at [998, 453] on button "Add Payment" at bounding box center [1170, 447] width 255 height 20
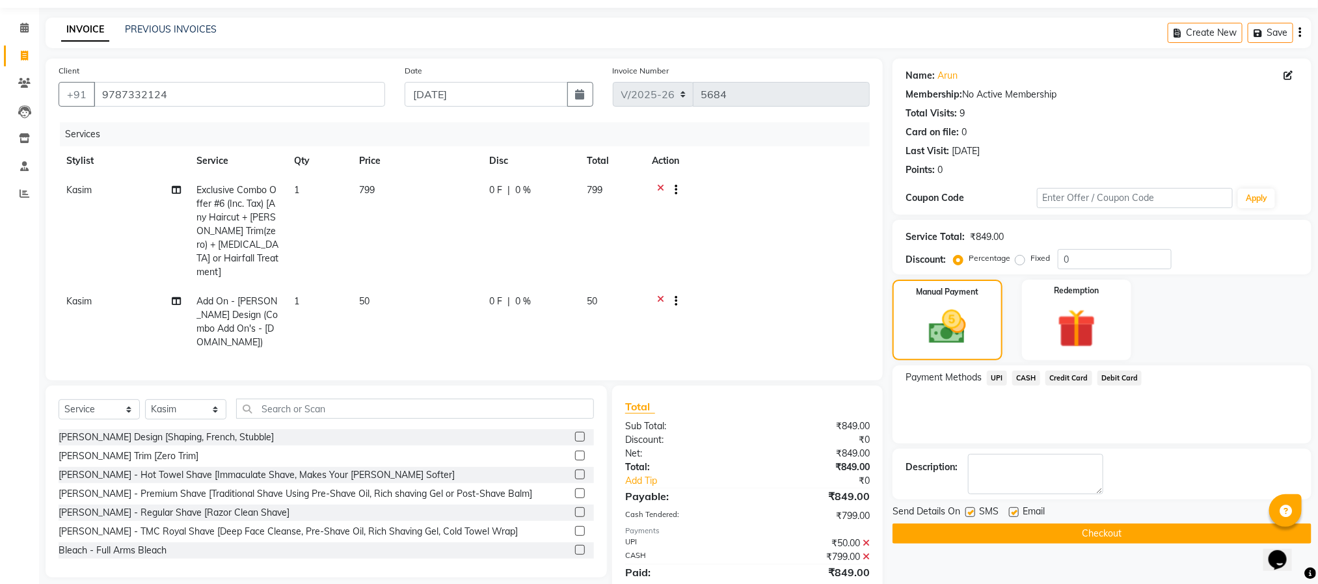
scroll to position [71, 0]
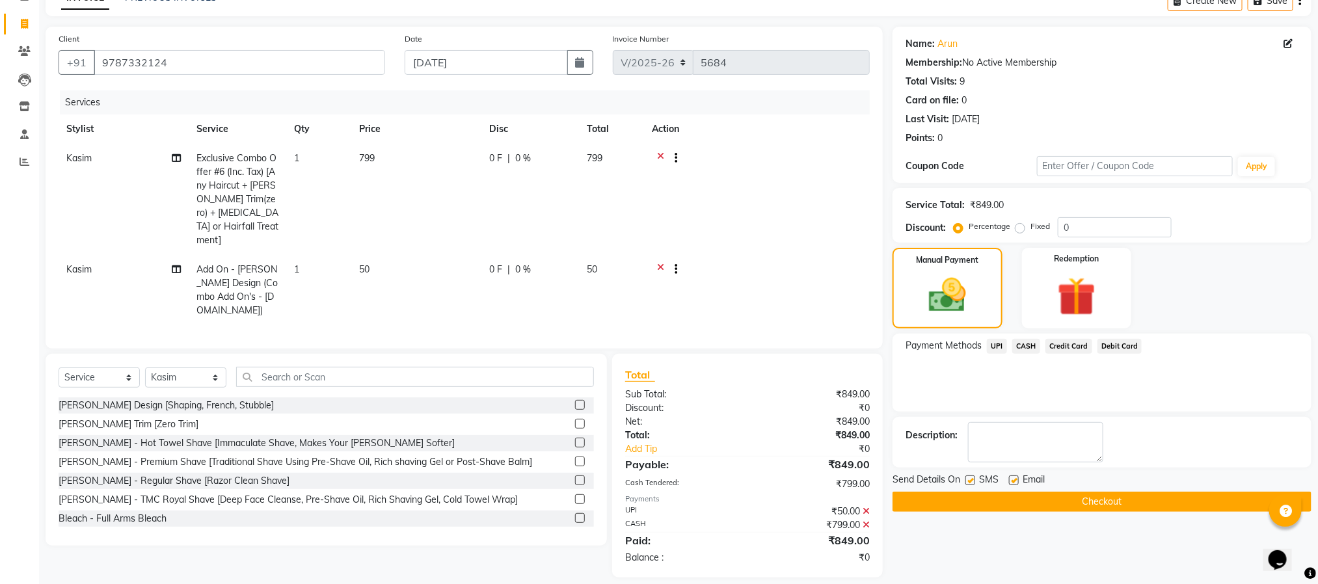
click at [998, 501] on button "Checkout" at bounding box center [1101, 502] width 419 height 20
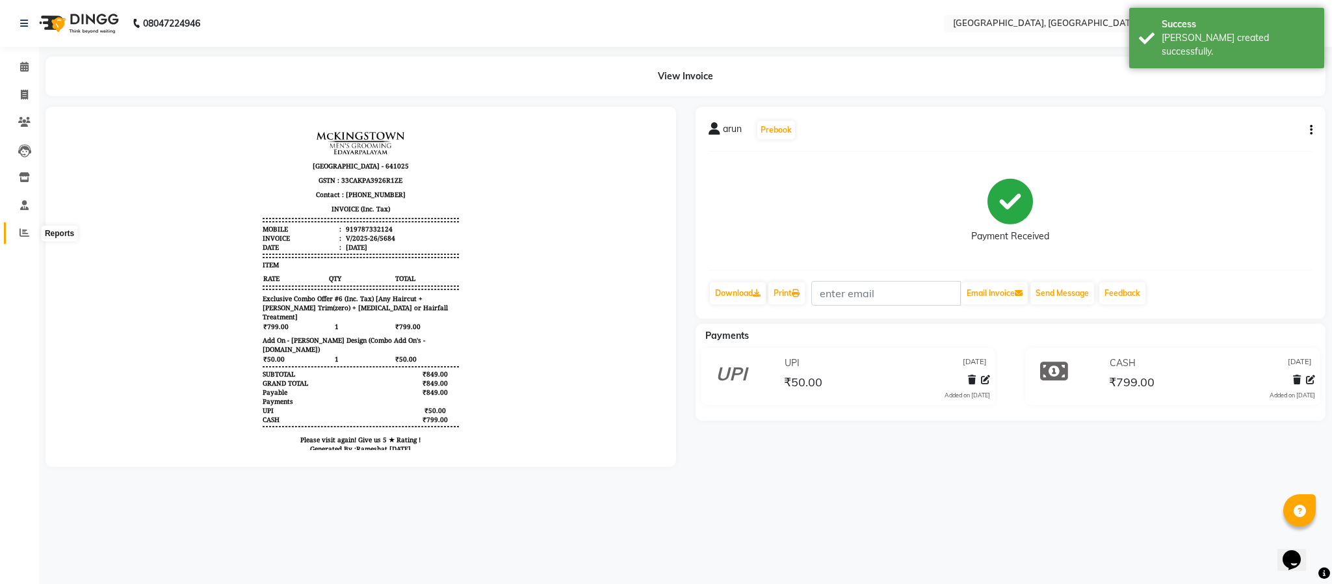
click at [16, 227] on span at bounding box center [24, 233] width 23 height 15
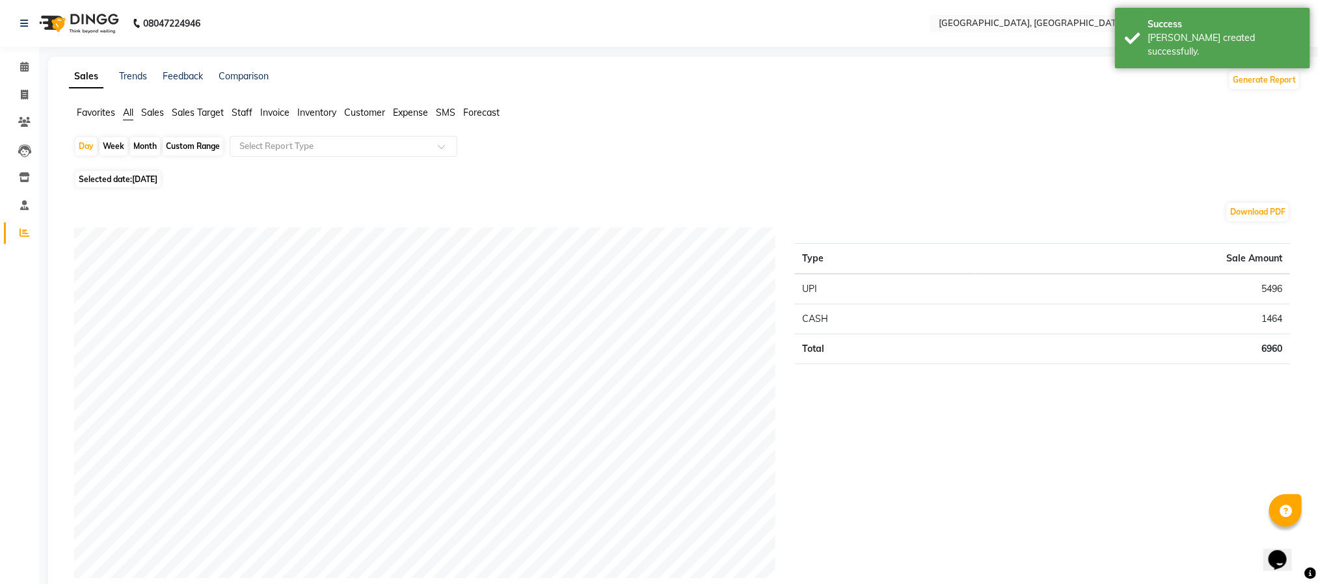
click at [233, 112] on span "Staff" at bounding box center [242, 113] width 21 height 12
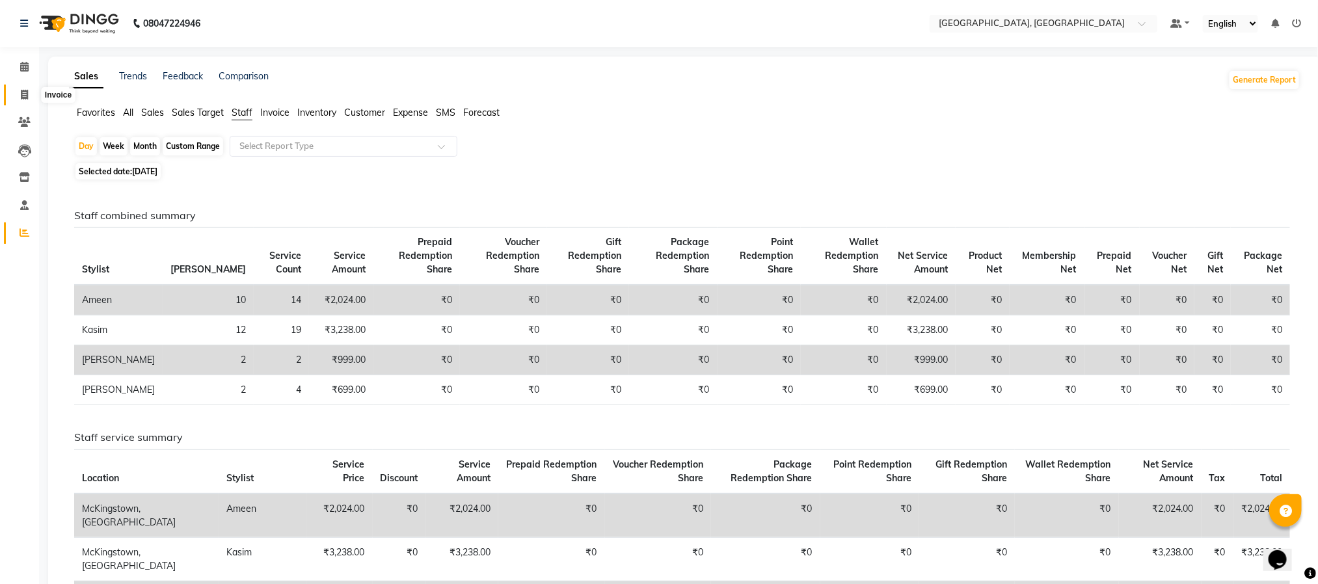
click at [20, 96] on span at bounding box center [24, 95] width 23 height 15
select select "service"
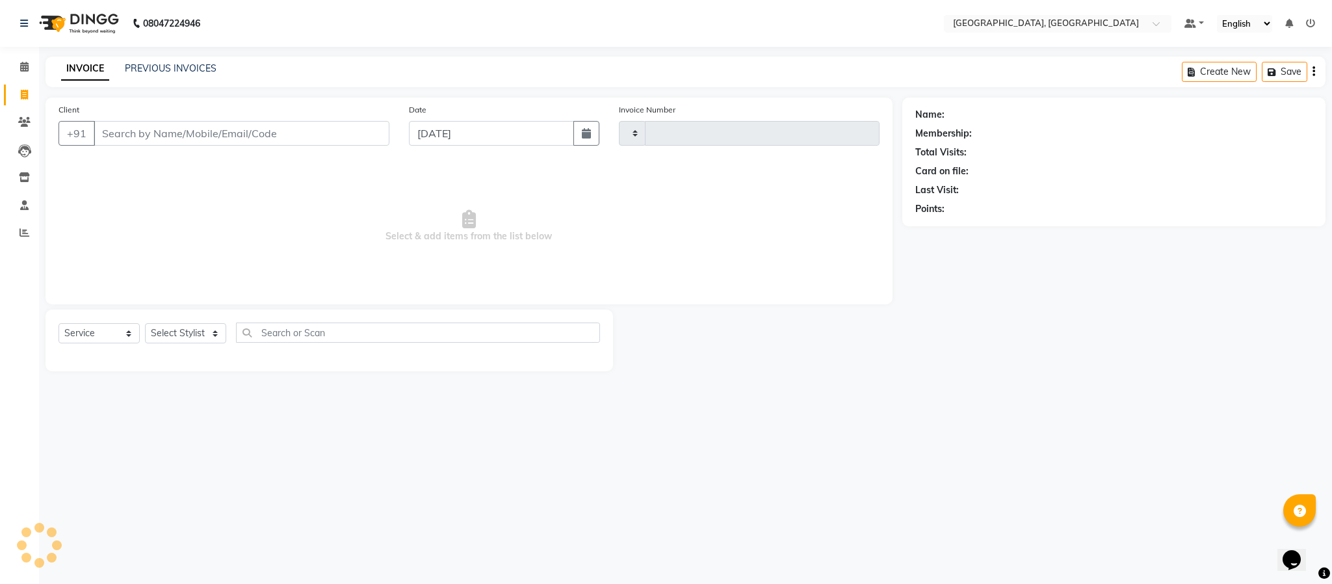
type input "5685"
select select "4977"
click at [197, 326] on select "Select Stylist Ameen House Keeping [PERSON_NAME] [PERSON_NAME] Prathiswar [PERS…" at bounding box center [185, 333] width 81 height 20
select select "84531"
click at [145, 324] on select "Select Stylist Ameen House Keeping [PERSON_NAME] [PERSON_NAME] Prathiswar [PERS…" at bounding box center [185, 333] width 81 height 20
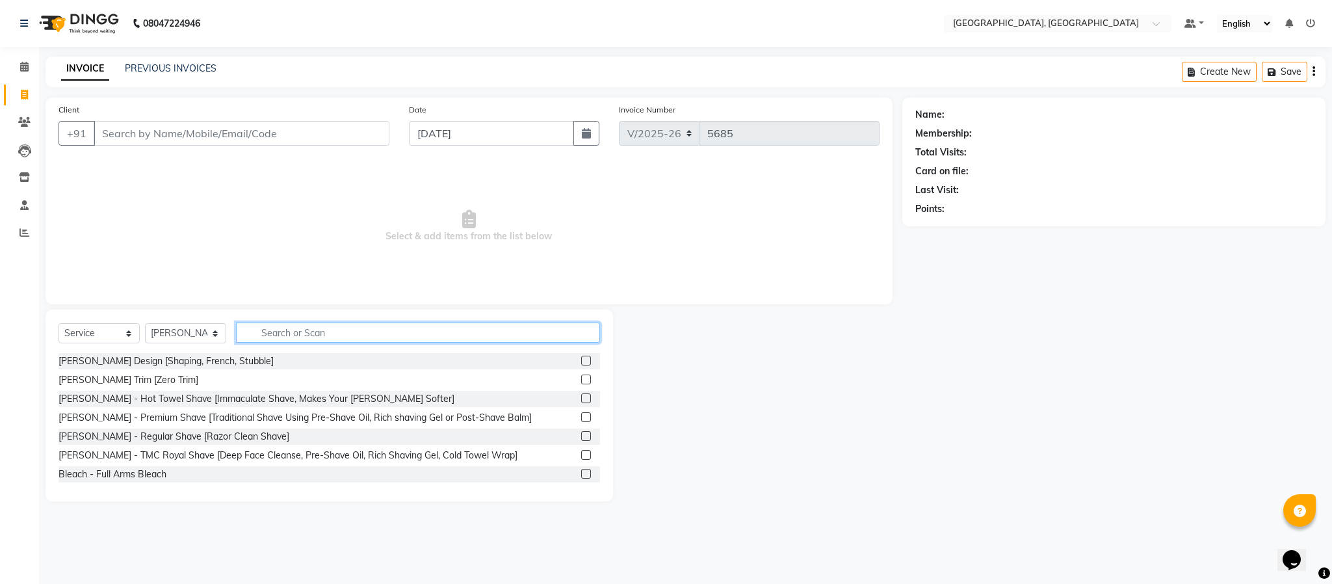
click at [297, 334] on input "text" at bounding box center [418, 333] width 364 height 20
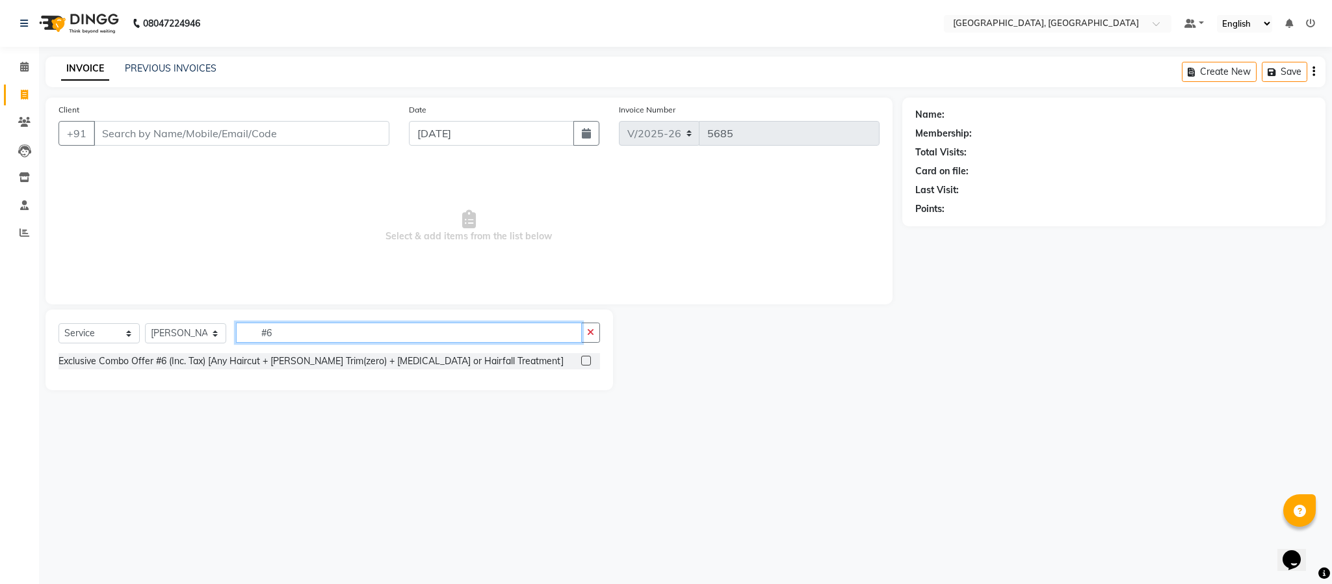
type input "#6"
click at [588, 364] on label at bounding box center [586, 361] width 10 height 10
click at [588, 364] on input "checkbox" at bounding box center [585, 361] width 8 height 8
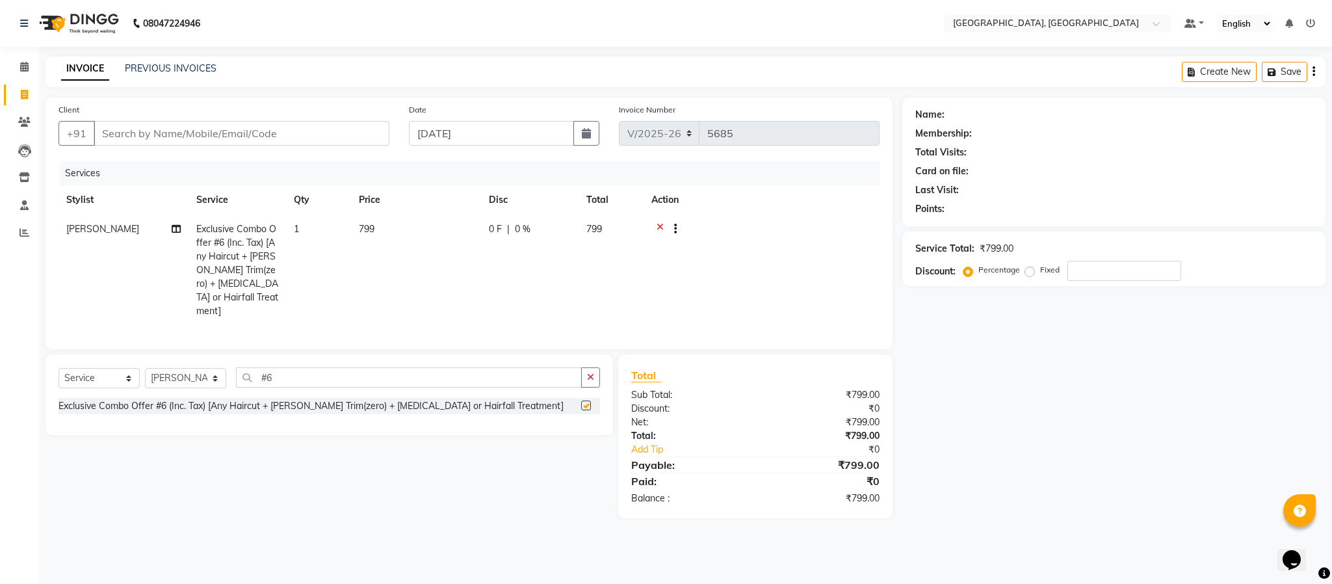
checkbox input "false"
click at [583, 378] on button "button" at bounding box center [590, 377] width 19 height 20
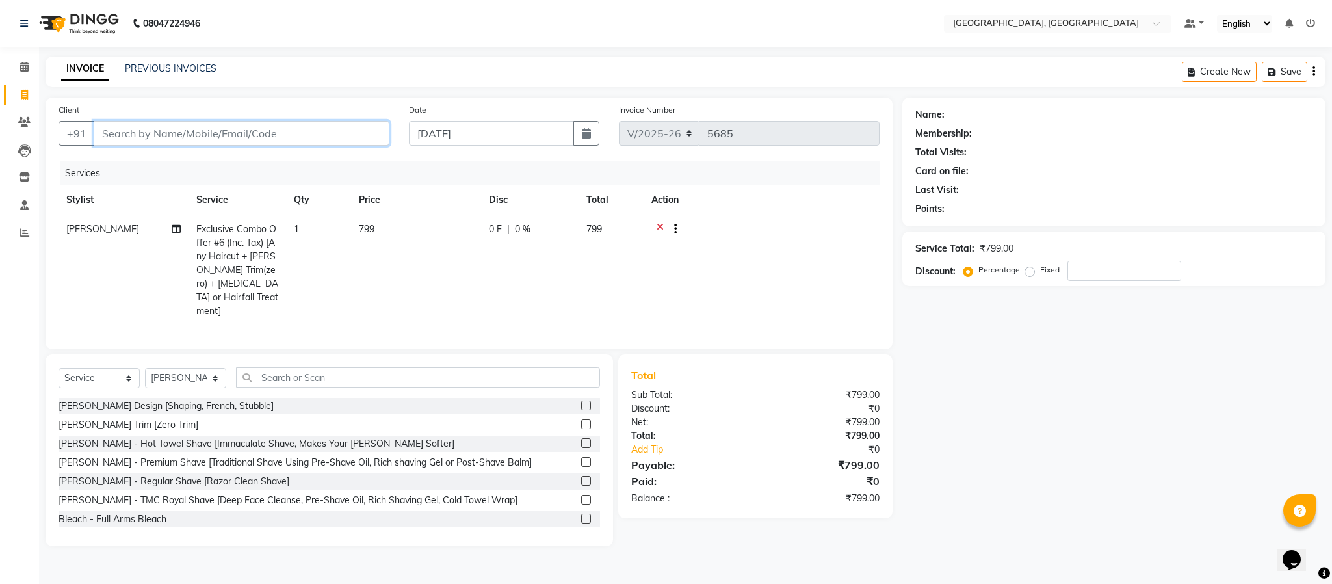
click at [222, 135] on input "Client" at bounding box center [242, 133] width 296 height 25
type input "9"
type input "0"
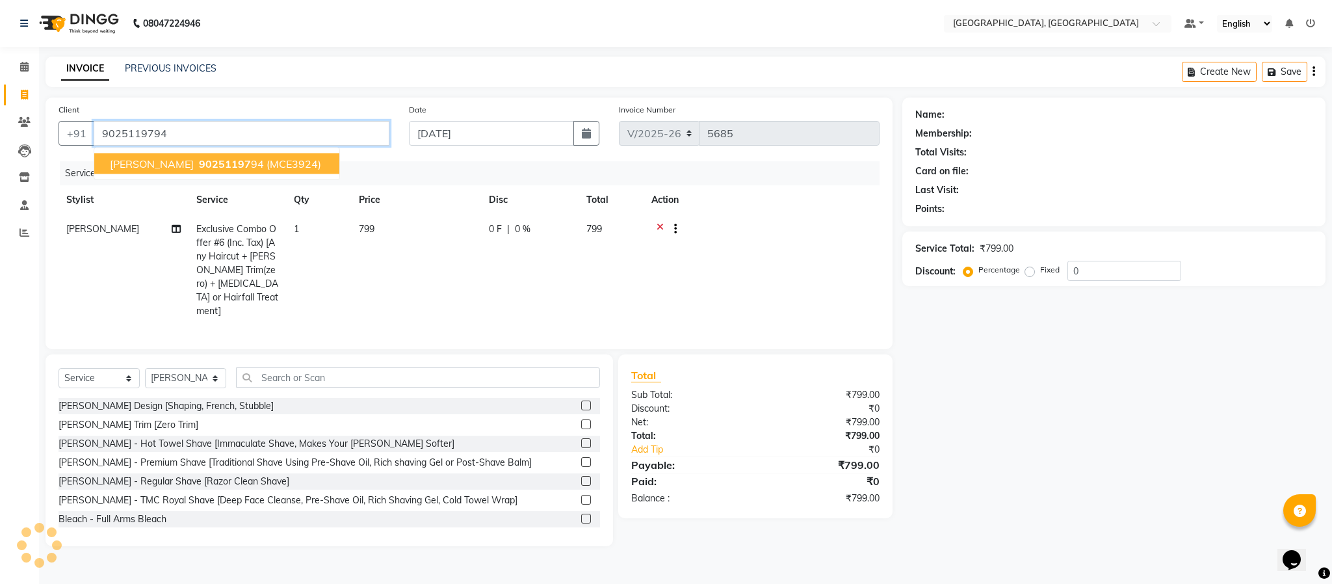
type input "9025119794"
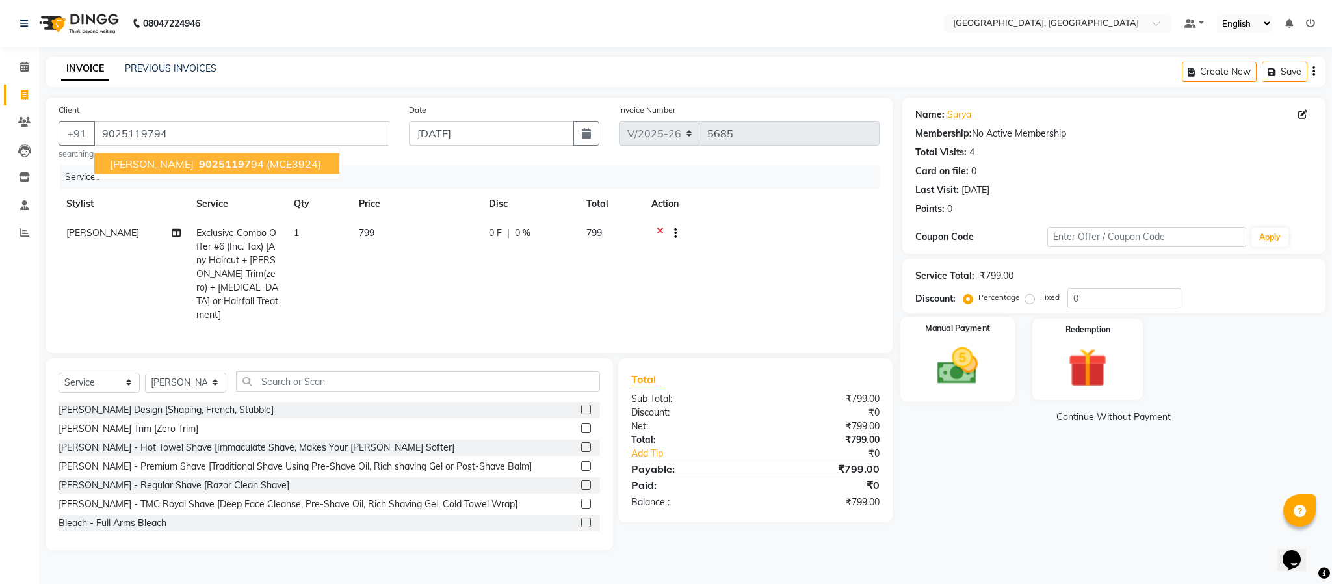
click at [954, 384] on img at bounding box center [958, 366] width 66 height 47
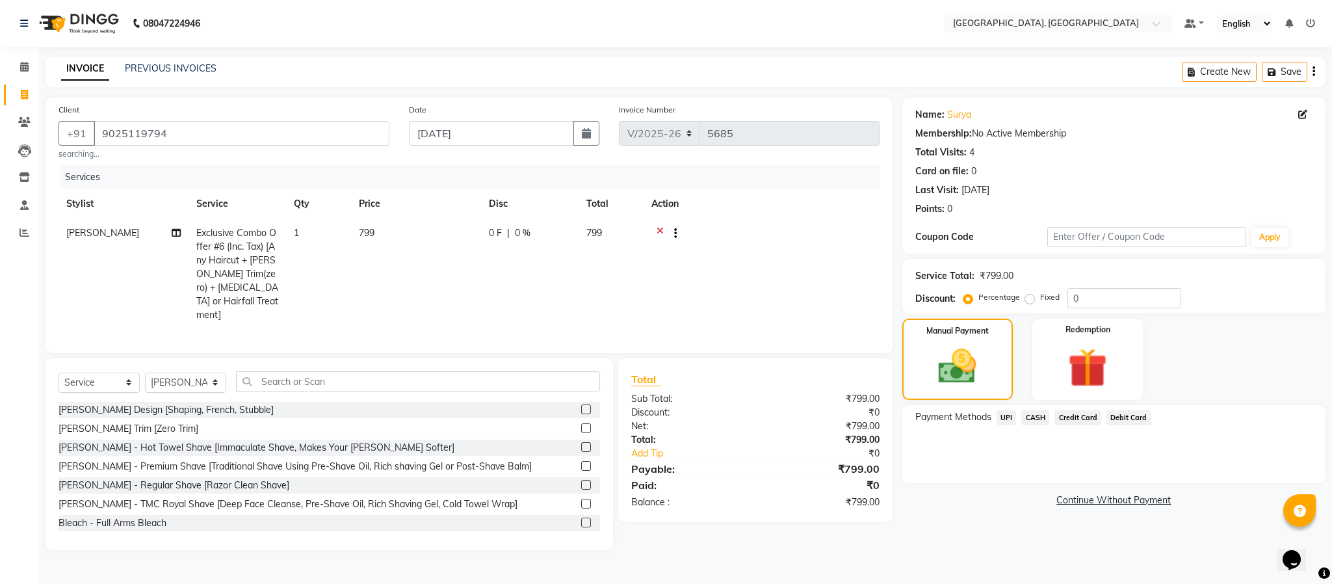
click at [998, 416] on span "UPI" at bounding box center [1007, 417] width 20 height 15
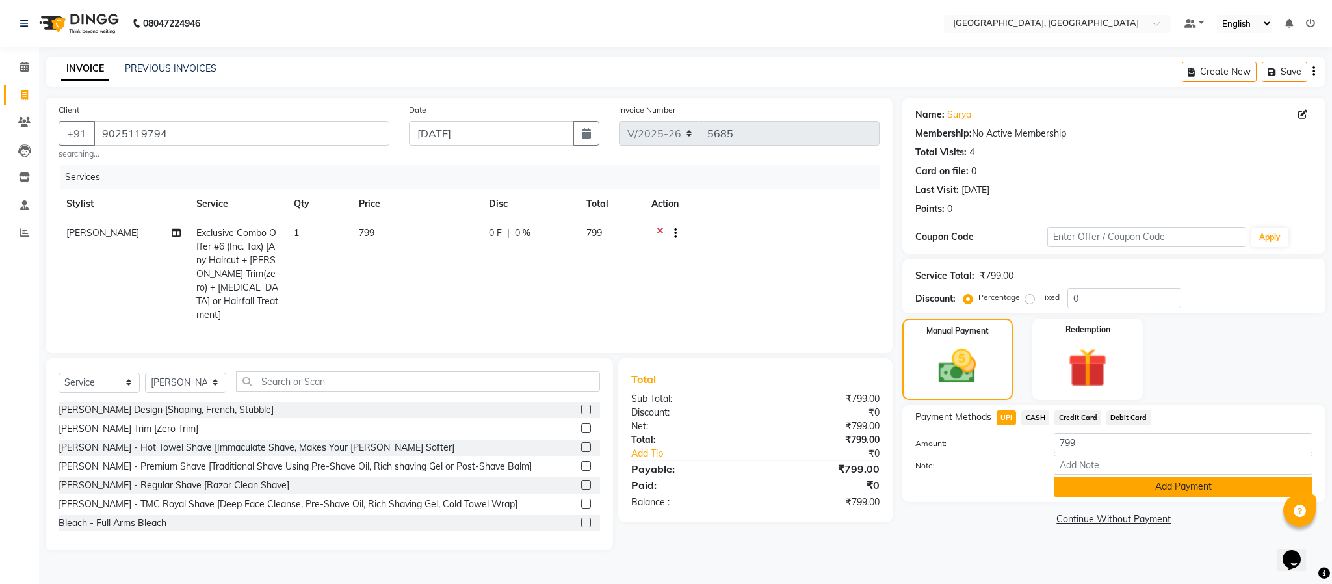
click at [998, 484] on button "Add Payment" at bounding box center [1183, 487] width 259 height 20
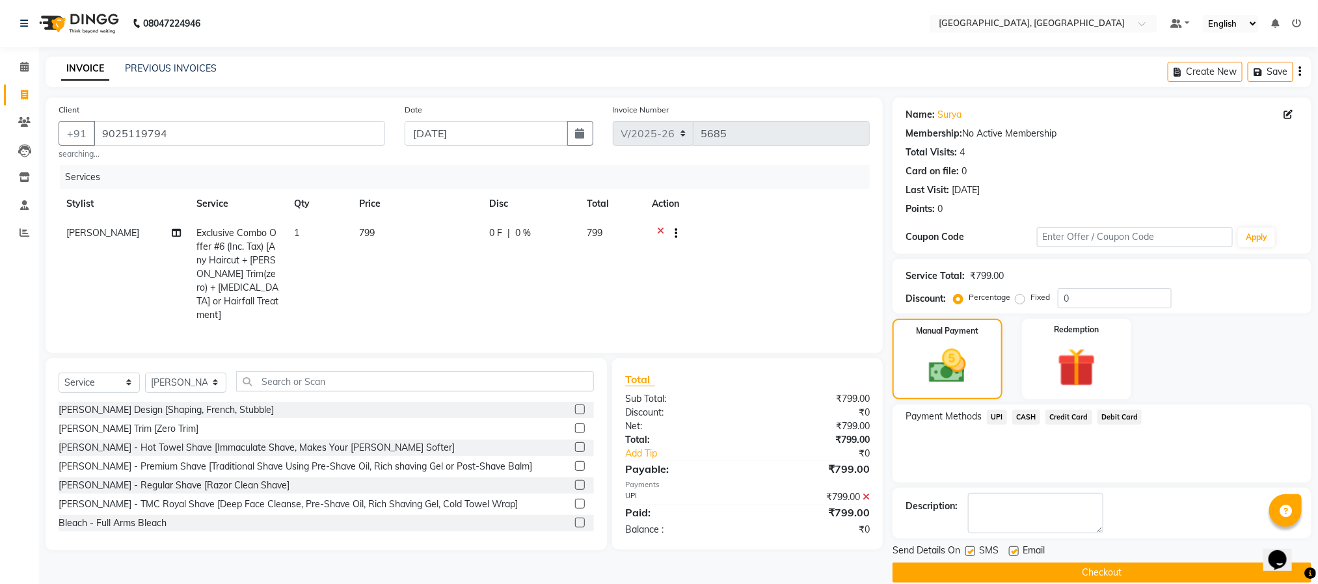
scroll to position [20, 0]
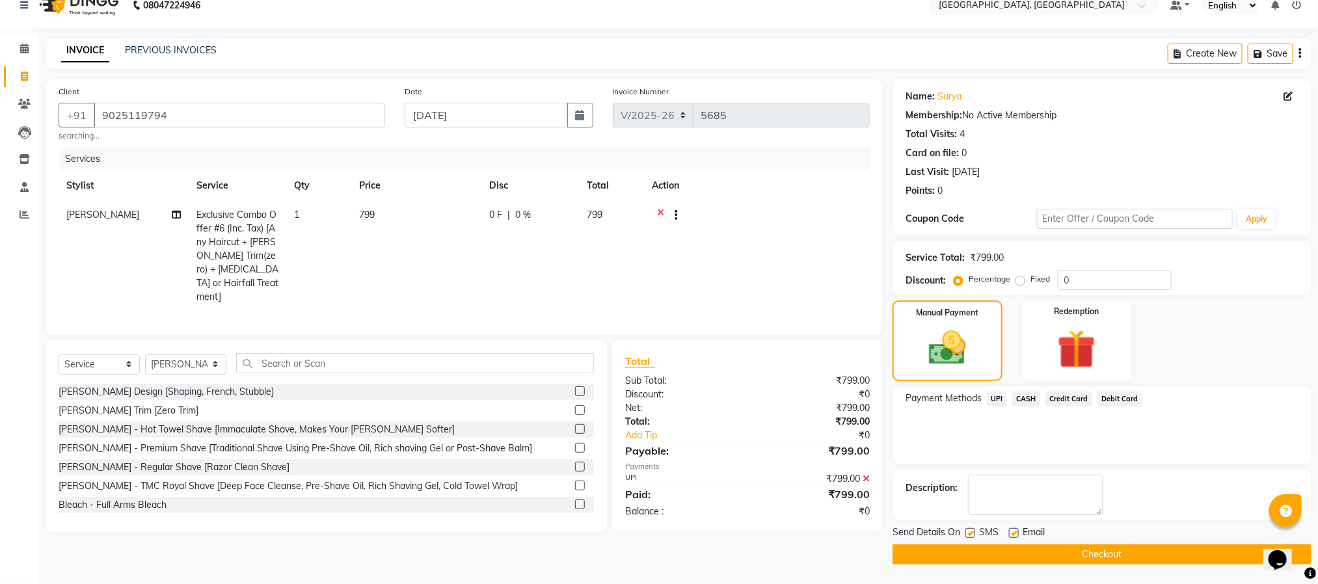
click at [998, 553] on button "Checkout" at bounding box center [1101, 554] width 419 height 20
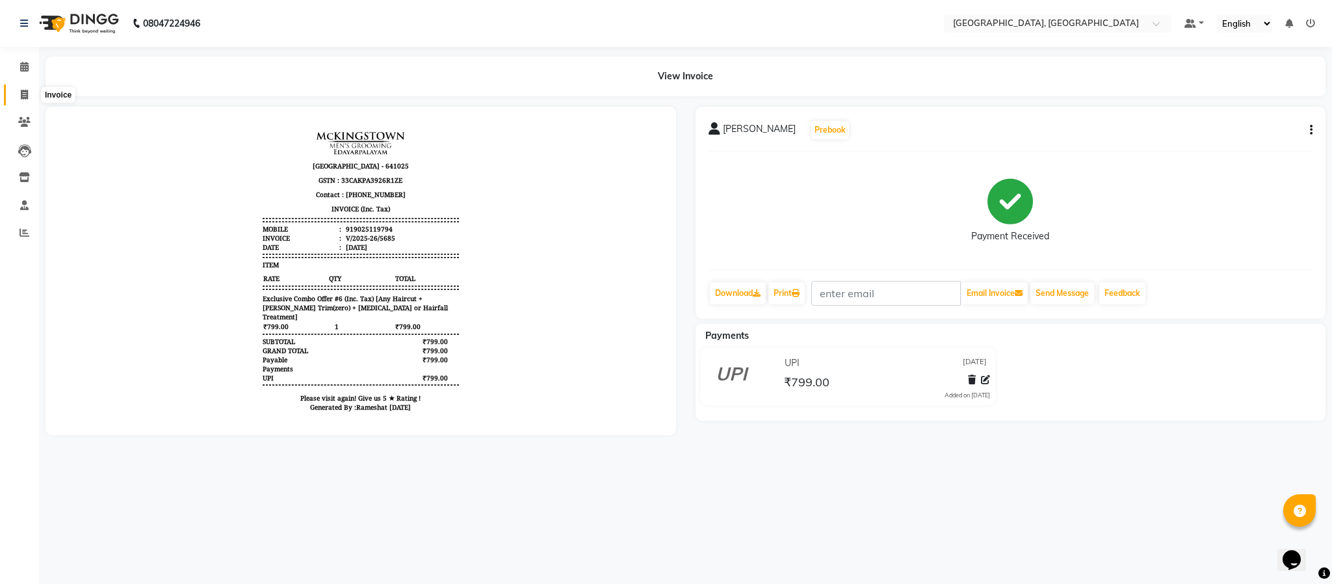
click at [18, 96] on span at bounding box center [24, 95] width 23 height 15
select select "4977"
select select "service"
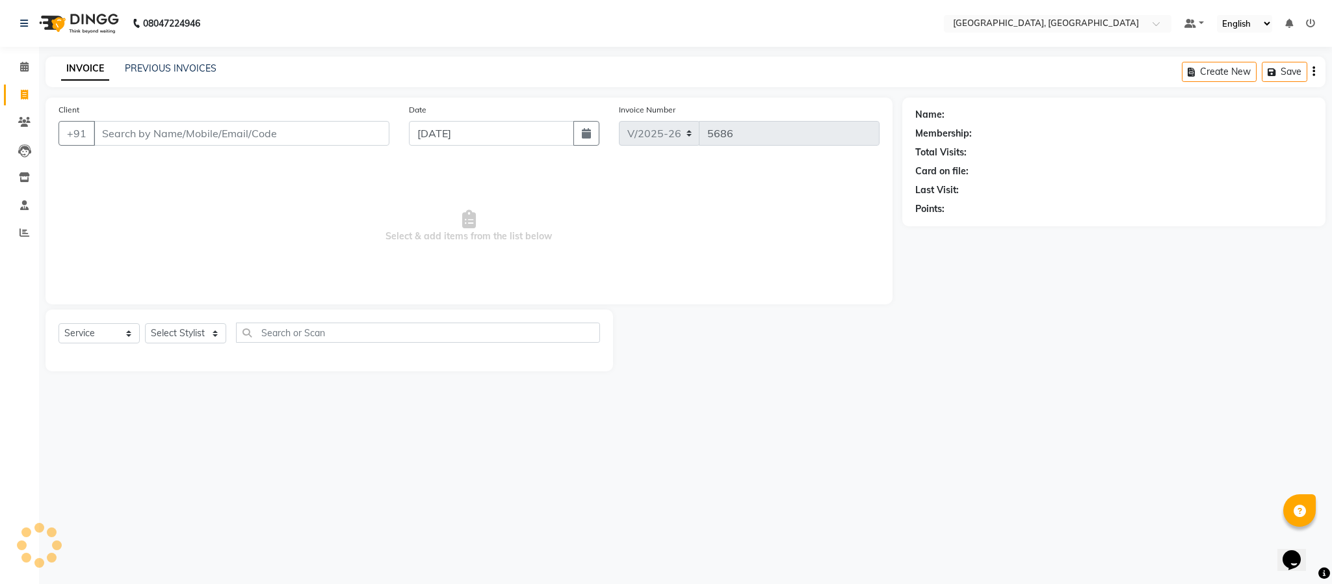
click at [157, 345] on div "Select Service Product Membership Package Voucher Prepaid Gift Card Select Styl…" at bounding box center [330, 338] width 542 height 31
click at [176, 336] on select "Select Stylist Ameen House Keeping [PERSON_NAME] [PERSON_NAME] Prathiswar [PERS…" at bounding box center [185, 333] width 81 height 20
select select "59056"
click at [145, 324] on select "Select Stylist Ameen House Keeping [PERSON_NAME] [PERSON_NAME] Prathiswar [PERS…" at bounding box center [185, 333] width 81 height 20
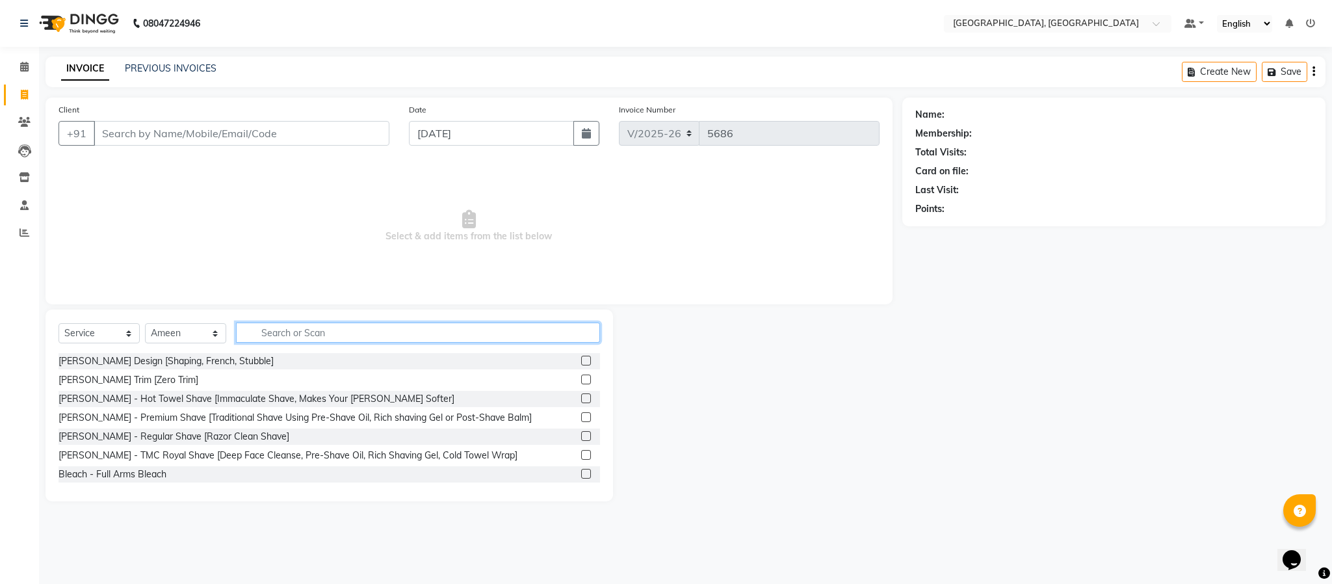
click at [302, 330] on input "text" at bounding box center [418, 333] width 364 height 20
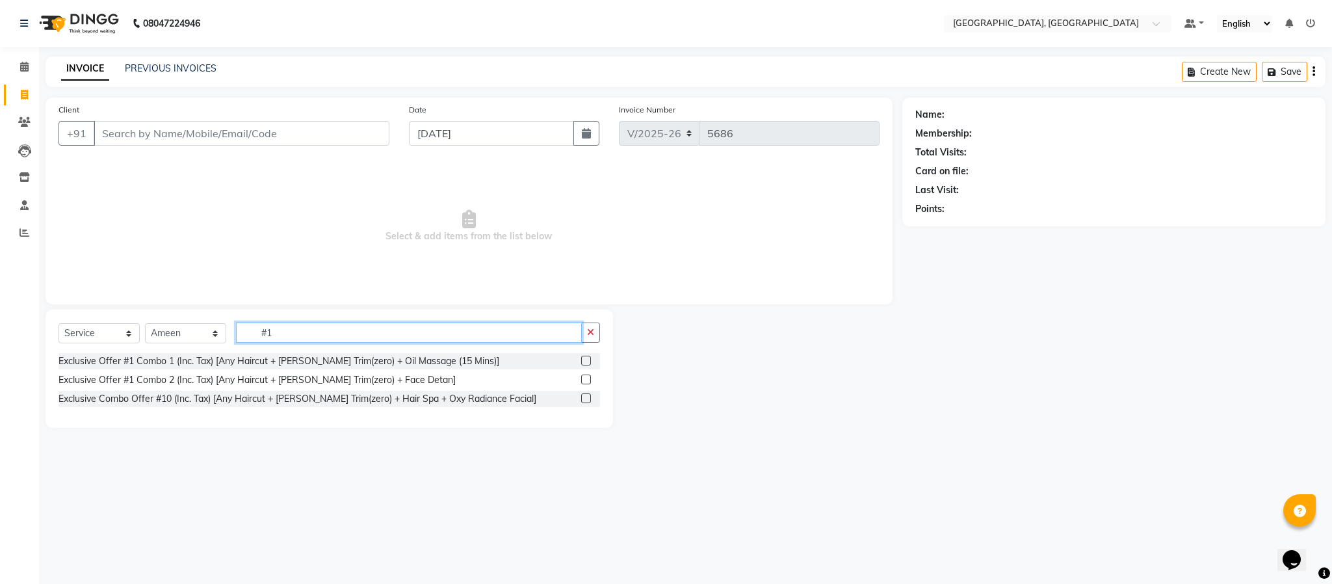
type input "#1"
click at [588, 359] on label at bounding box center [586, 361] width 10 height 10
click at [588, 359] on input "checkbox" at bounding box center [585, 361] width 8 height 8
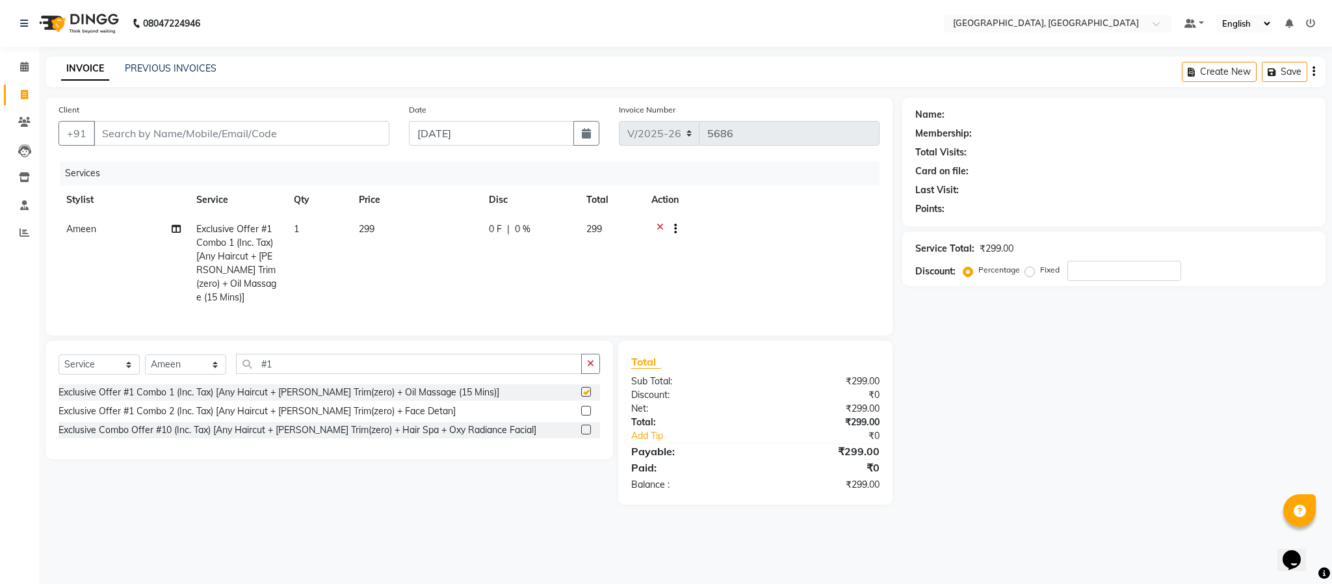
checkbox input "false"
click at [587, 368] on icon "button" at bounding box center [590, 363] width 7 height 9
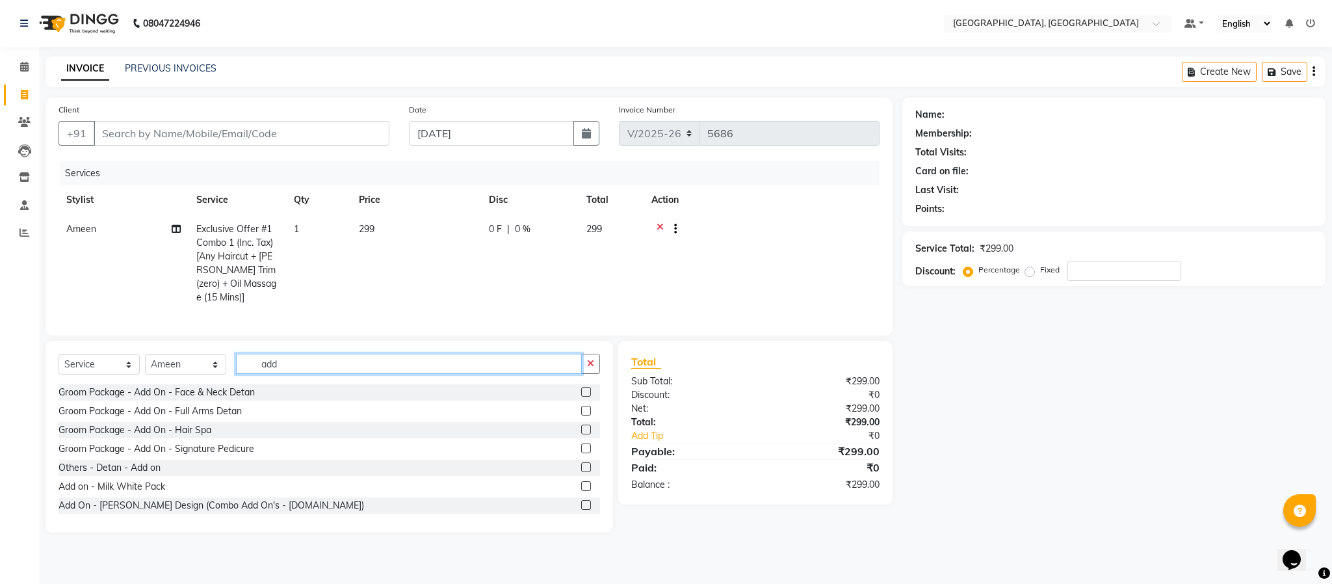
type input "add"
click at [581, 510] on label at bounding box center [586, 505] width 10 height 10
click at [581, 510] on input "checkbox" at bounding box center [585, 505] width 8 height 8
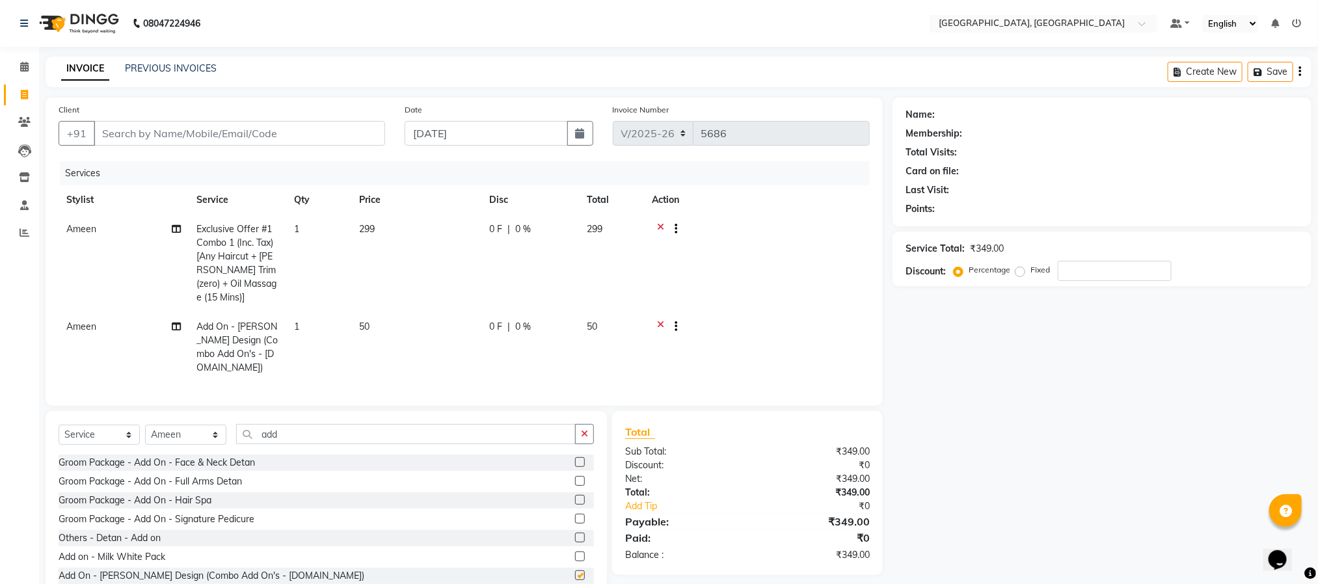
checkbox input "false"
click at [579, 424] on button "button" at bounding box center [584, 434] width 19 height 20
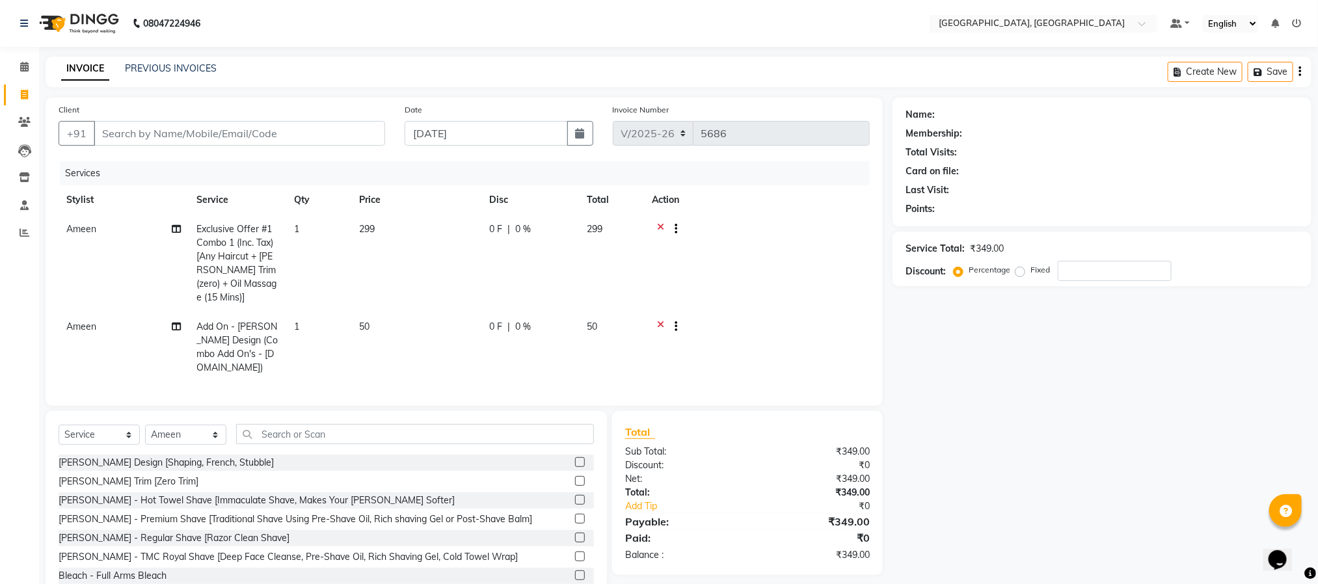
click at [203, 146] on div "+91" at bounding box center [222, 133] width 326 height 25
click at [205, 131] on input "Client" at bounding box center [239, 133] width 291 height 25
type input "9"
type input "0"
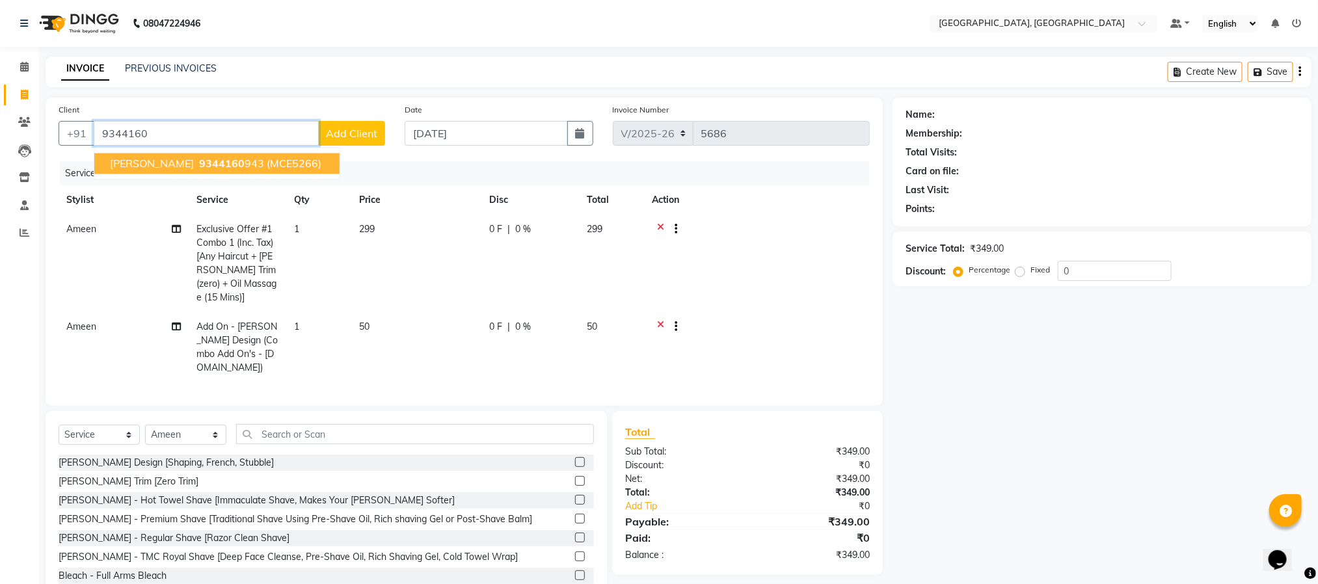
click at [215, 153] on button "[PERSON_NAME] 9344160 943 (MCE5266)" at bounding box center [216, 163] width 245 height 21
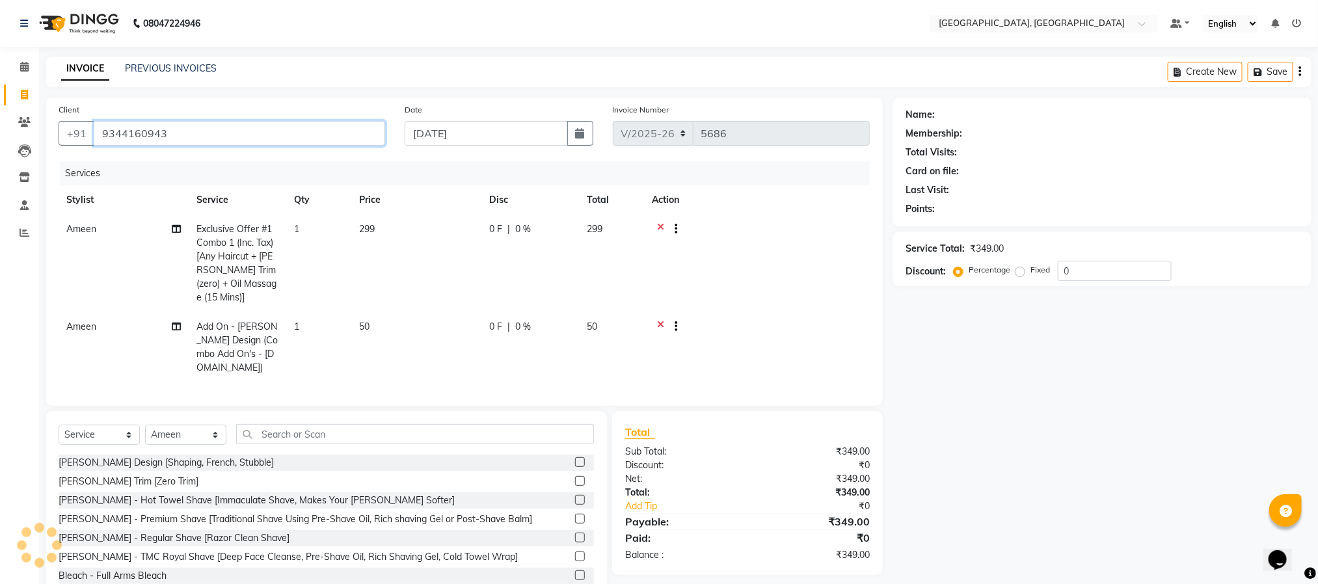
type input "9344160943"
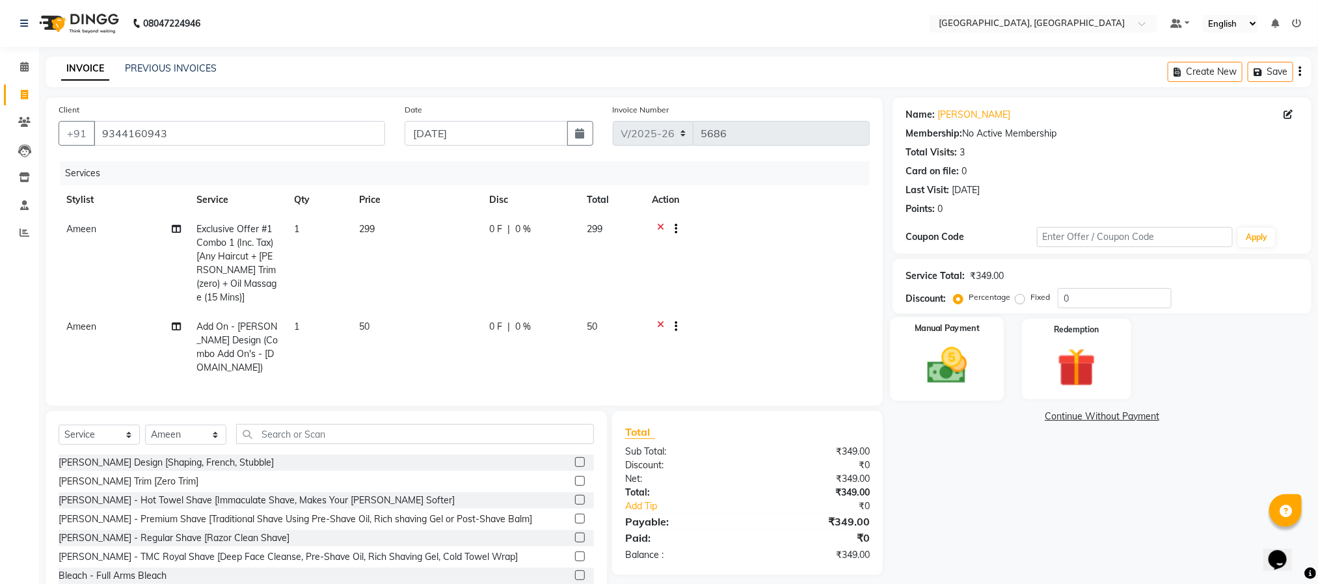
click at [920, 336] on div "Manual Payment" at bounding box center [947, 359] width 114 height 84
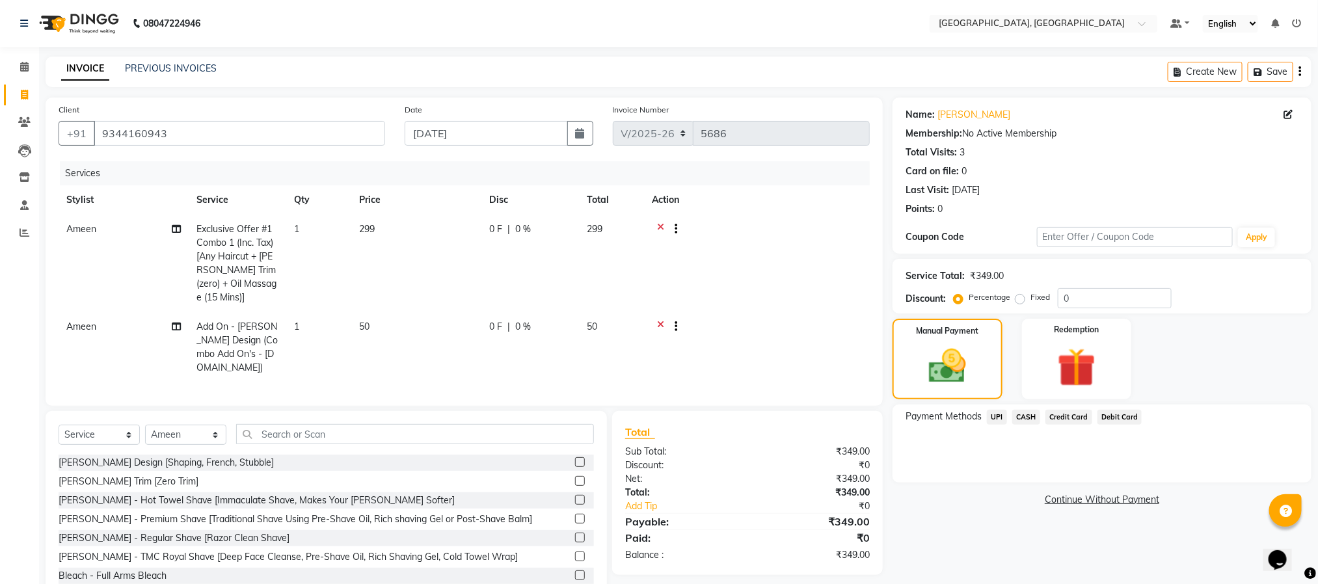
click at [998, 416] on span "UPI" at bounding box center [997, 417] width 20 height 15
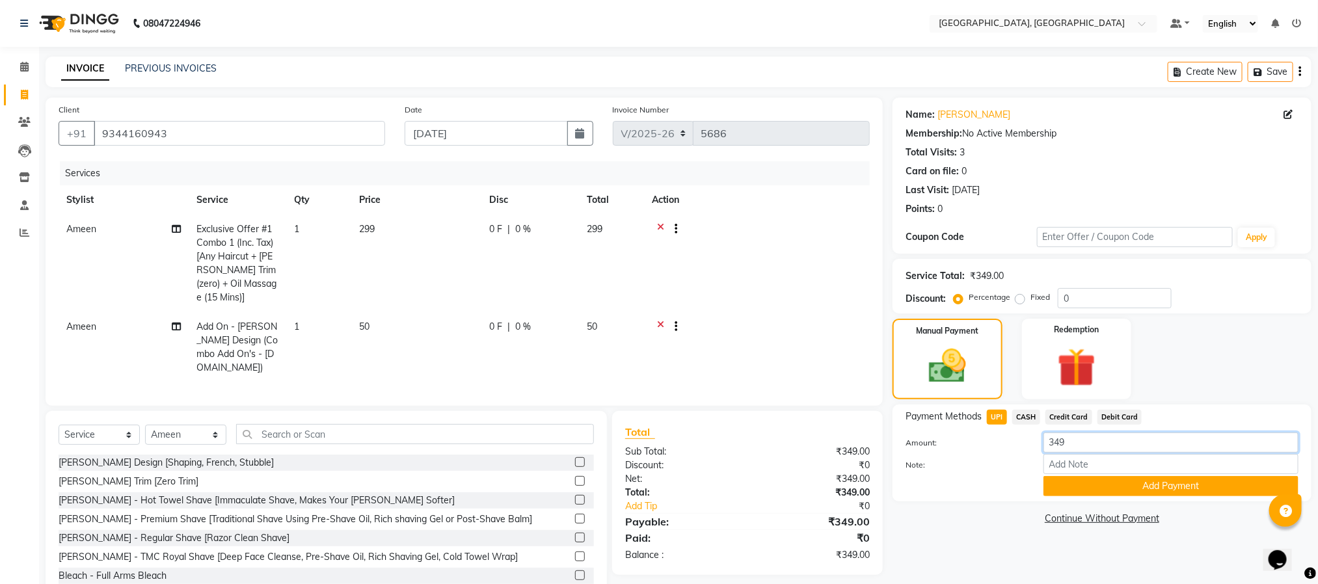
click at [998, 445] on input "349" at bounding box center [1170, 442] width 255 height 20
type input "3"
type input "150"
click at [998, 486] on button "Add Payment" at bounding box center [1170, 486] width 255 height 20
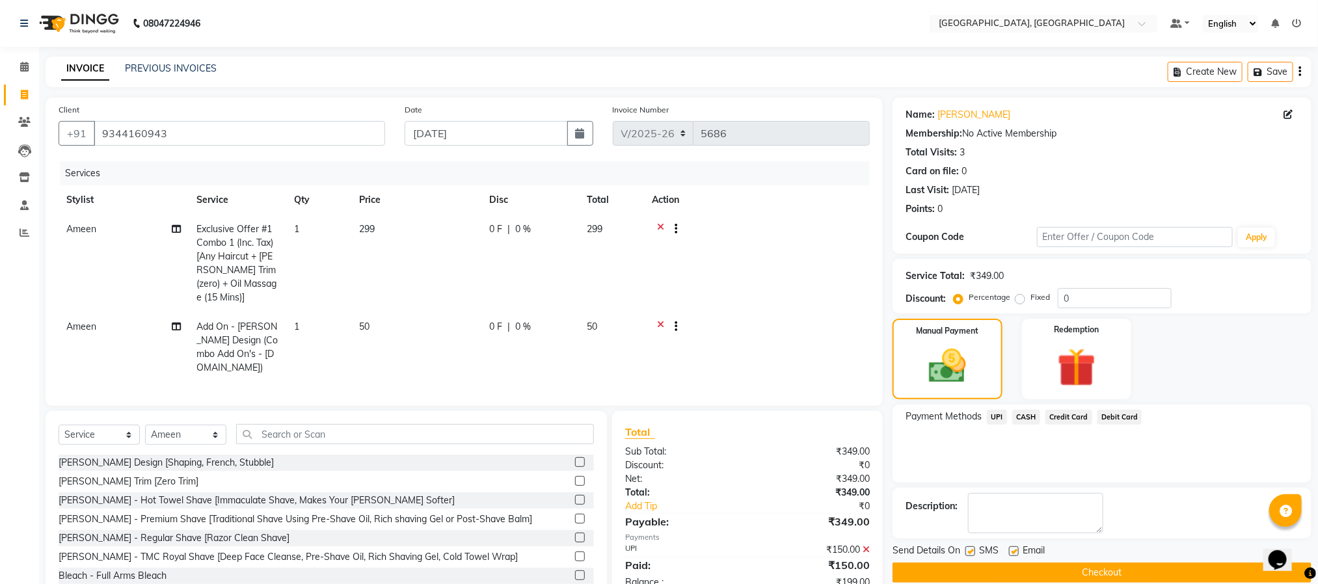
click at [998, 417] on span "CASH" at bounding box center [1026, 417] width 28 height 15
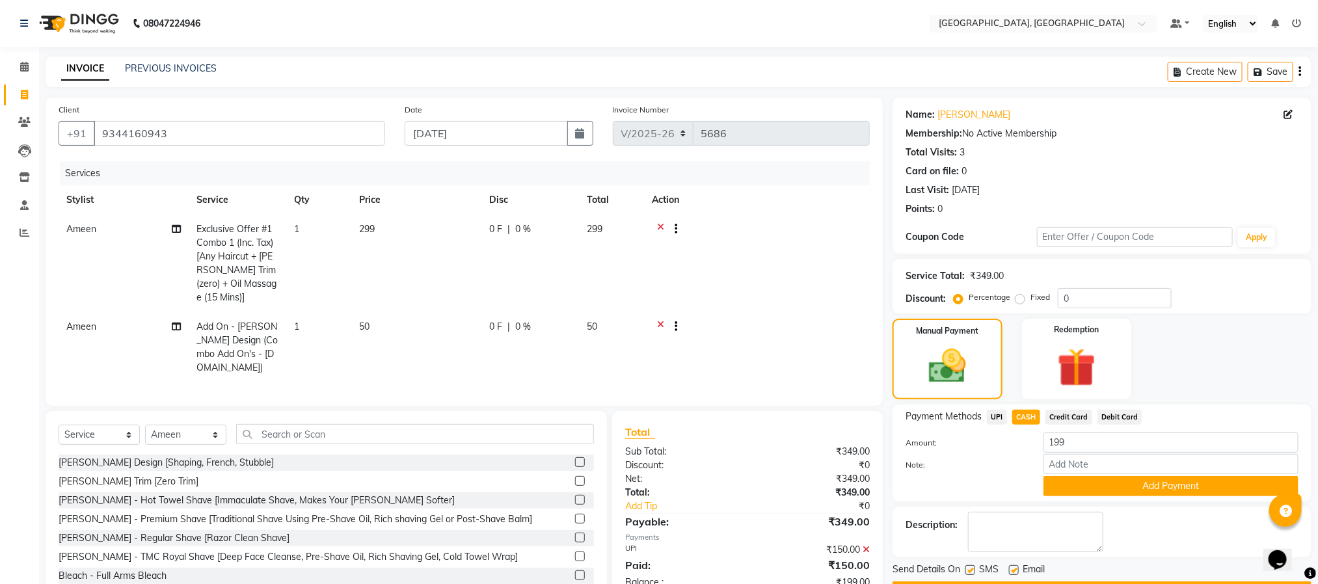
scroll to position [39, 0]
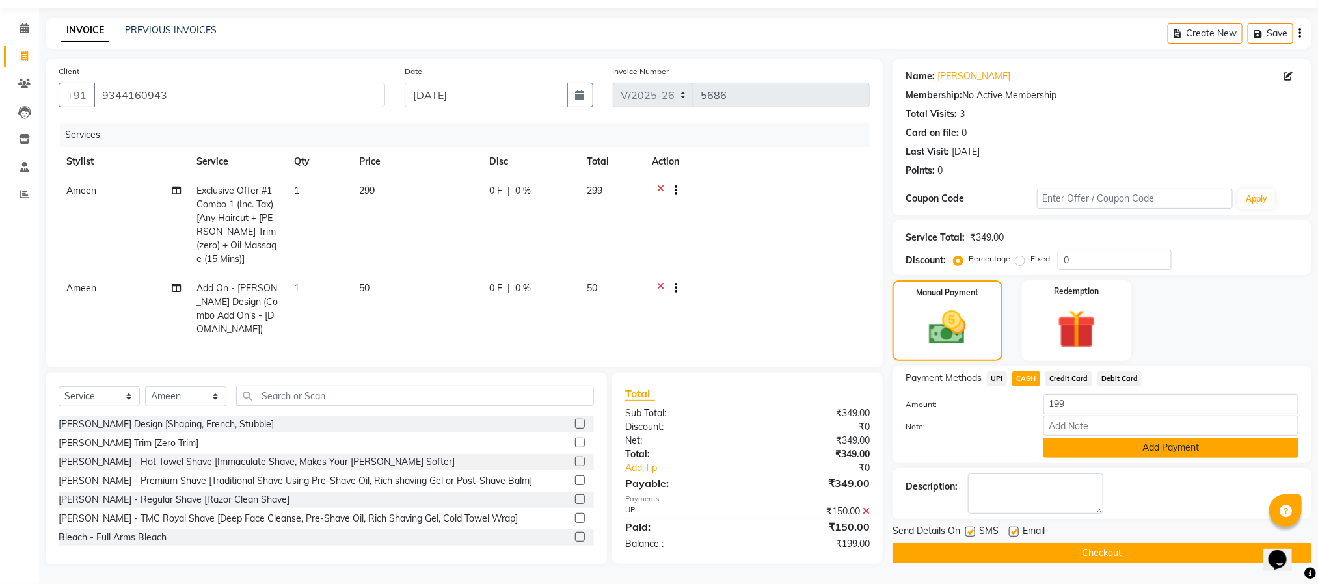
click at [998, 447] on button "Add Payment" at bounding box center [1170, 448] width 255 height 20
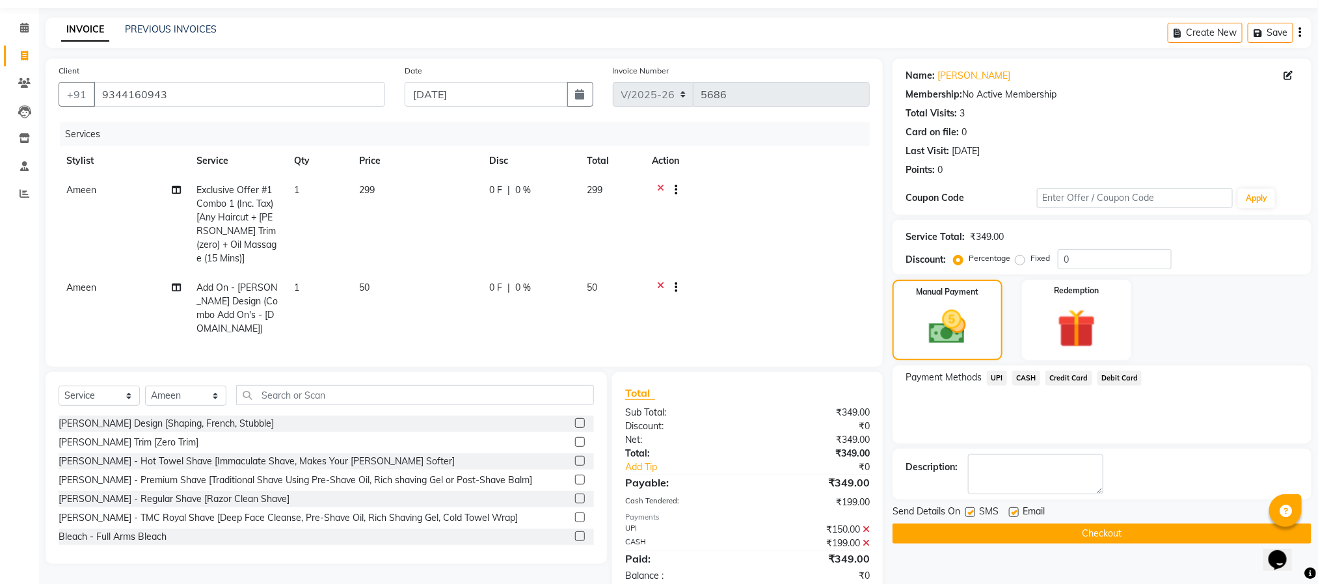
scroll to position [71, 0]
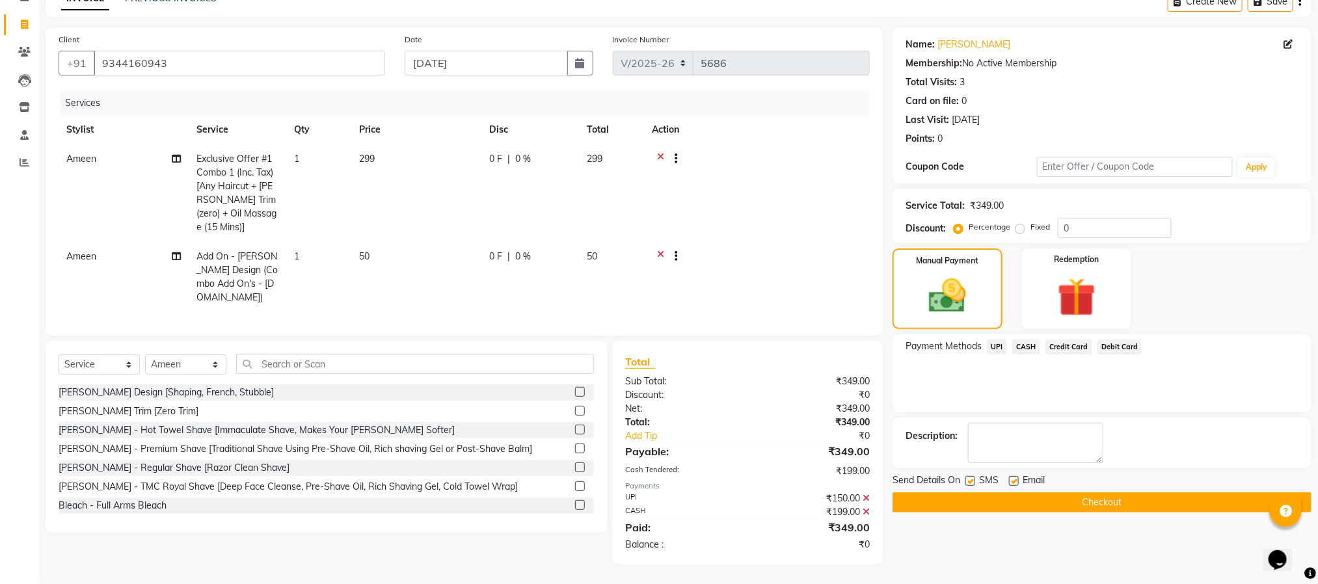
click at [998, 505] on button "Checkout" at bounding box center [1101, 502] width 419 height 20
